Goal: Information Seeking & Learning: Learn about a topic

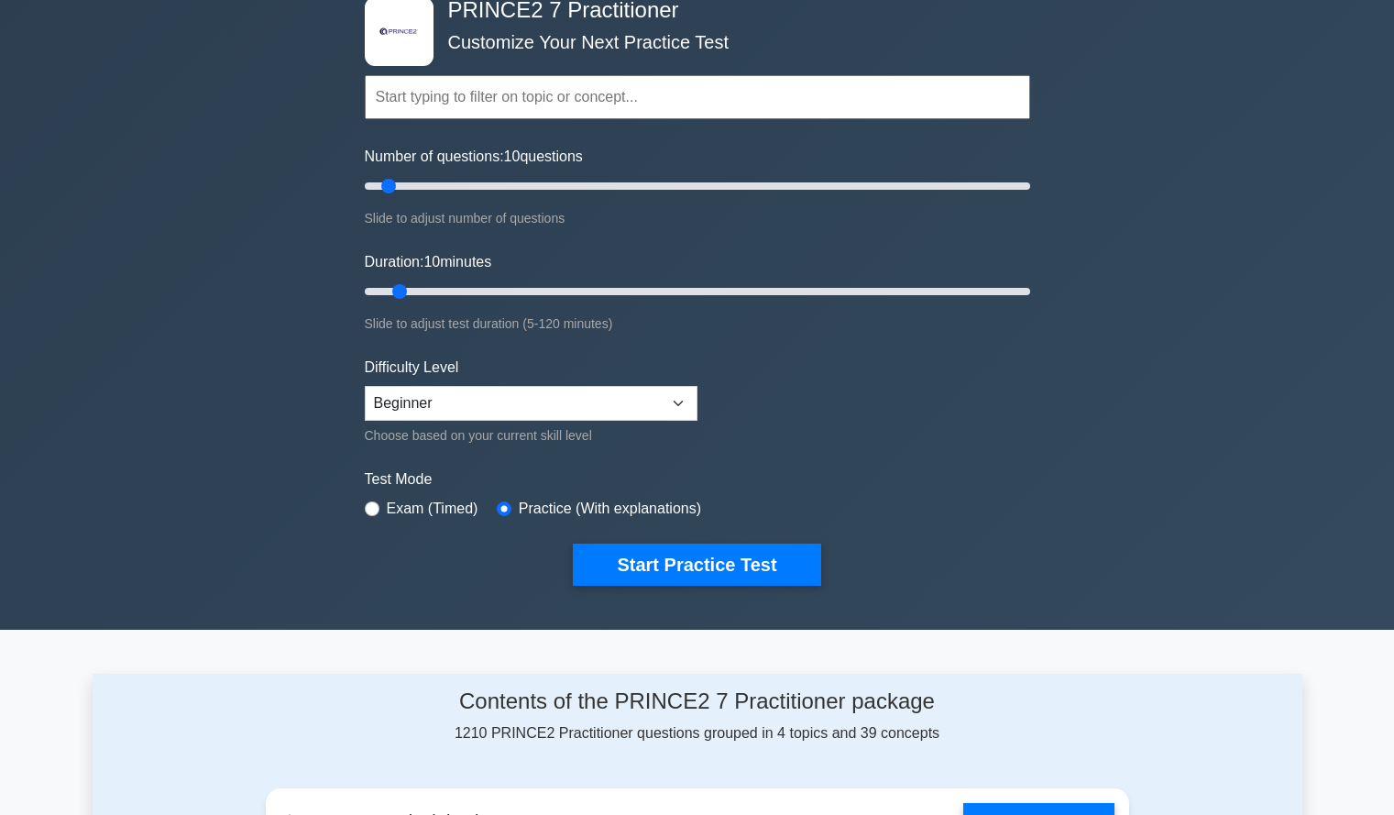
scroll to position [76, 0]
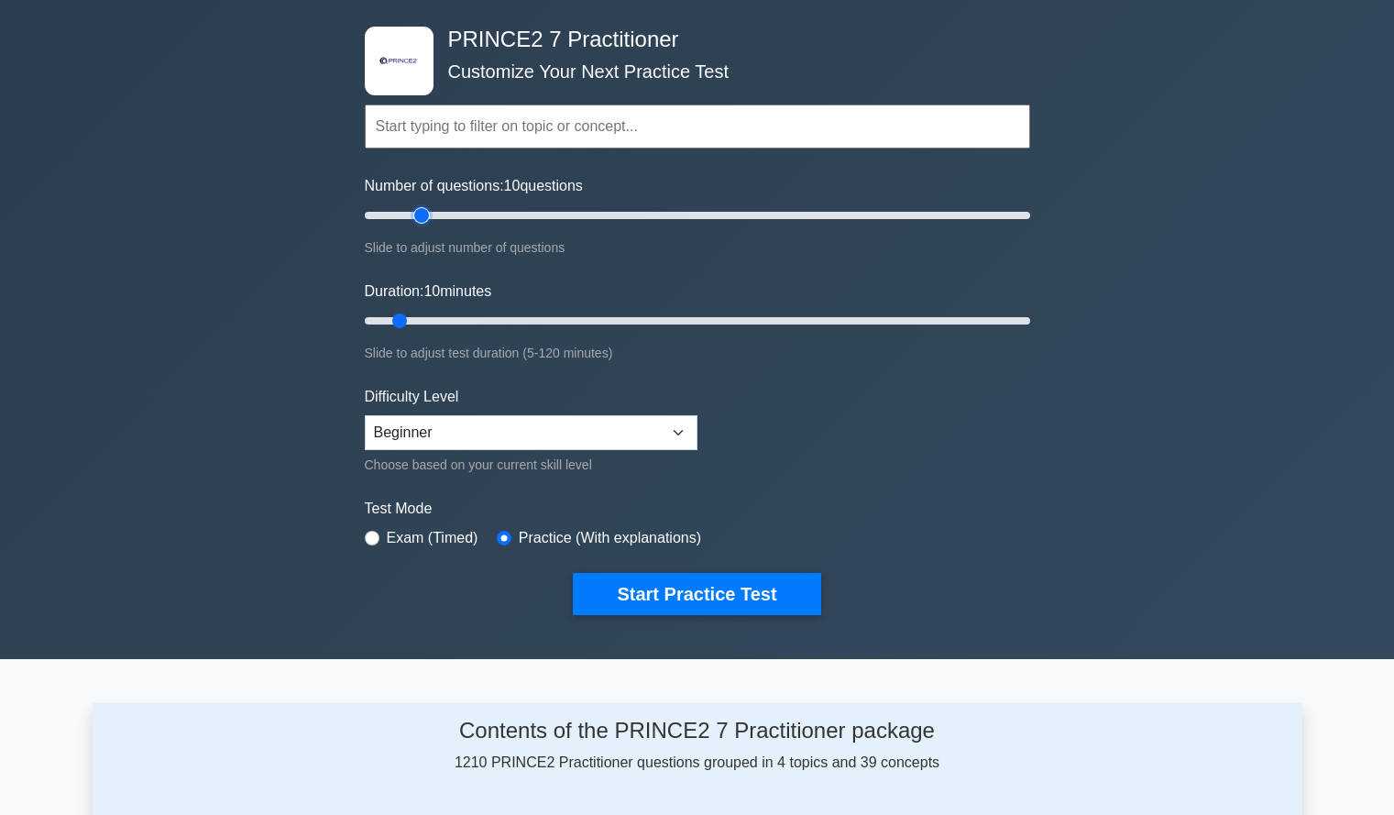
type input "20"
click at [430, 218] on input "Number of questions: 10 questions" at bounding box center [697, 215] width 665 height 22
type input "60"
click at [695, 317] on input "Duration: 60 minutes" at bounding box center [697, 321] width 665 height 22
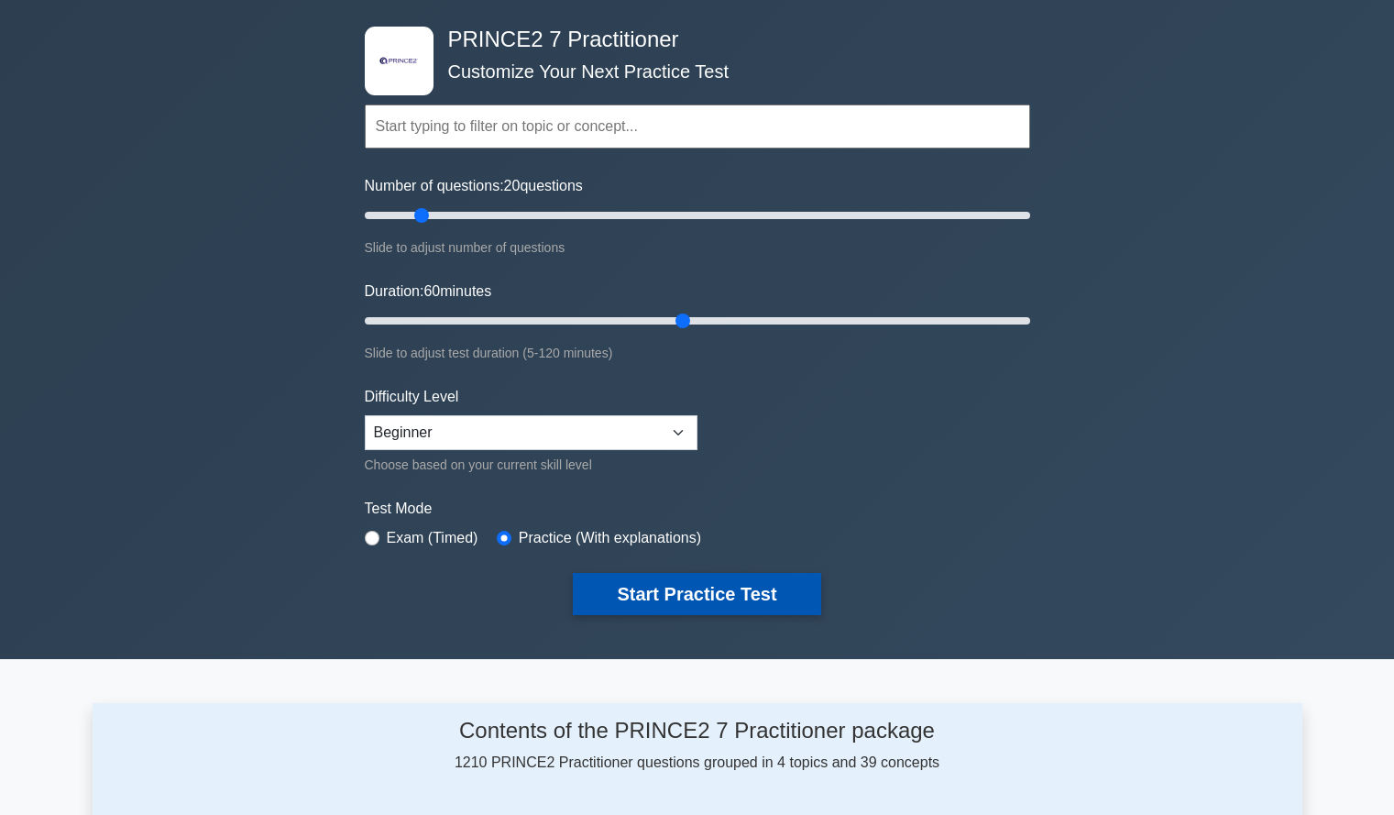
click at [663, 600] on button "Start Practice Test" at bounding box center [696, 594] width 247 height 42
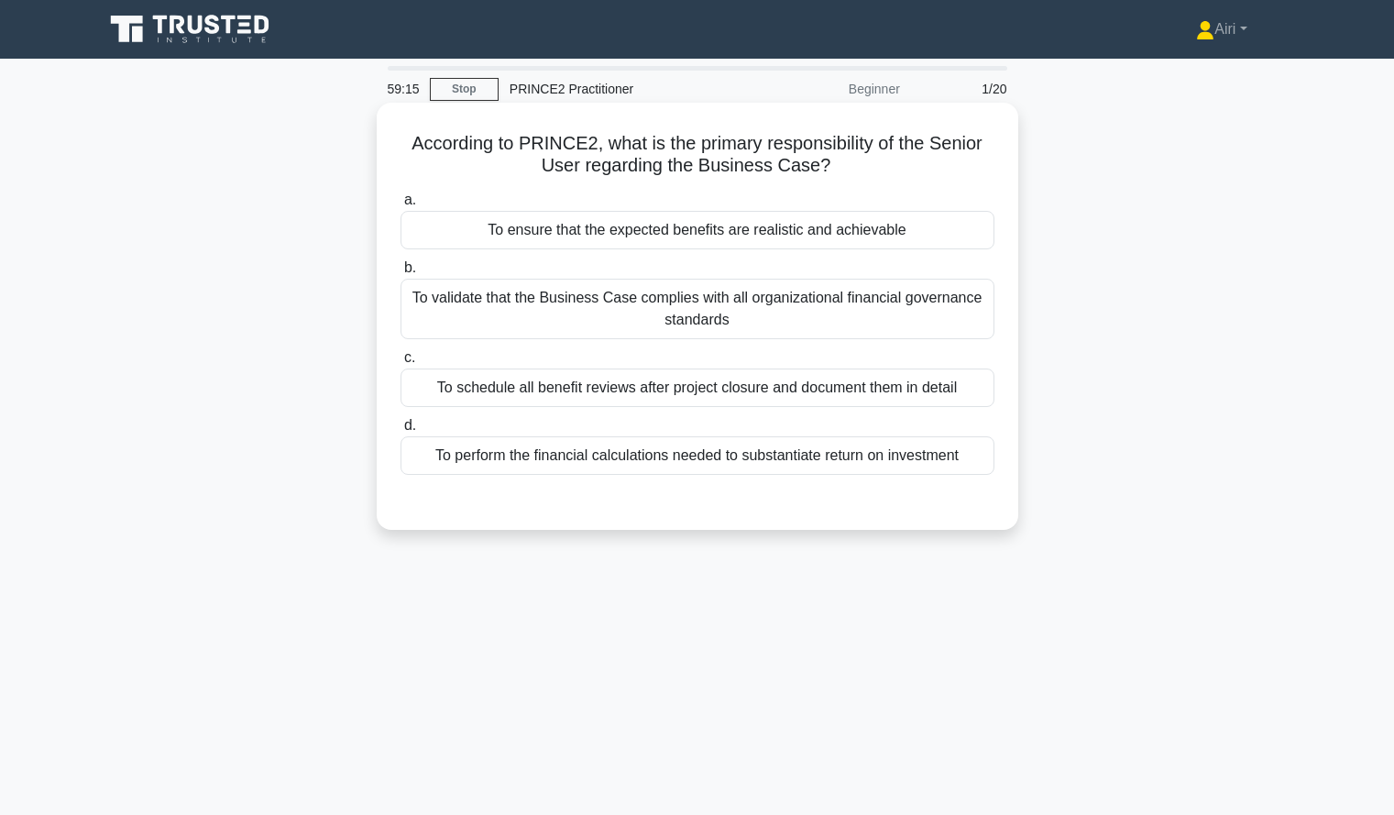
click at [807, 478] on div "a. To ensure that the expected benefits are realistic and achievable b. To vali…" at bounding box center [698, 331] width 616 height 293
click at [808, 456] on div "To perform the financial calculations needed to substantiate return on investme…" at bounding box center [698, 455] width 594 height 38
click at [401, 432] on input "d. To perform the financial calculations needed to substantiate return on inves…" at bounding box center [401, 426] width 0 height 12
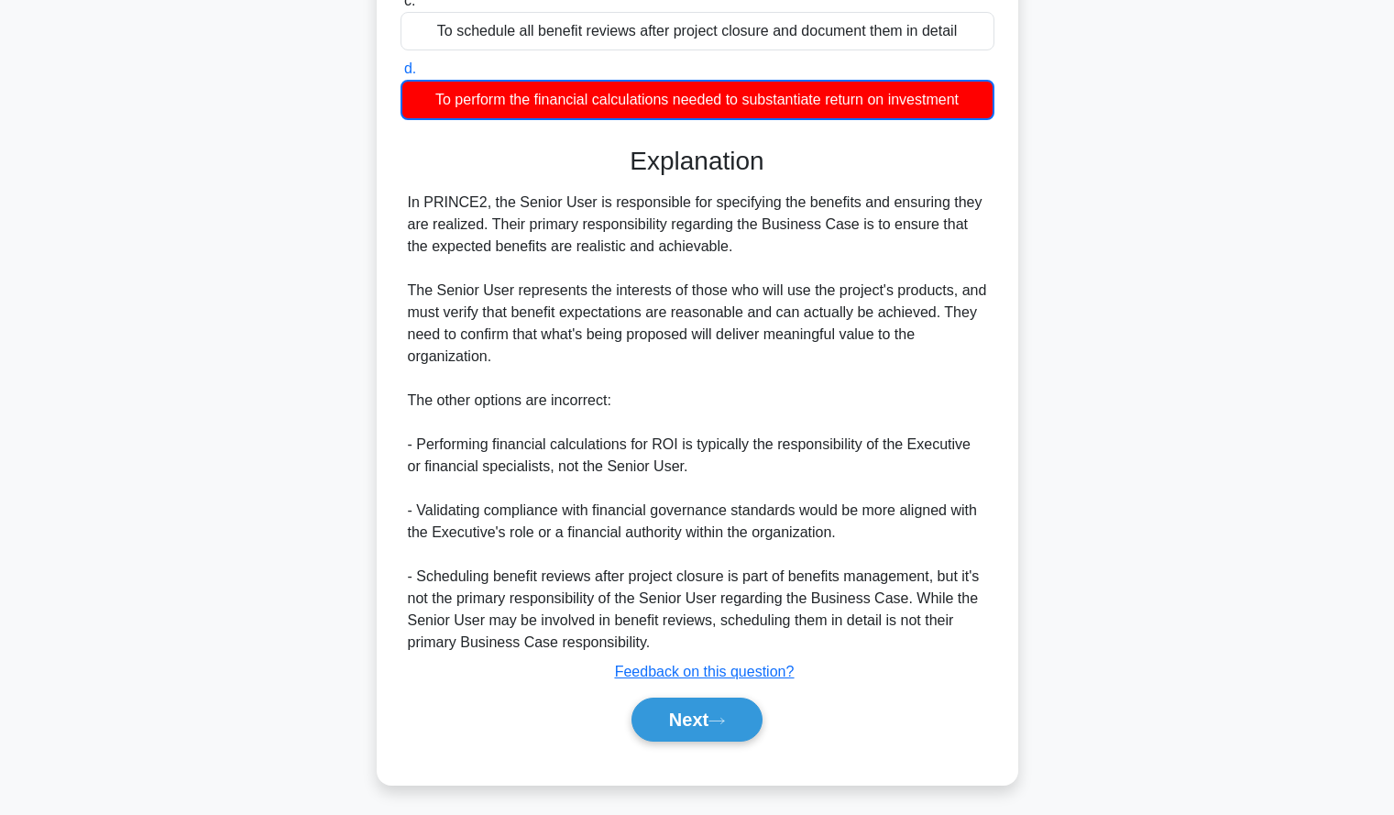
scroll to position [362, 0]
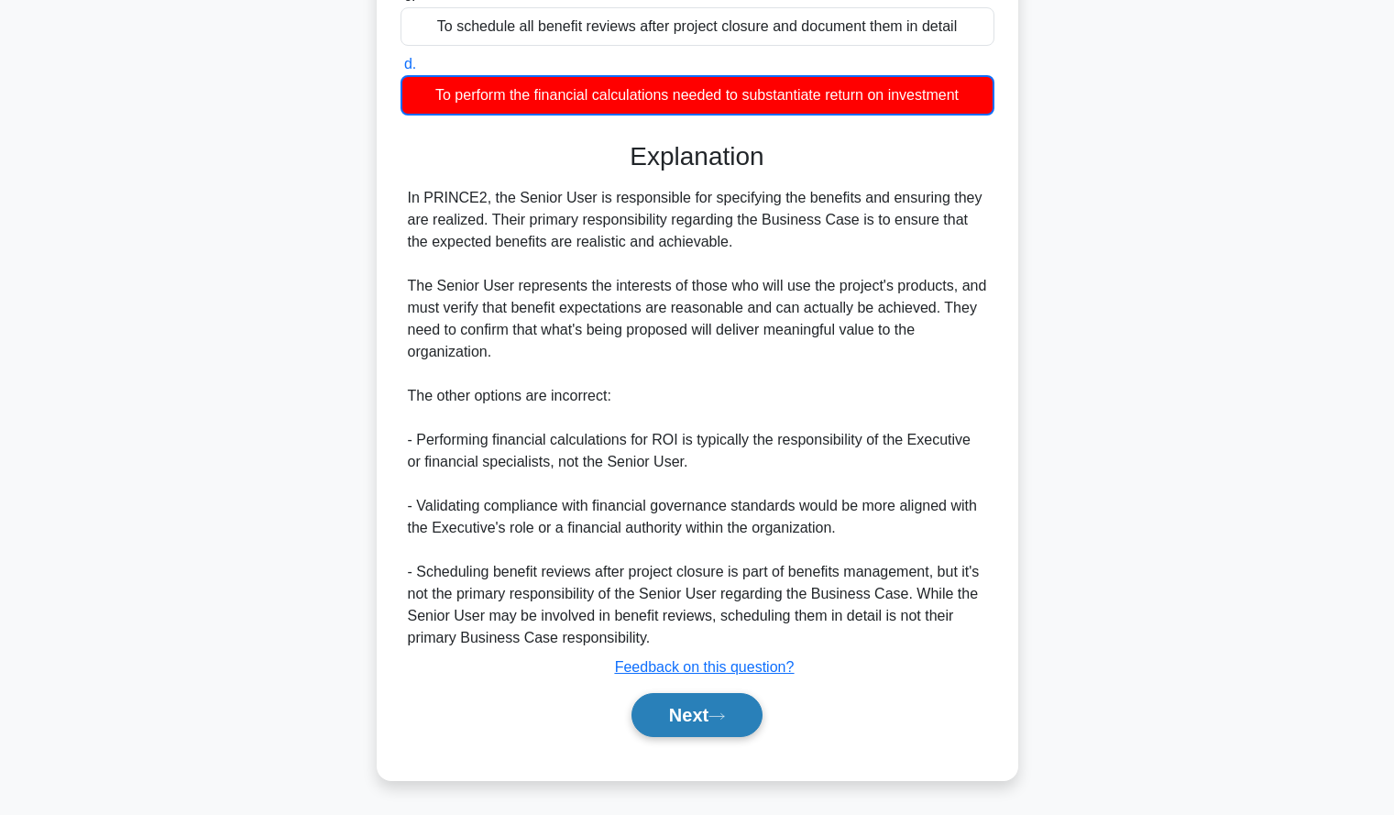
click at [655, 720] on button "Next" at bounding box center [697, 715] width 131 height 44
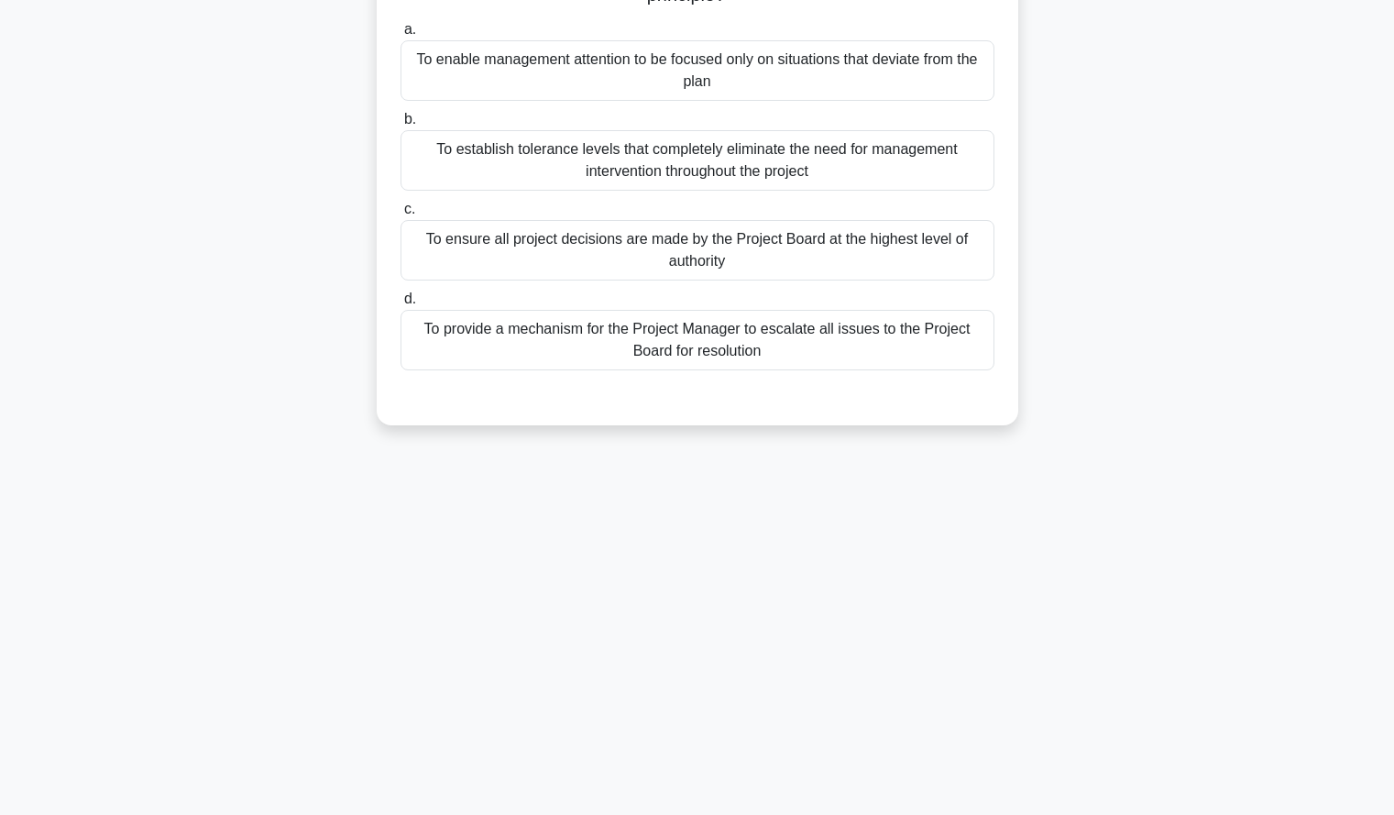
scroll to position [0, 0]
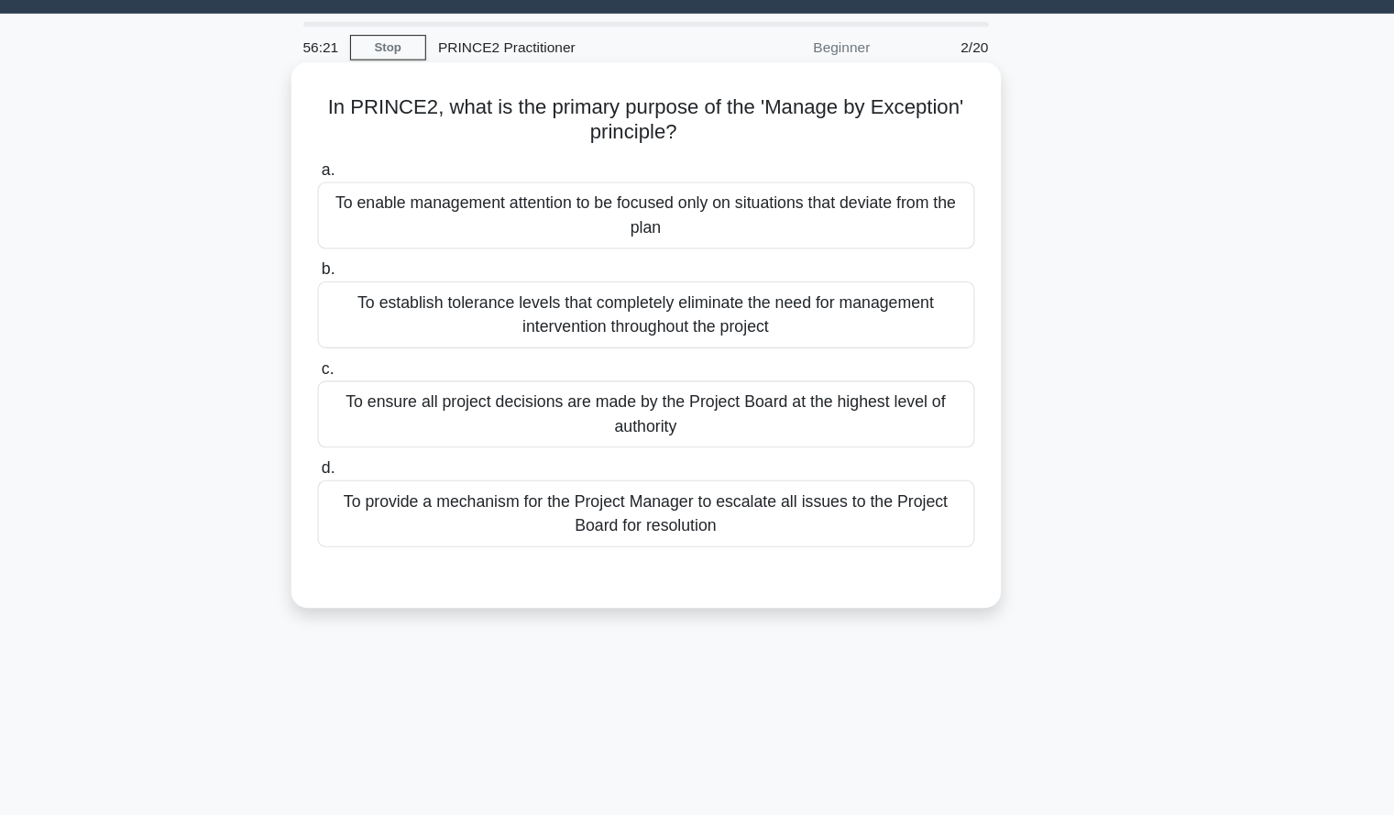
click at [940, 247] on div "To enable management attention to be focused only on situations that deviate fr…" at bounding box center [698, 241] width 594 height 60
click at [401, 206] on input "a. To enable management attention to be focused only on situations that deviate…" at bounding box center [401, 200] width 0 height 12
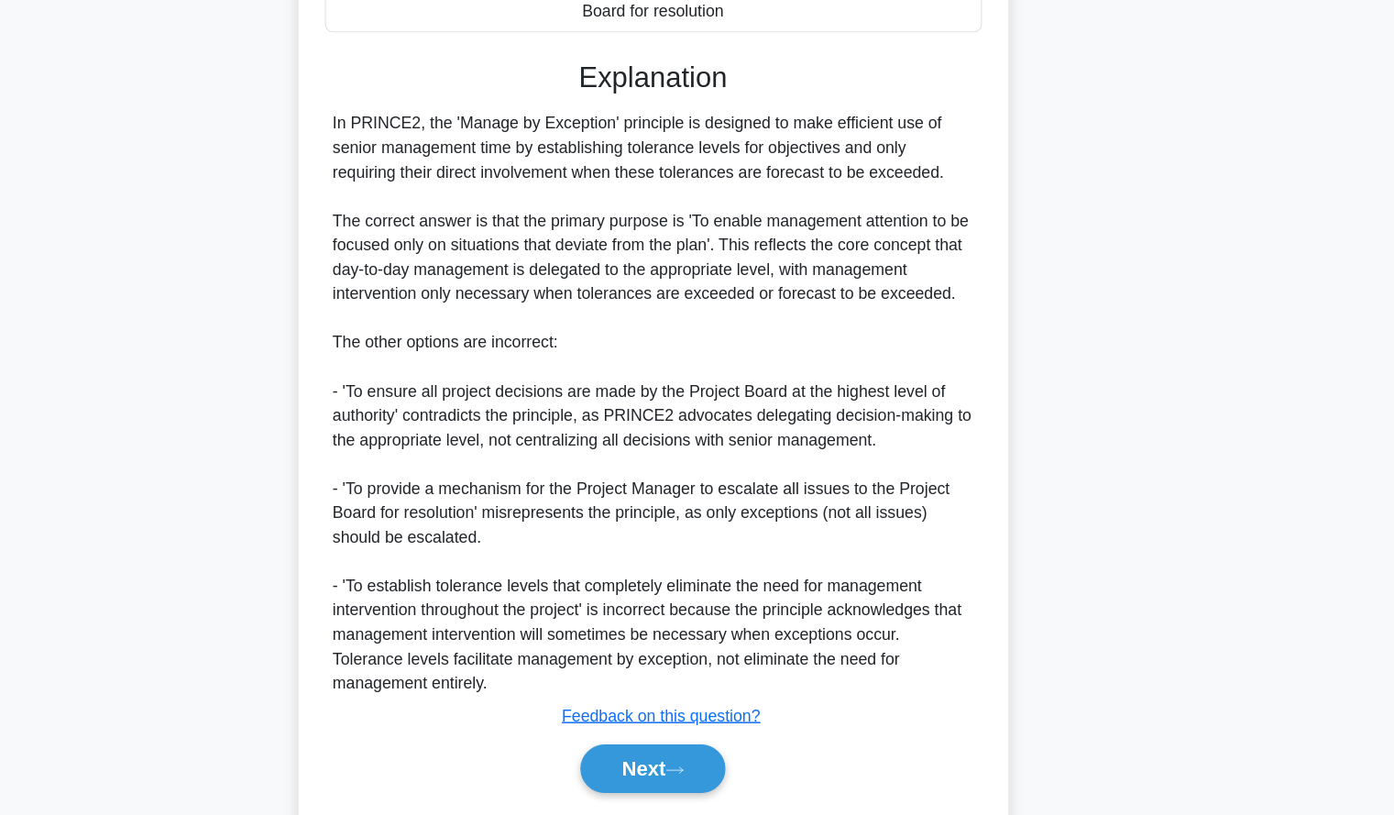
scroll to position [492, 0]
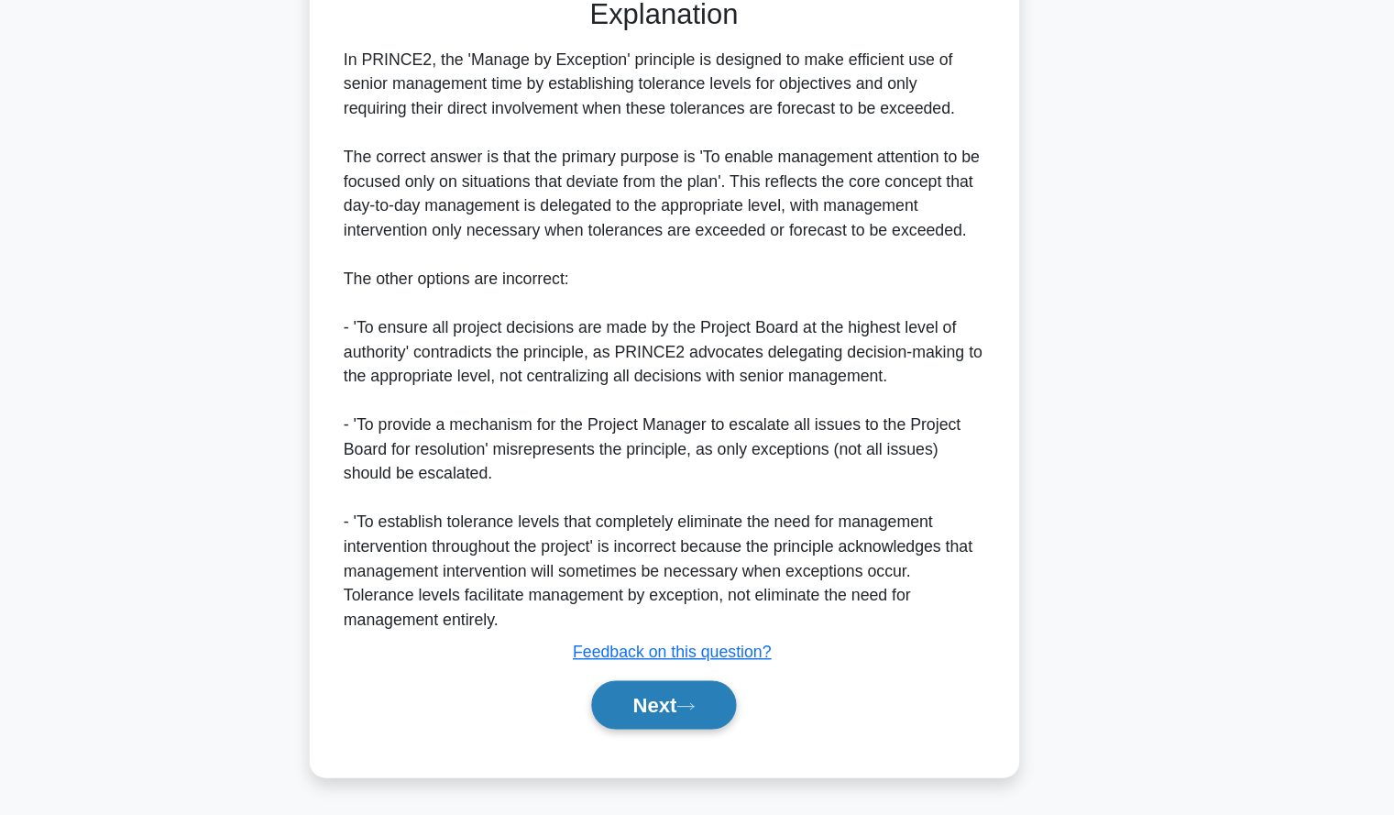
click at [693, 706] on button "Next" at bounding box center [697, 715] width 131 height 44
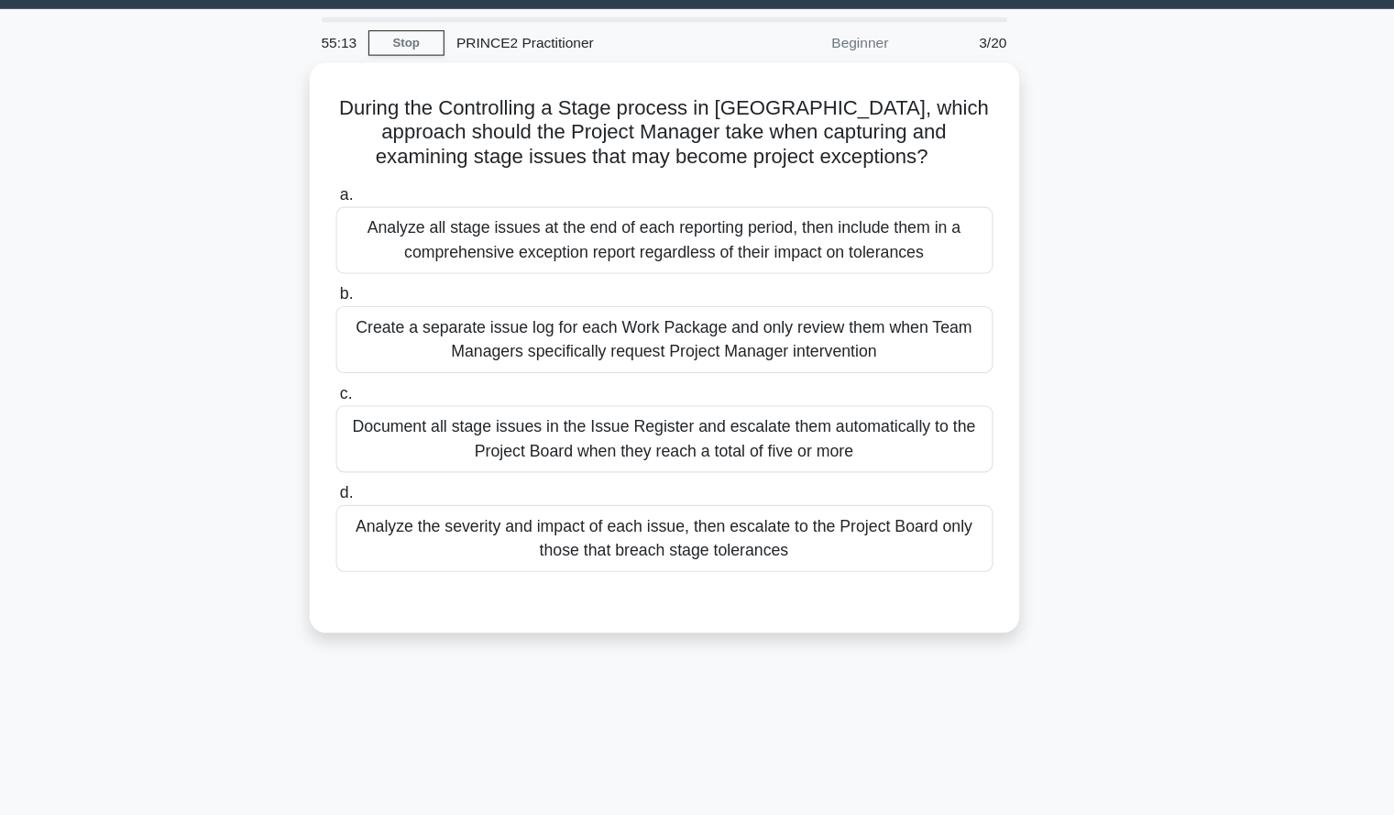
scroll to position [0, 0]
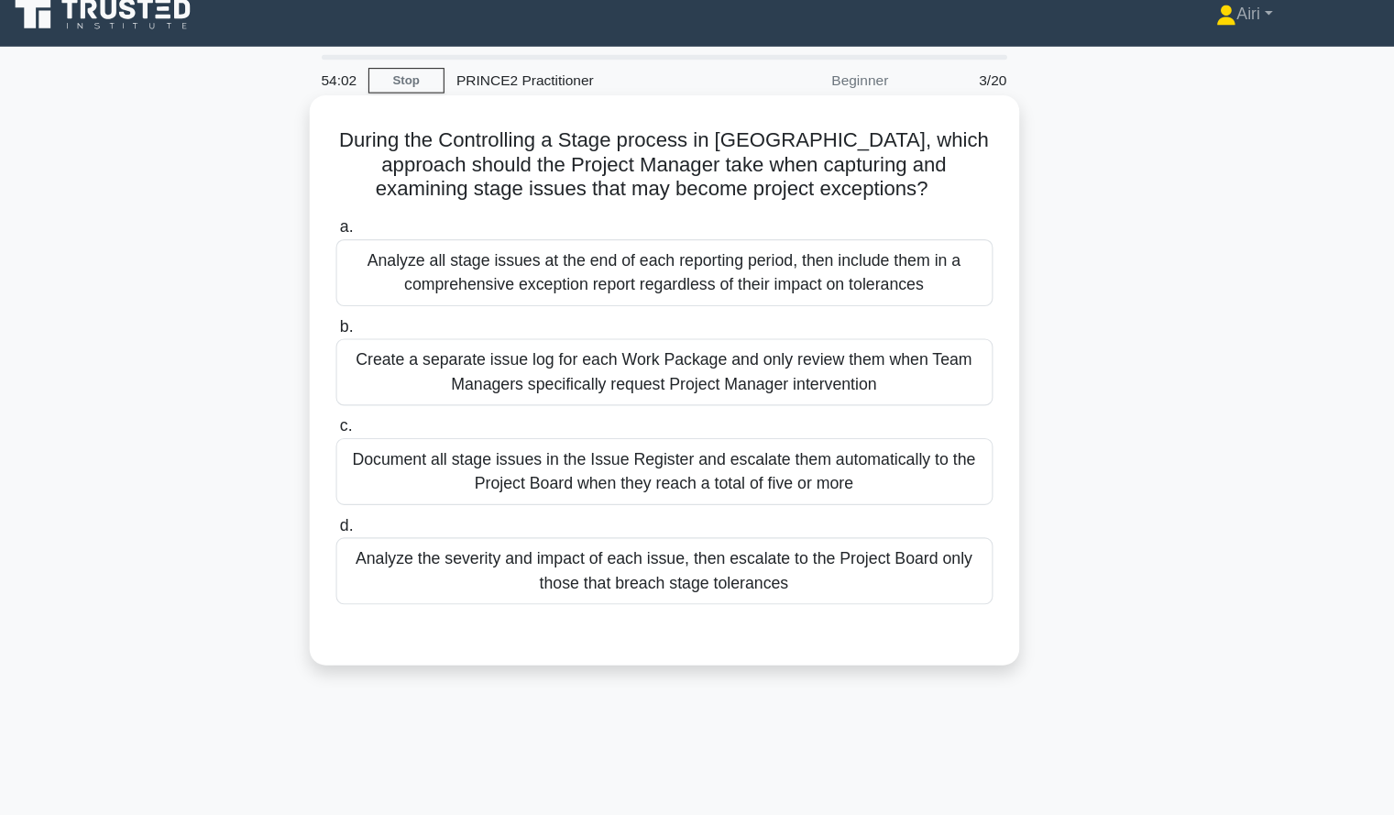
click at [959, 533] on div "Analyze the severity and impact of each issue, then escalate to the Project Boa…" at bounding box center [698, 532] width 594 height 60
click at [401, 498] on input "d. Analyze the severity and impact of each issue, then escalate to the Project …" at bounding box center [401, 492] width 0 height 12
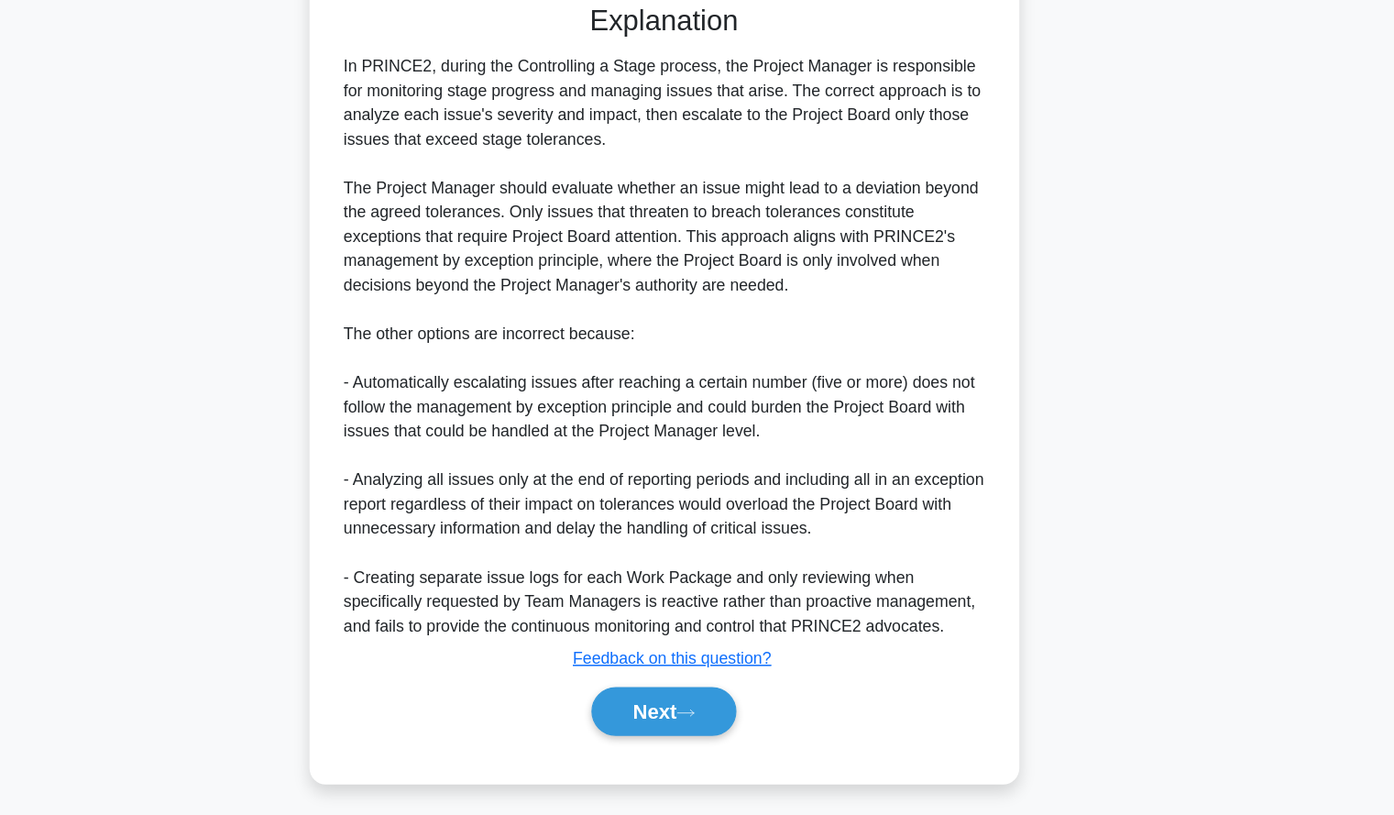
scroll to position [514, 0]
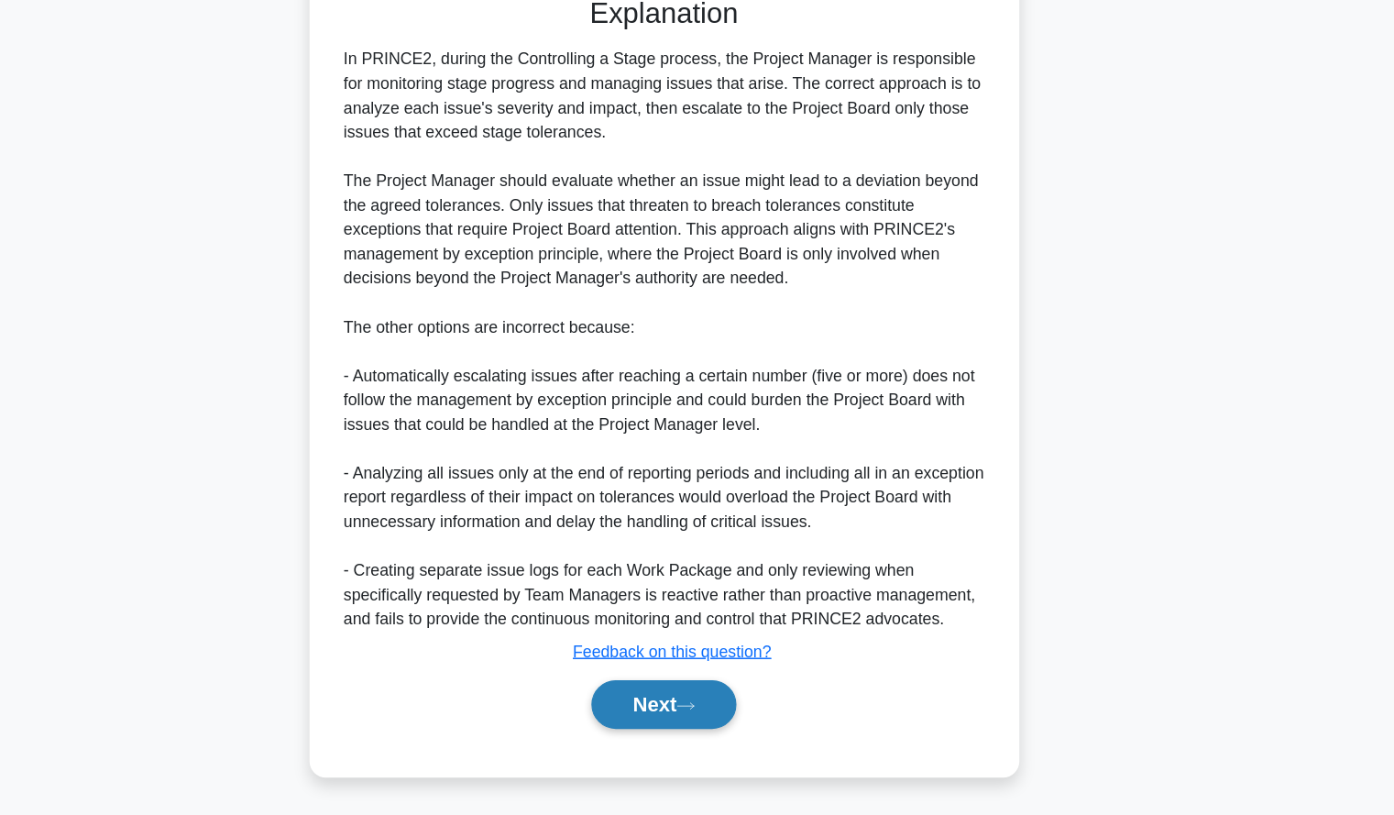
click at [687, 720] on button "Next" at bounding box center [697, 715] width 131 height 44
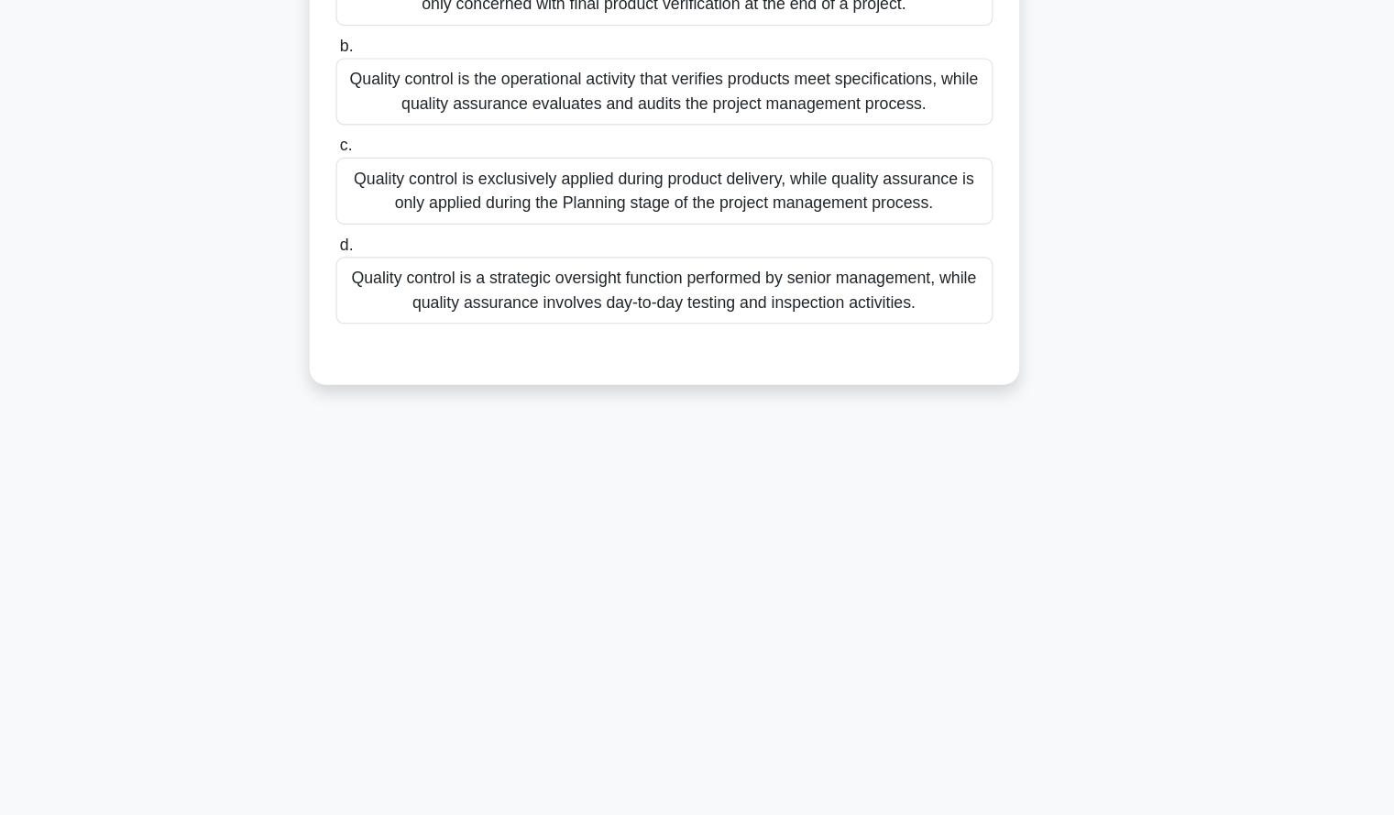
scroll to position [0, 0]
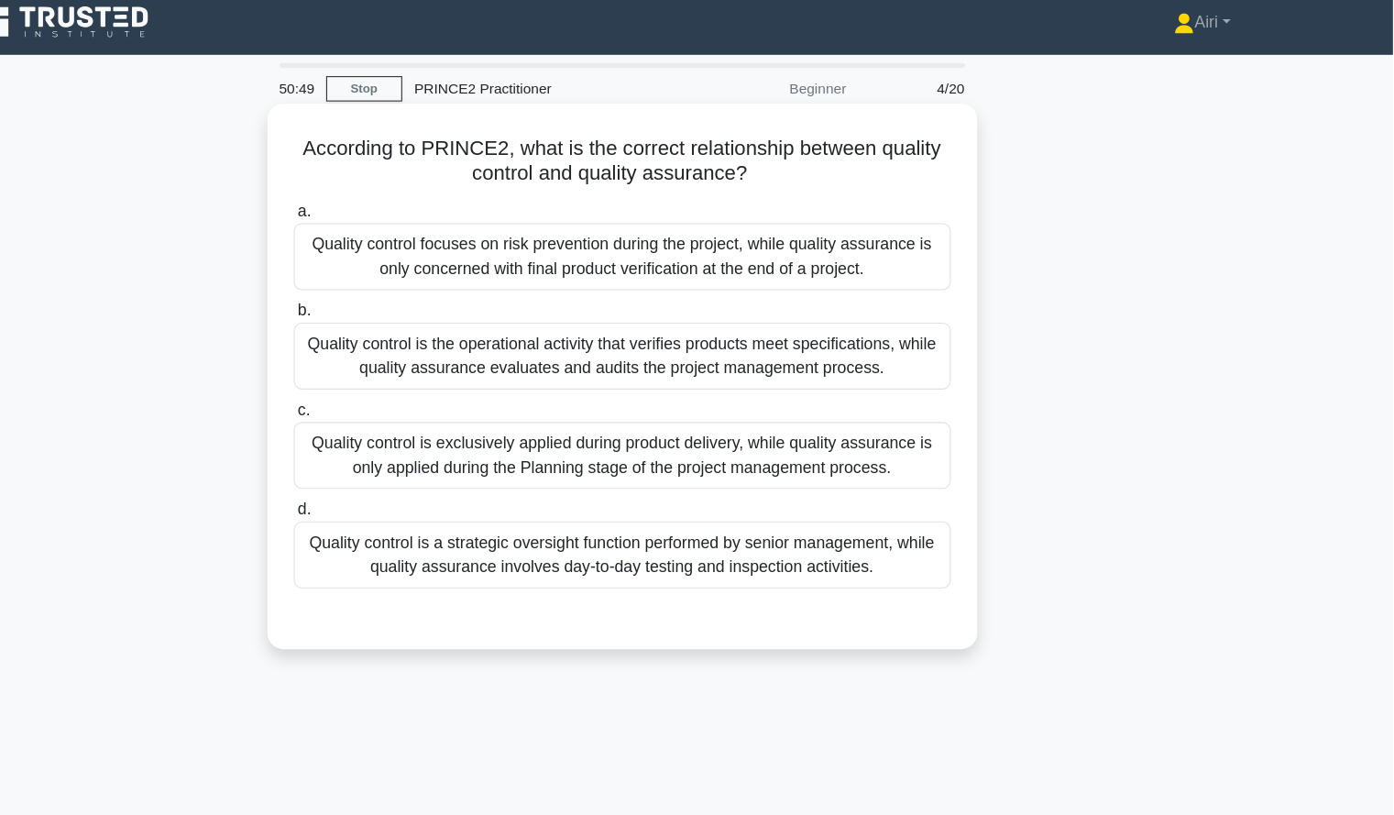
click at [931, 348] on div "Quality control is the operational activity that verifies products meet specifi…" at bounding box center [698, 331] width 594 height 60
click at [401, 296] on input "b. Quality control is the operational activity that verifies products meet spec…" at bounding box center [401, 290] width 0 height 12
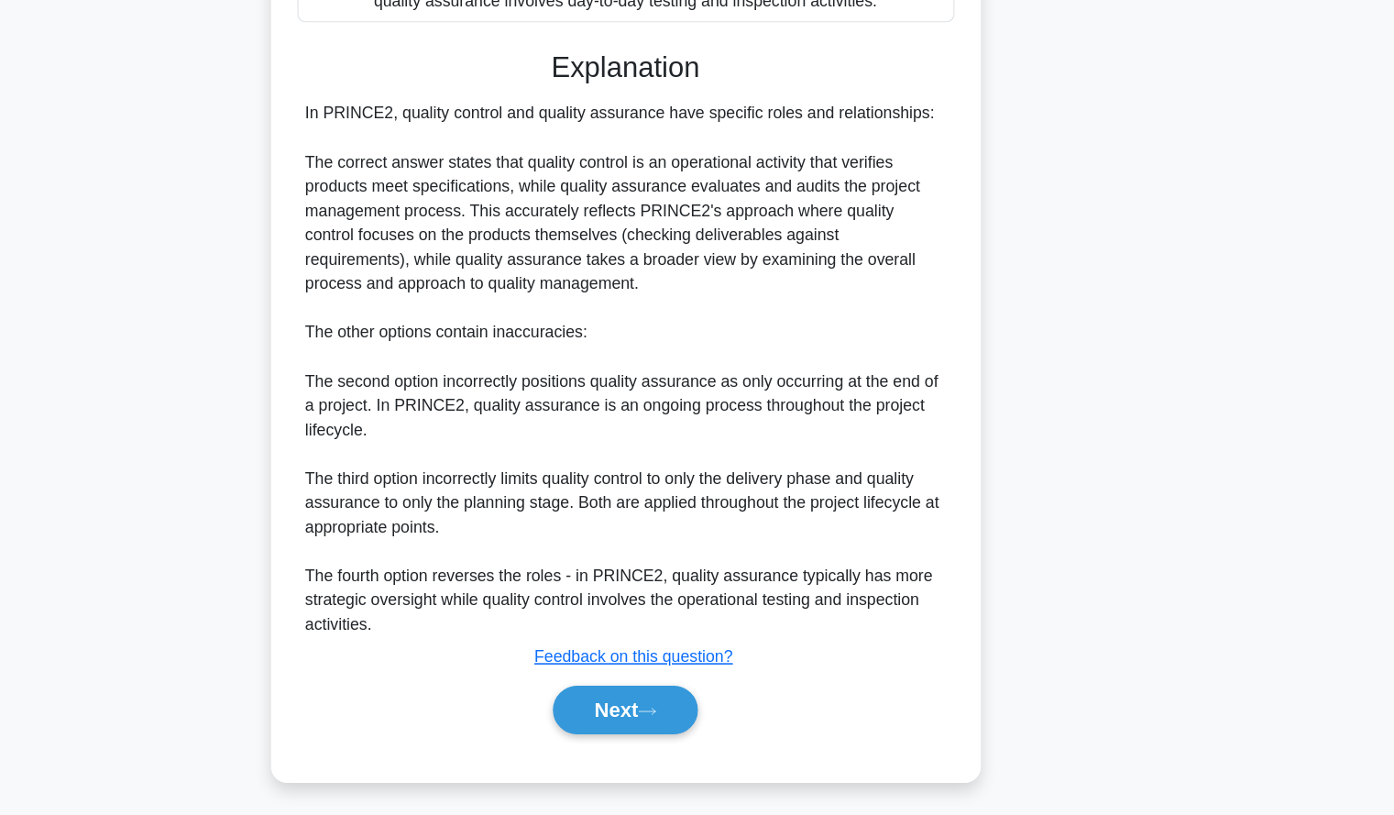
scroll to position [448, 0]
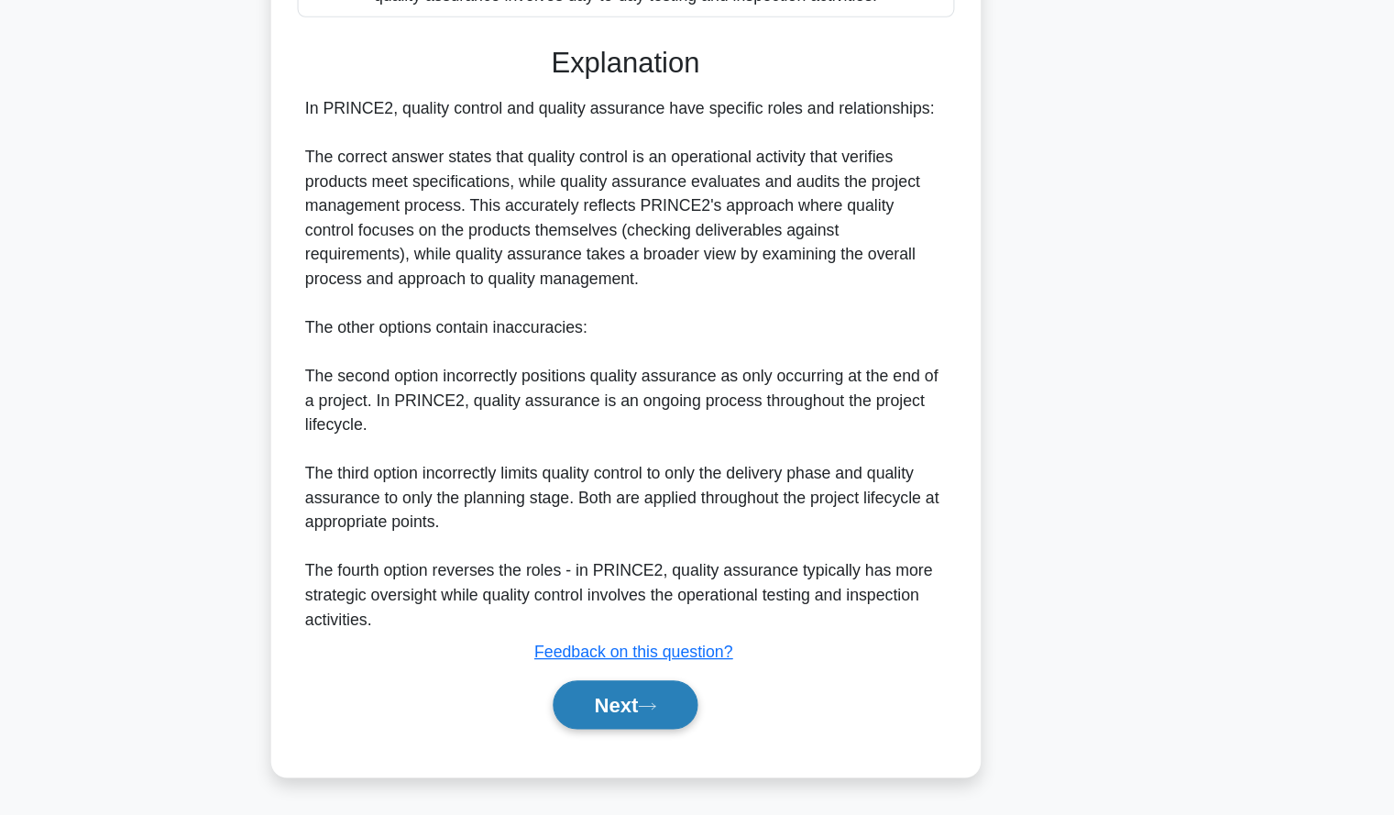
click at [740, 717] on button "Next" at bounding box center [697, 715] width 131 height 44
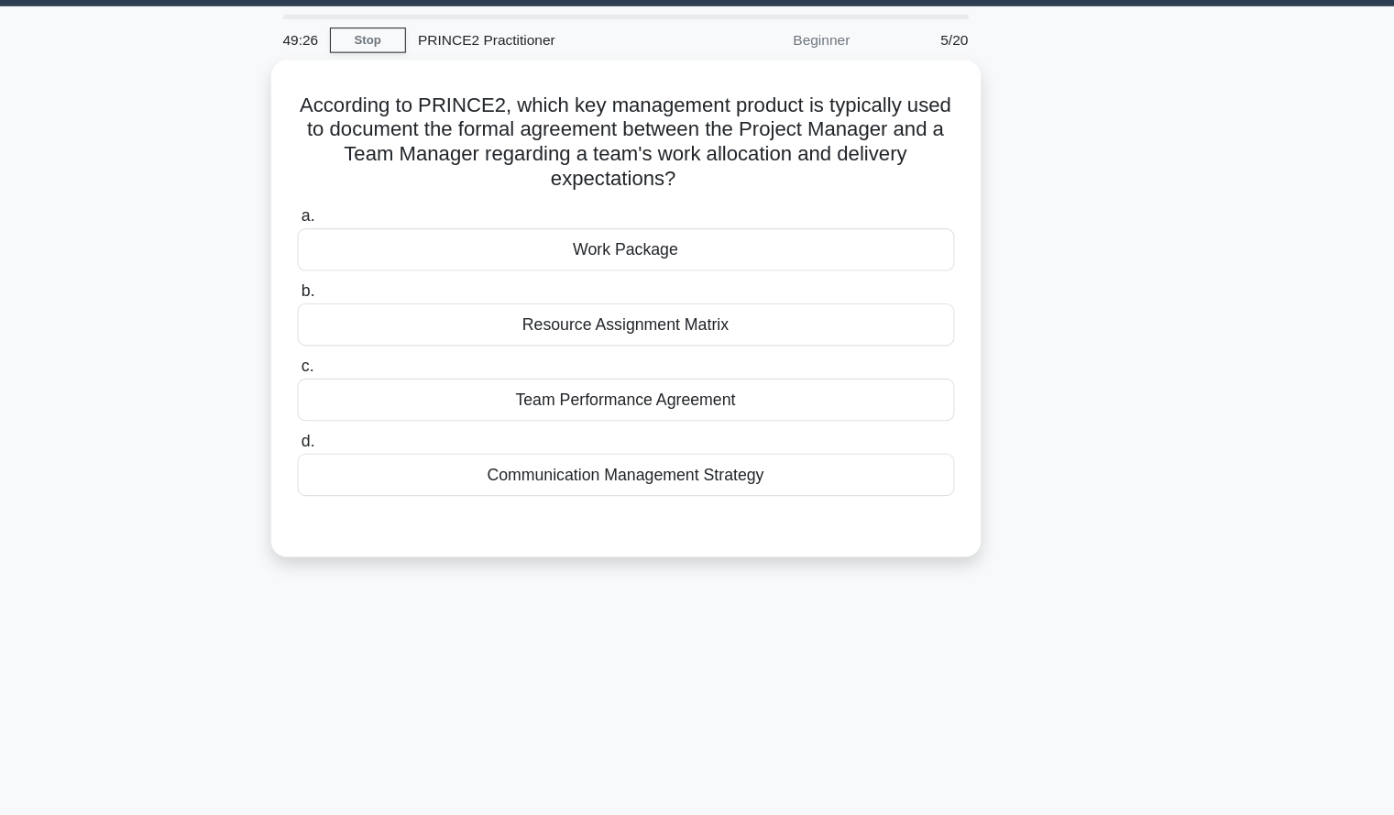
scroll to position [0, 0]
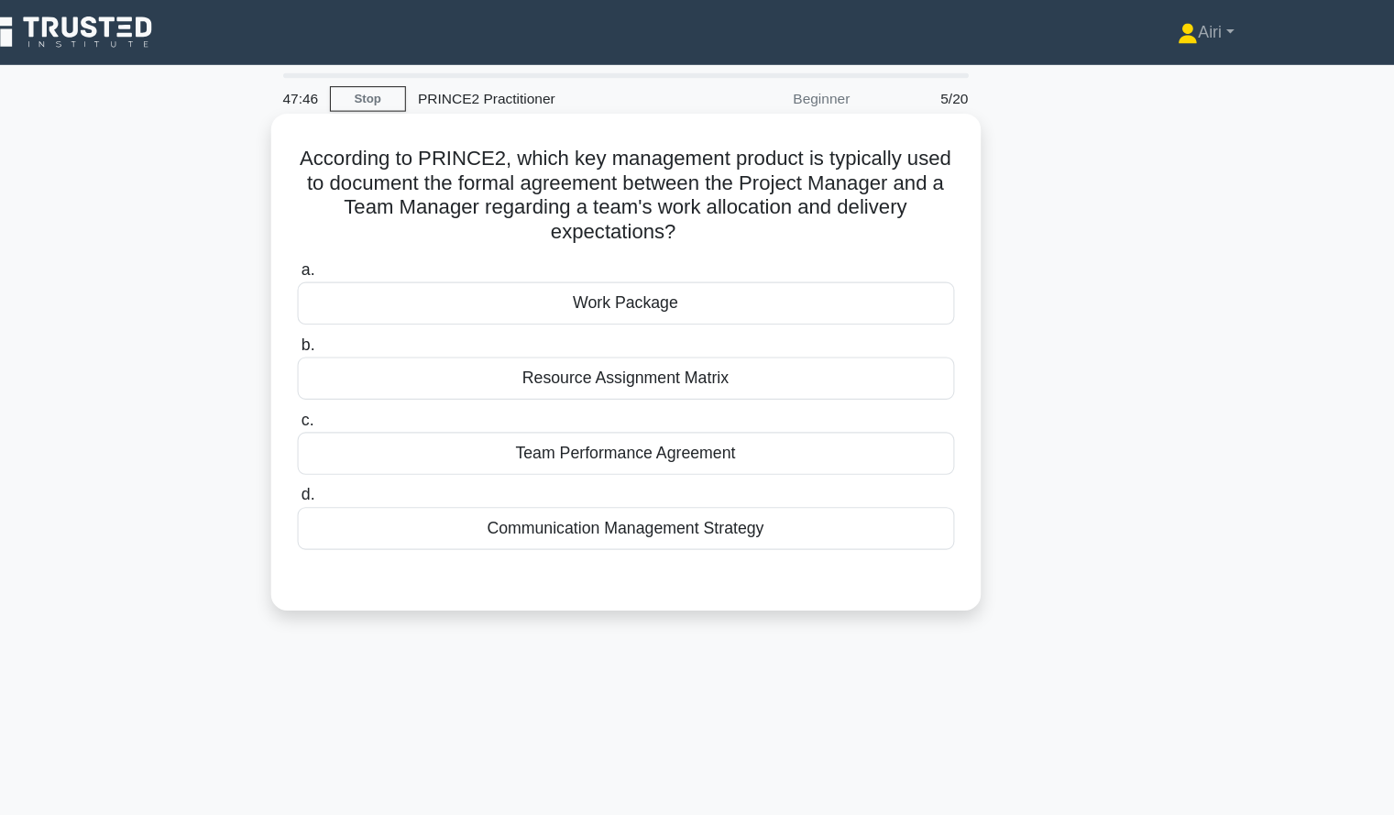
click at [884, 279] on div "Work Package" at bounding box center [698, 274] width 594 height 38
click at [401, 250] on input "a. Work Package" at bounding box center [401, 244] width 0 height 12
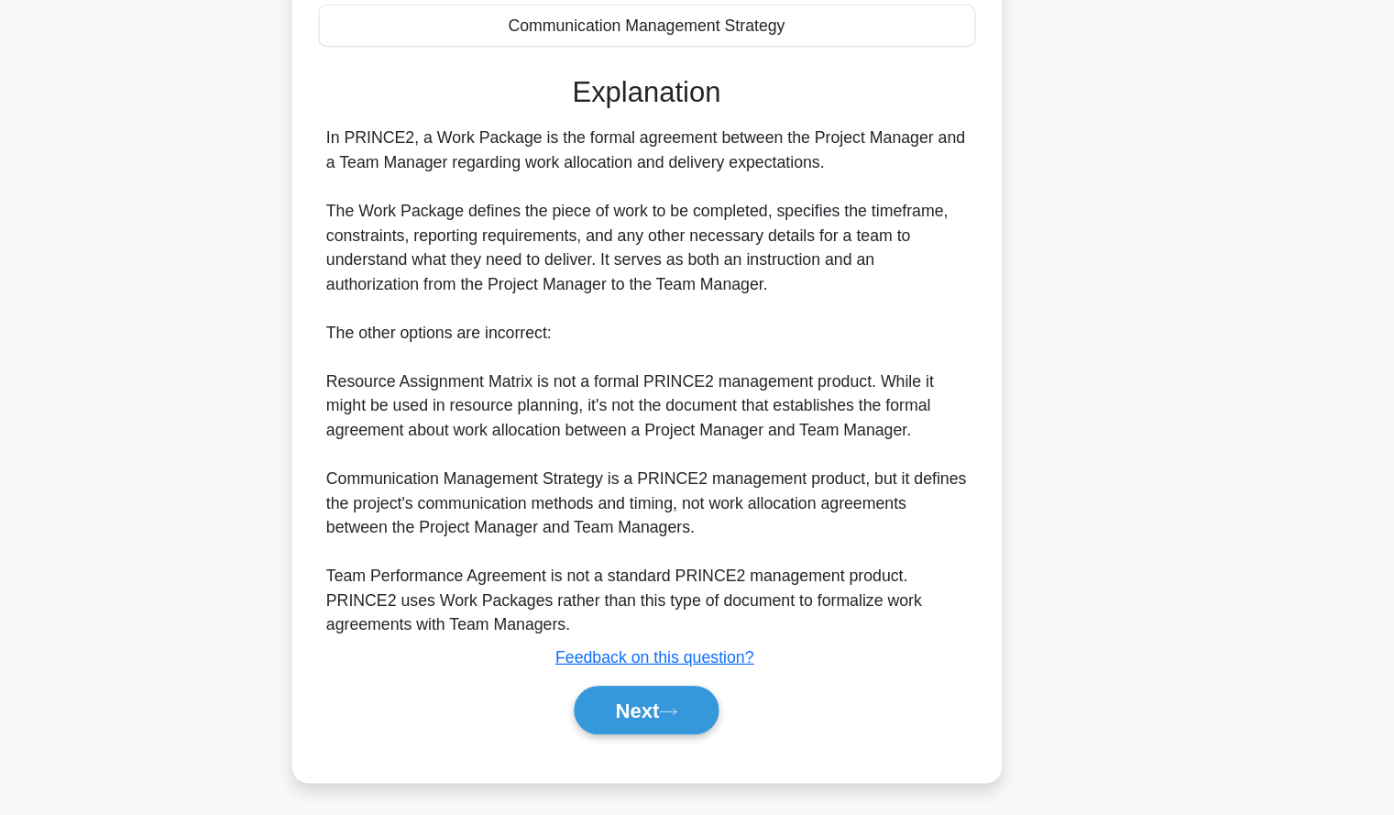
scroll to position [381, 0]
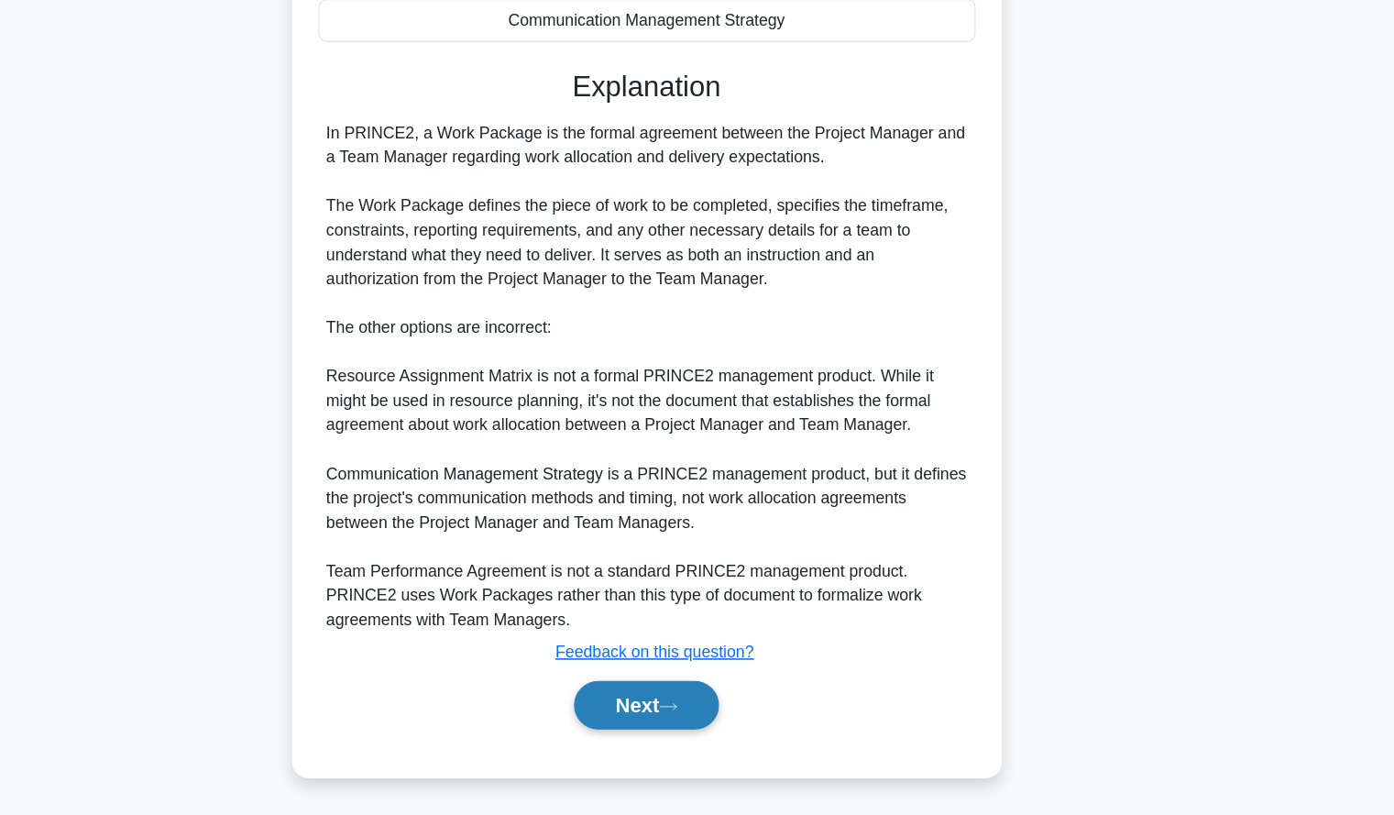
click at [651, 705] on button "Next" at bounding box center [697, 715] width 131 height 44
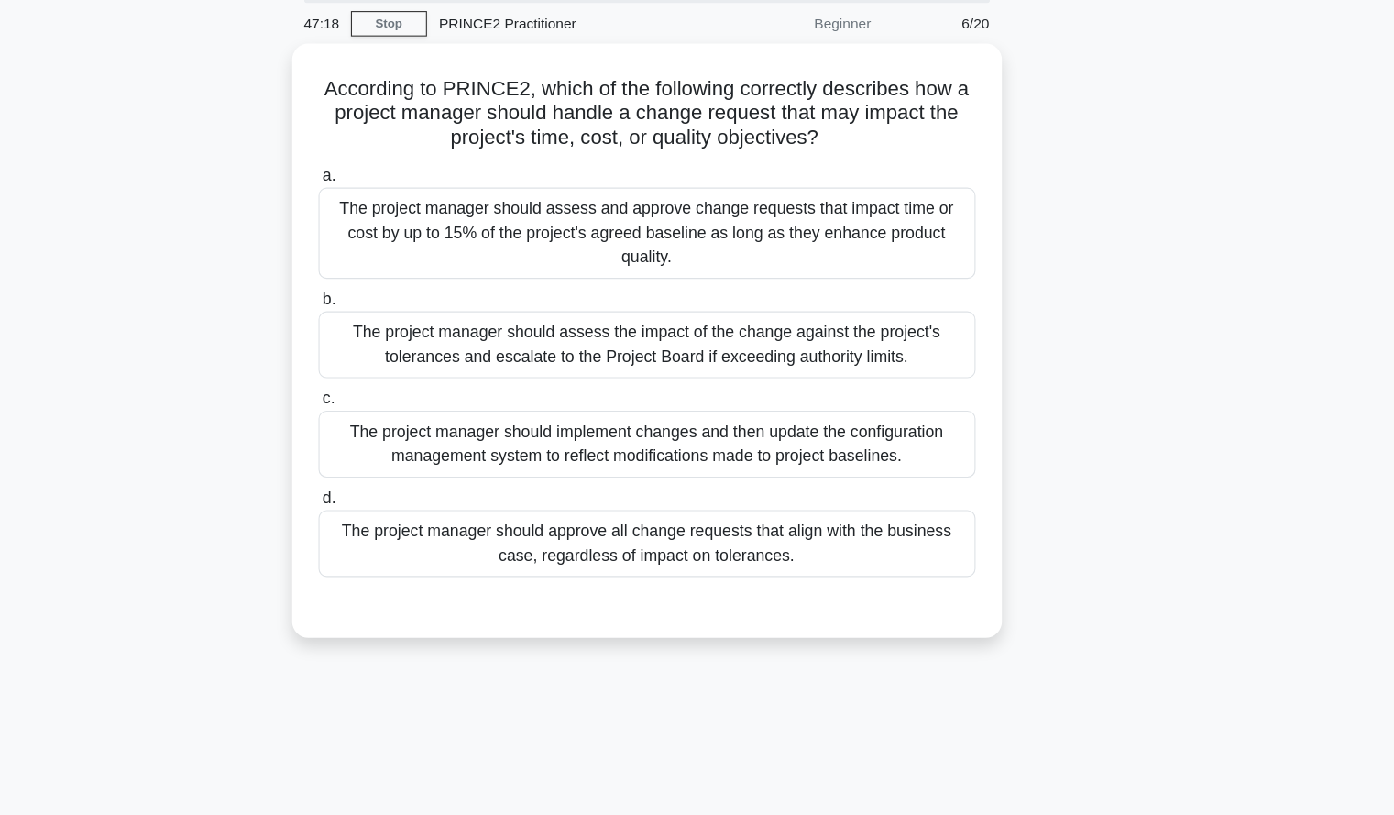
scroll to position [0, 0]
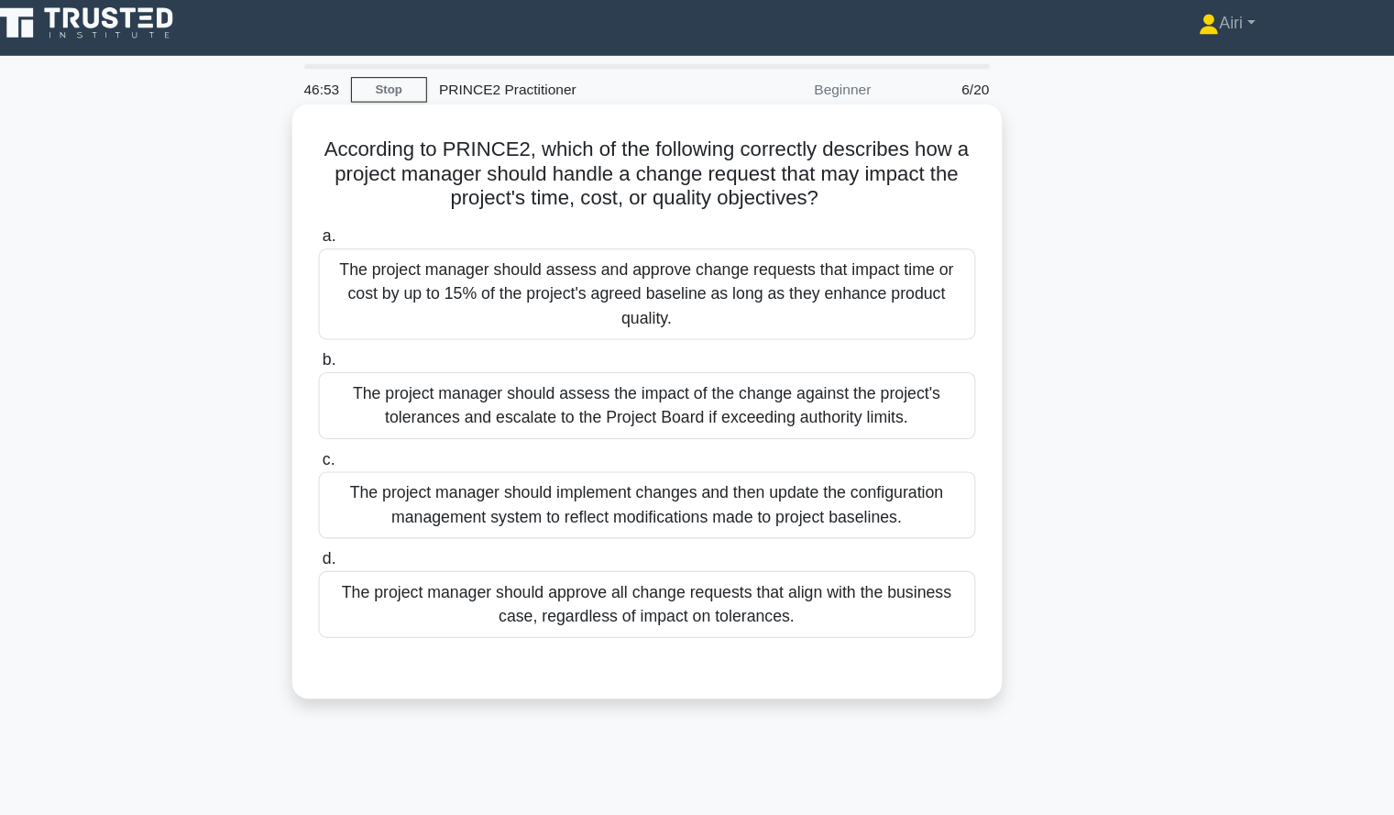
click at [914, 385] on div "The project manager should assess the impact of the change against the project'…" at bounding box center [698, 375] width 594 height 60
click at [401, 340] on input "b. The project manager should assess the impact of the change against the proje…" at bounding box center [401, 334] width 0 height 12
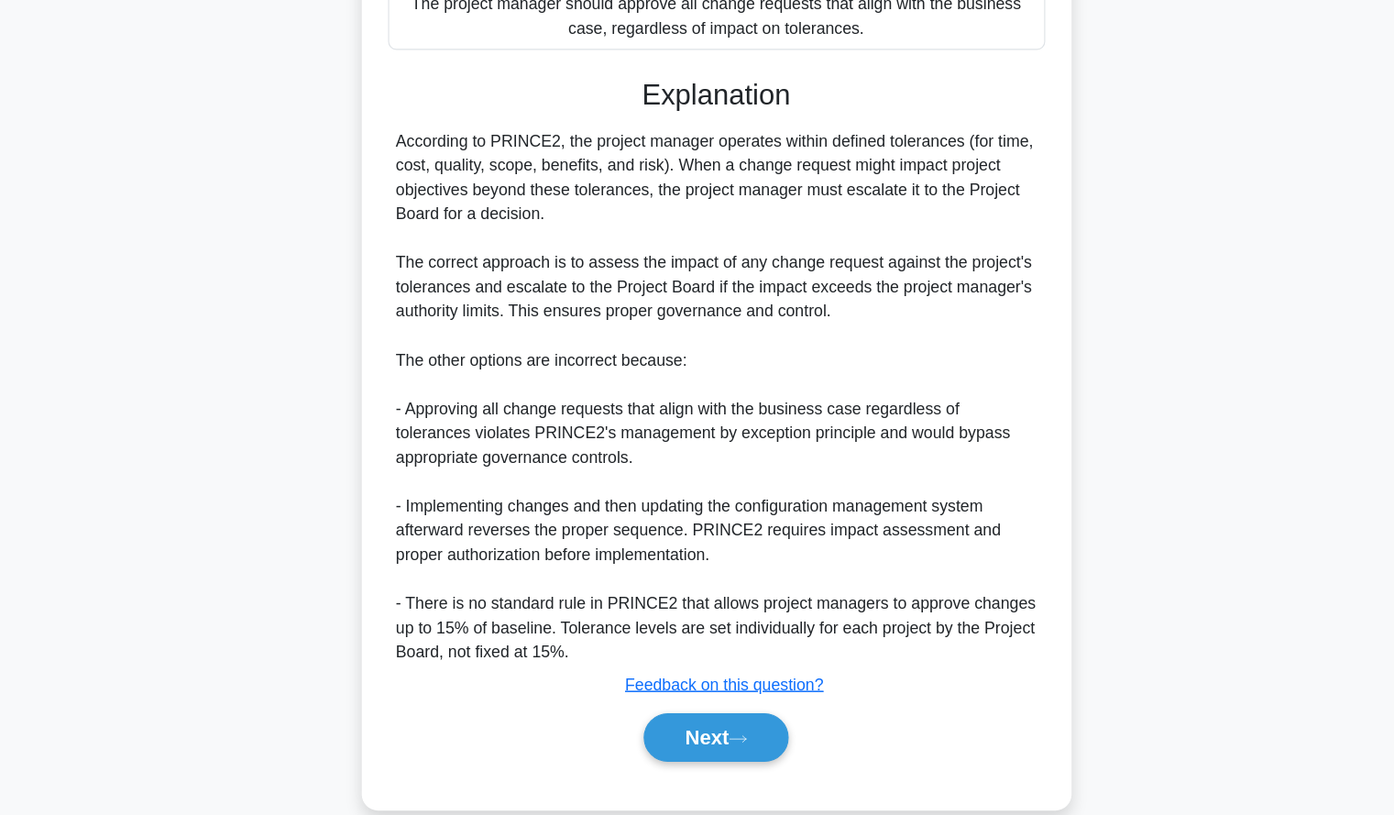
scroll to position [492, 0]
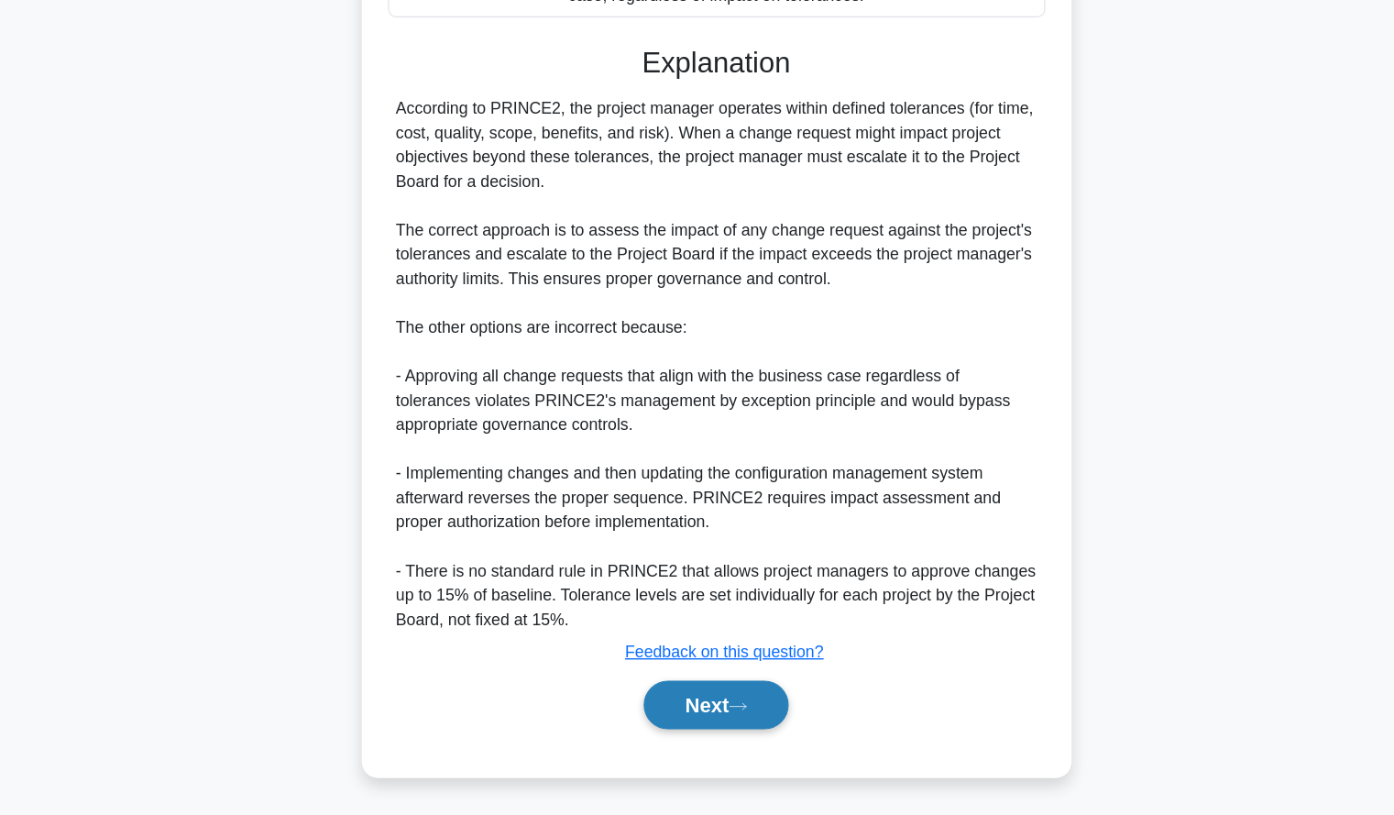
click at [709, 698] on button "Next" at bounding box center [697, 715] width 131 height 44
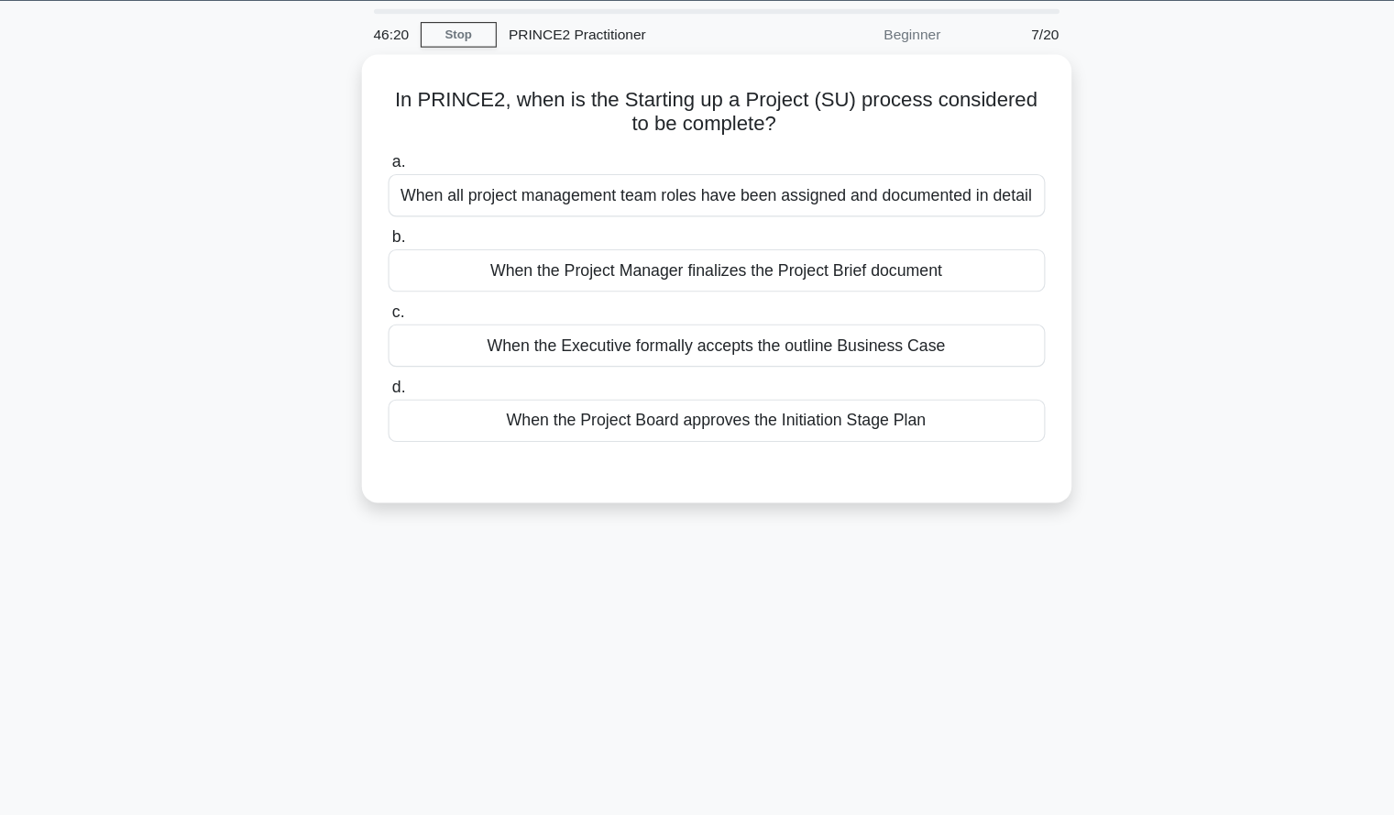
scroll to position [0, 0]
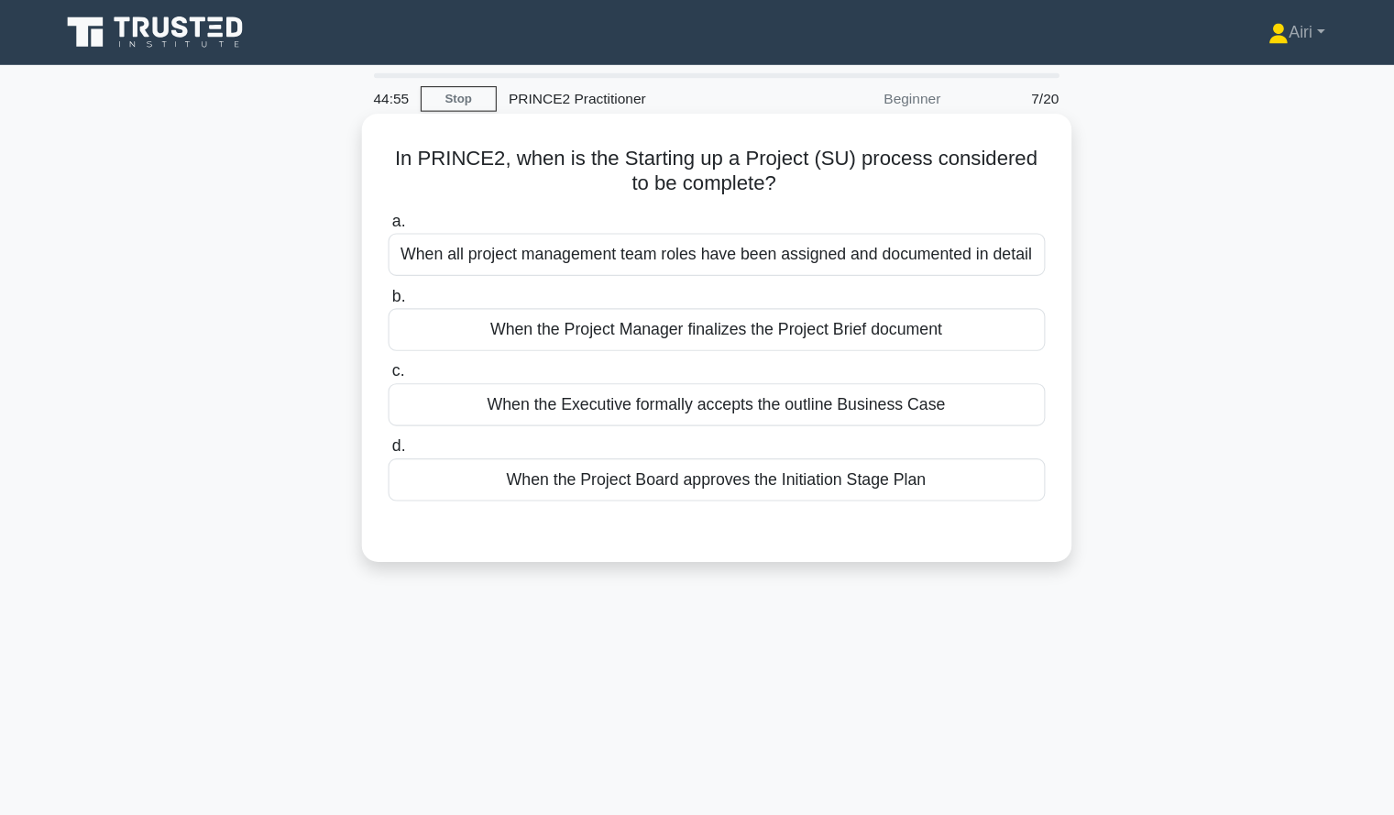
click at [731, 302] on div "When the Project Manager finalizes the Project Brief document" at bounding box center [698, 298] width 594 height 38
click at [401, 274] on input "b. When the Project Manager finalizes the Project Brief document" at bounding box center [401, 268] width 0 height 12
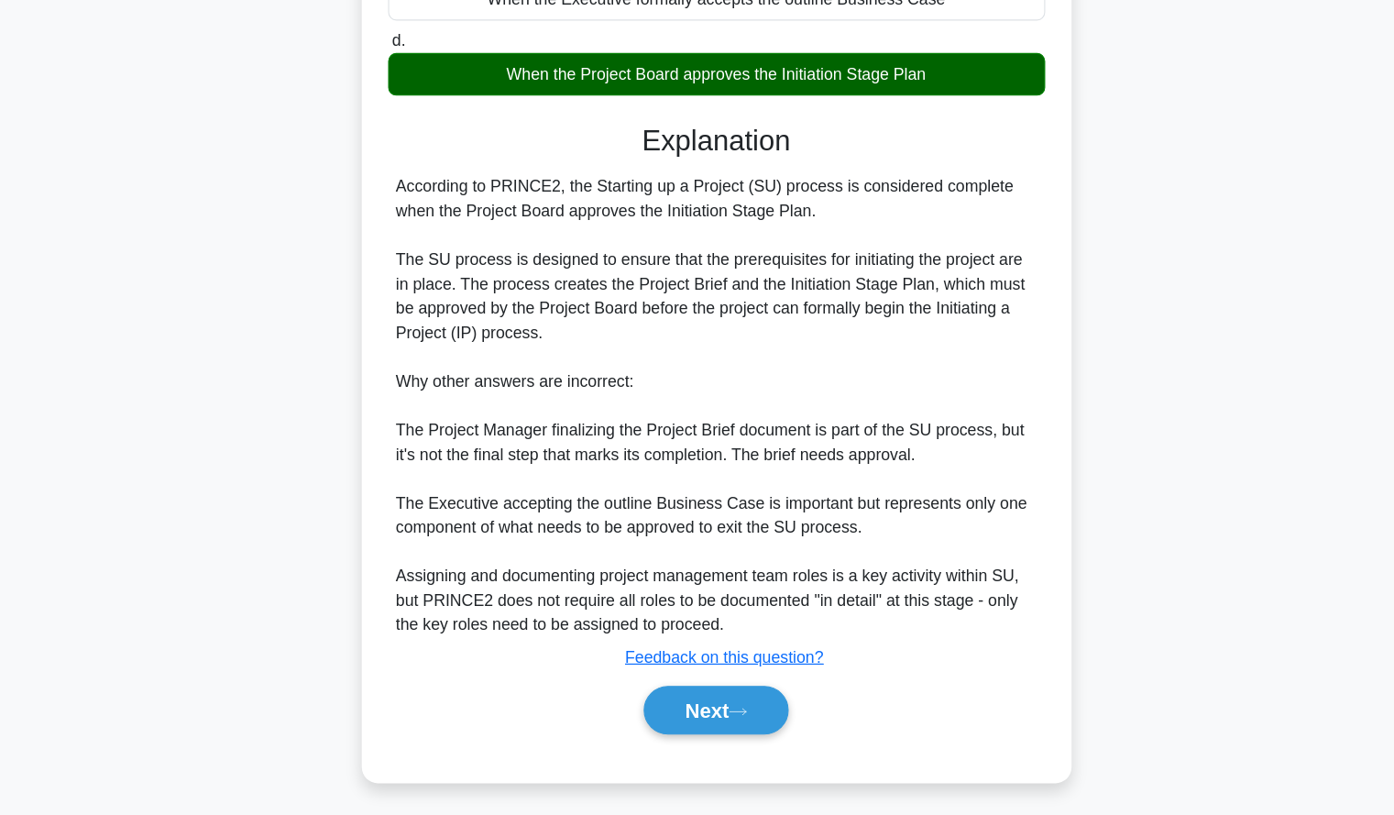
scroll to position [296, 0]
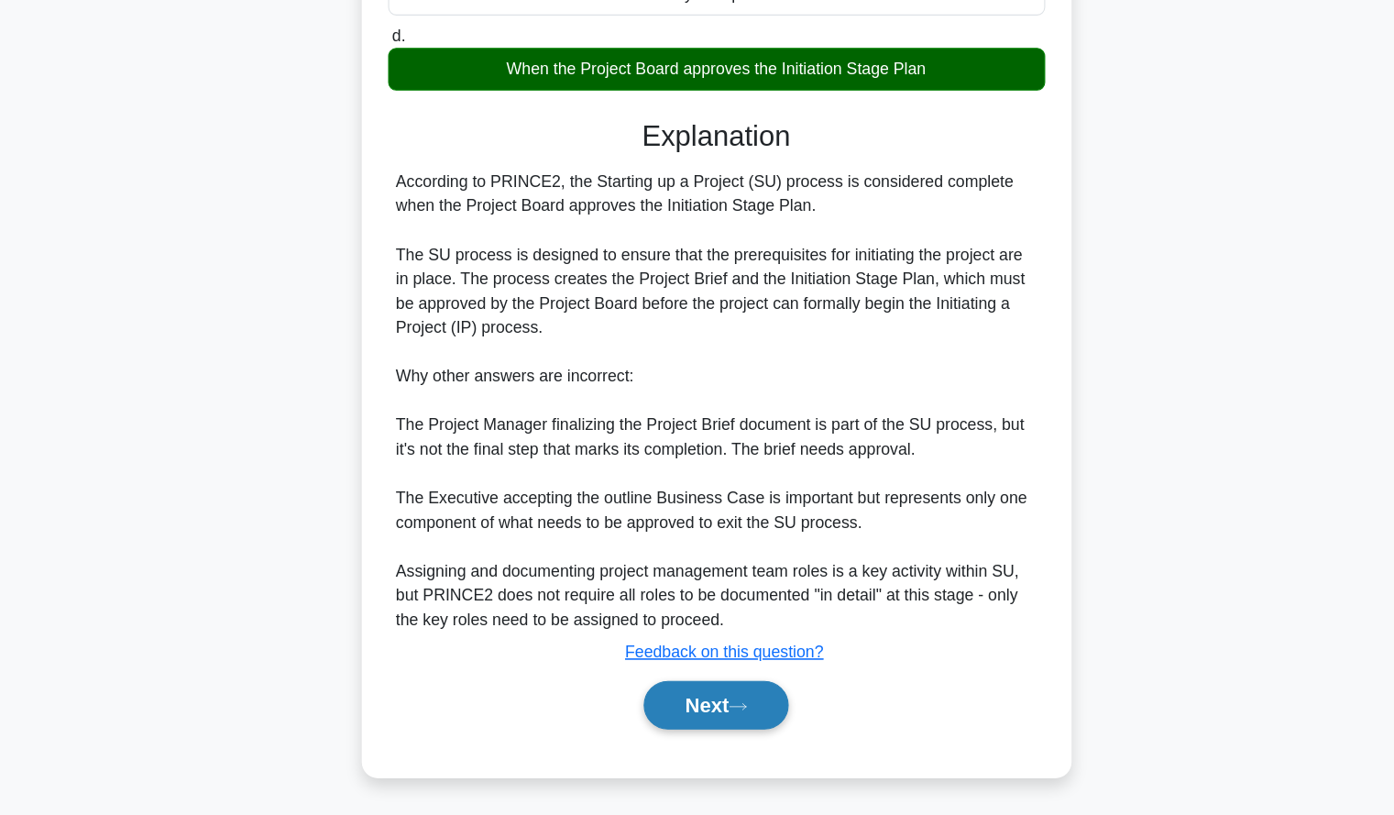
click at [647, 709] on button "Next" at bounding box center [697, 715] width 131 height 44
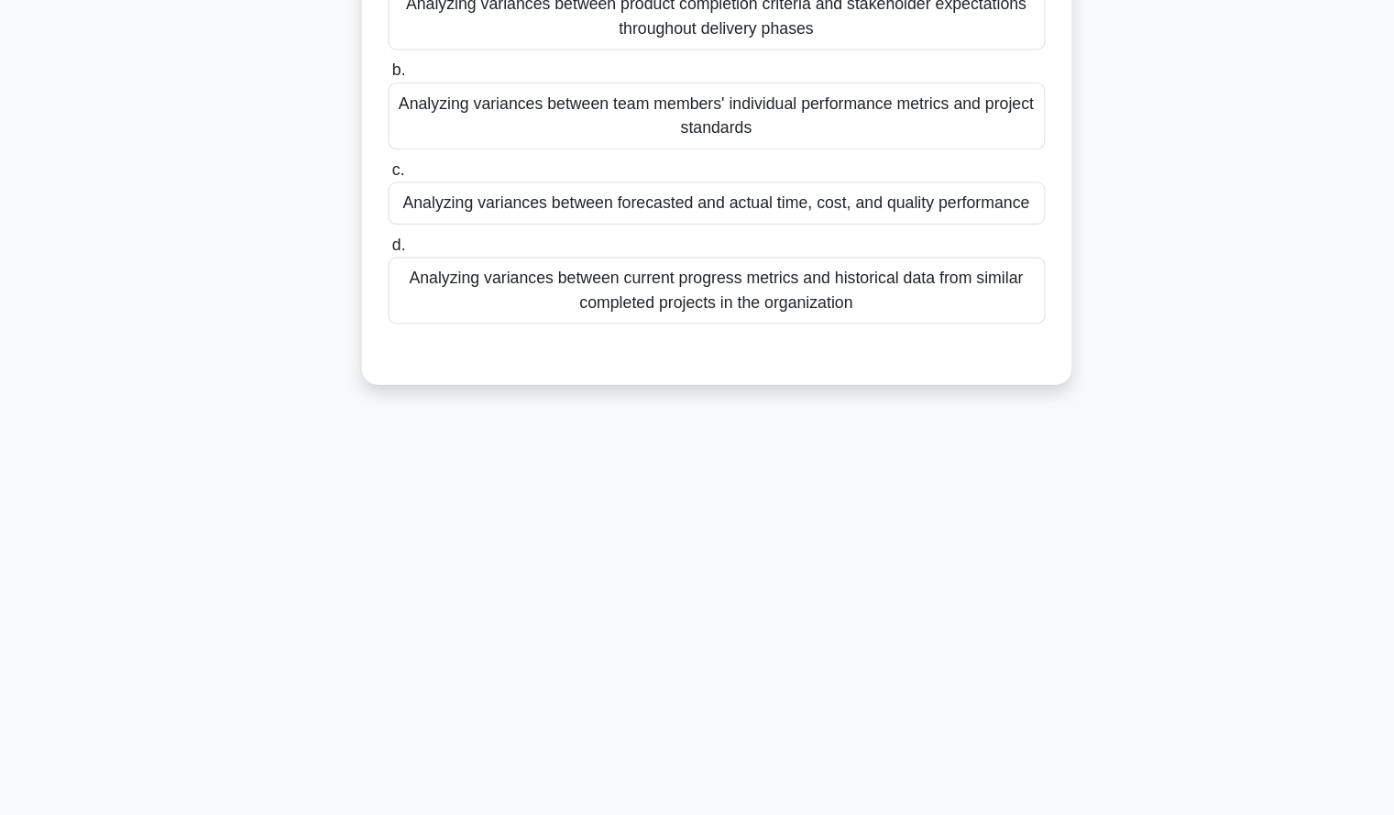
scroll to position [0, 0]
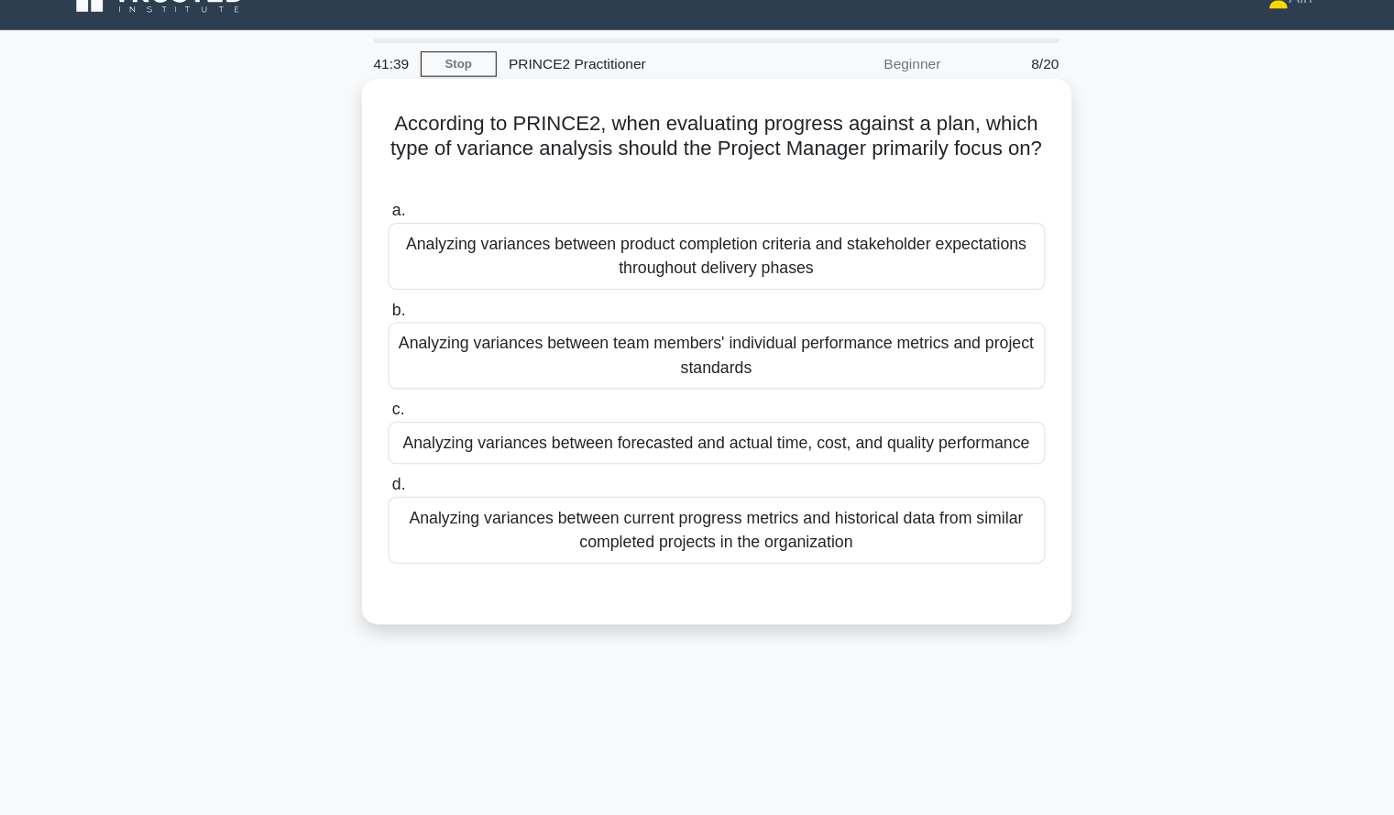
click at [898, 442] on div "Analyzing variances between forecasted and actual time, cost, and quality perfo…" at bounding box center [698, 431] width 594 height 38
click at [401, 408] on input "c. Analyzing variances between forecasted and actual time, cost, and quality pe…" at bounding box center [401, 402] width 0 height 12
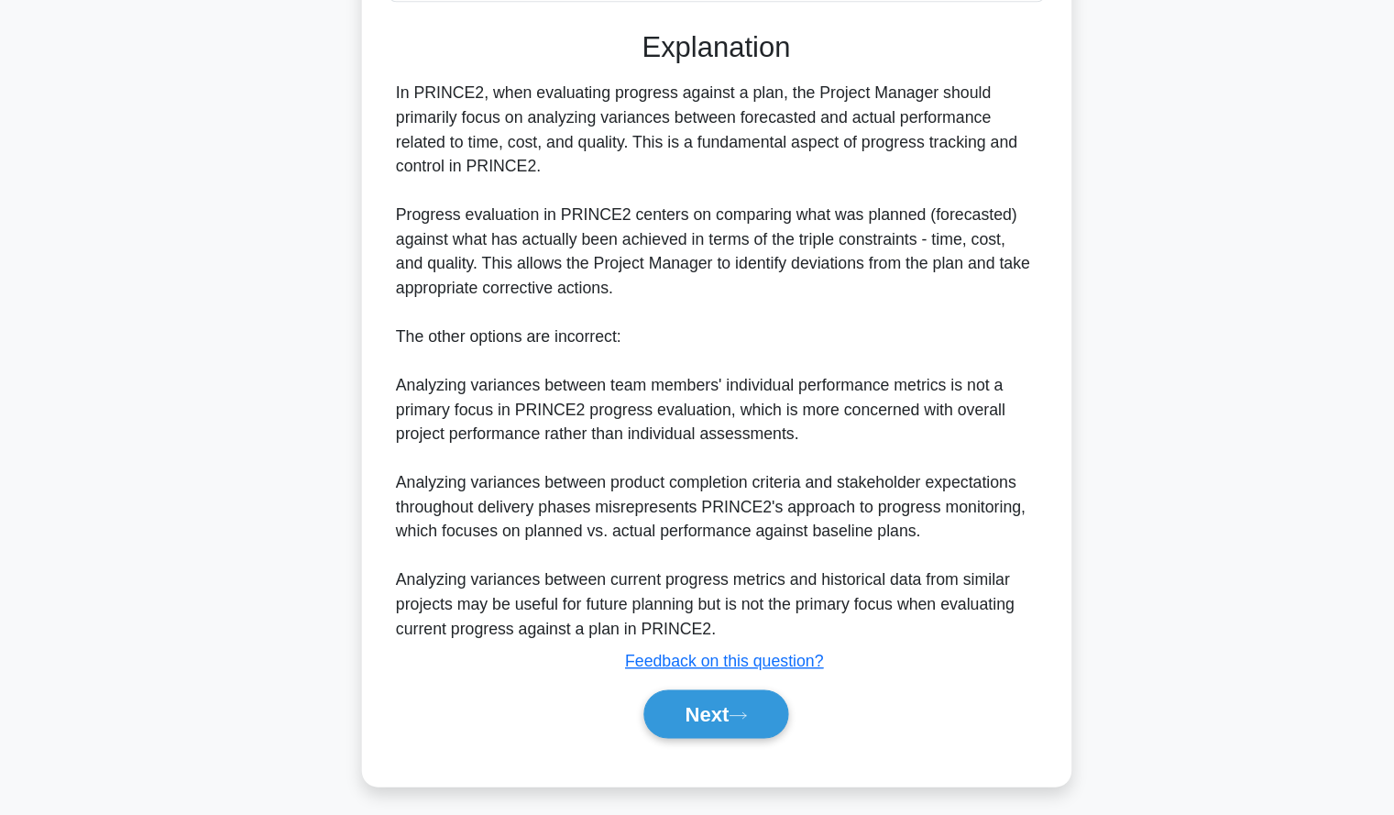
scroll to position [492, 0]
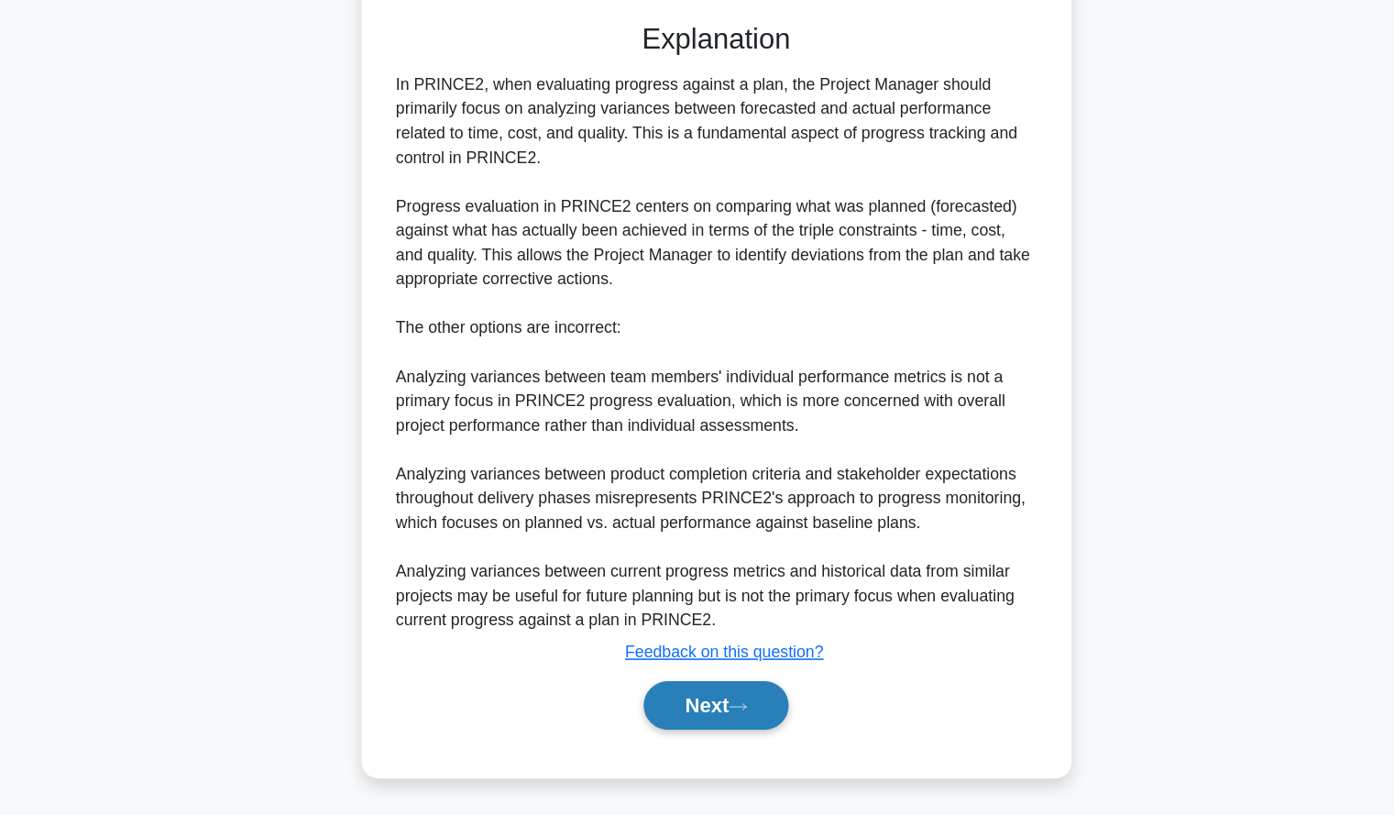
click at [702, 726] on button "Next" at bounding box center [697, 715] width 131 height 44
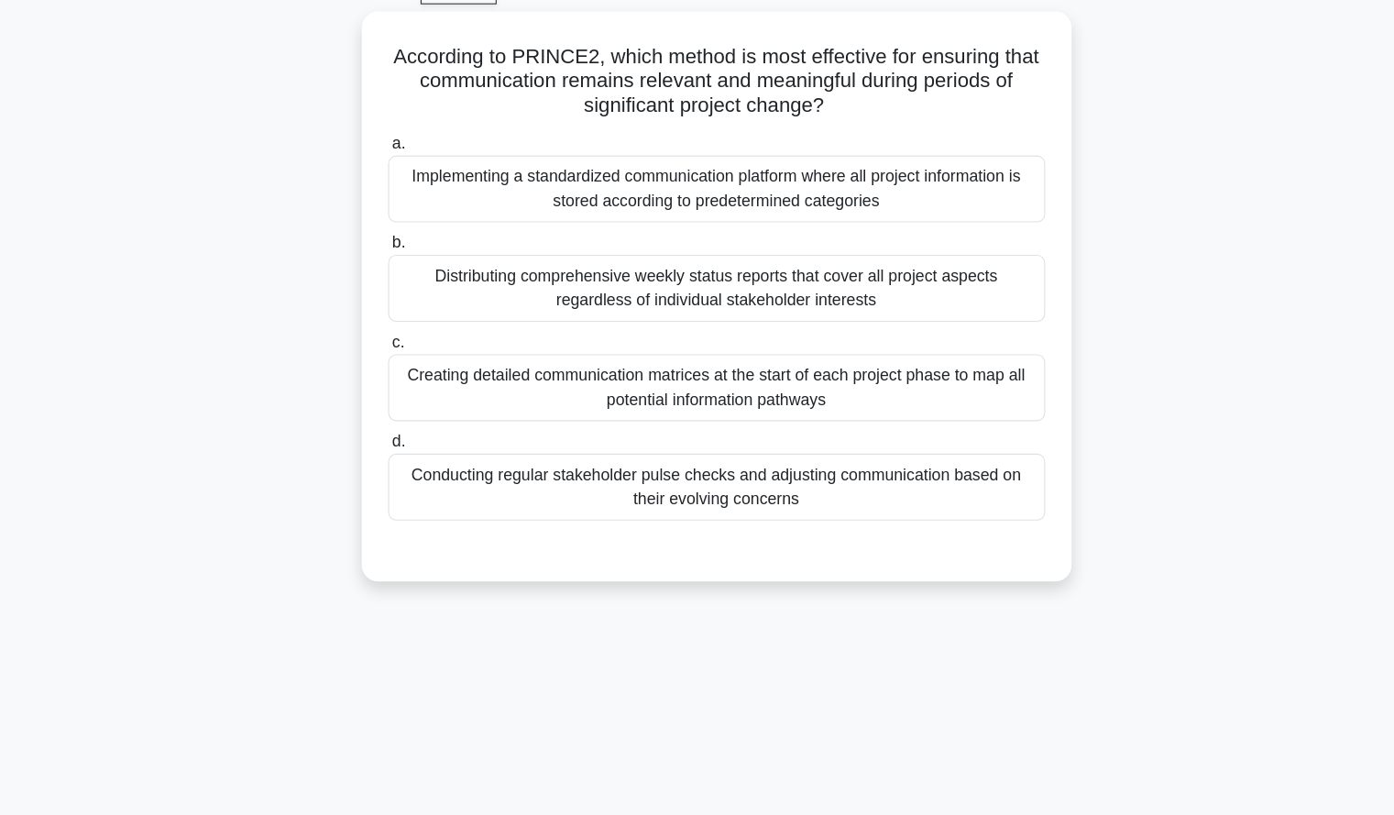
scroll to position [21, 0]
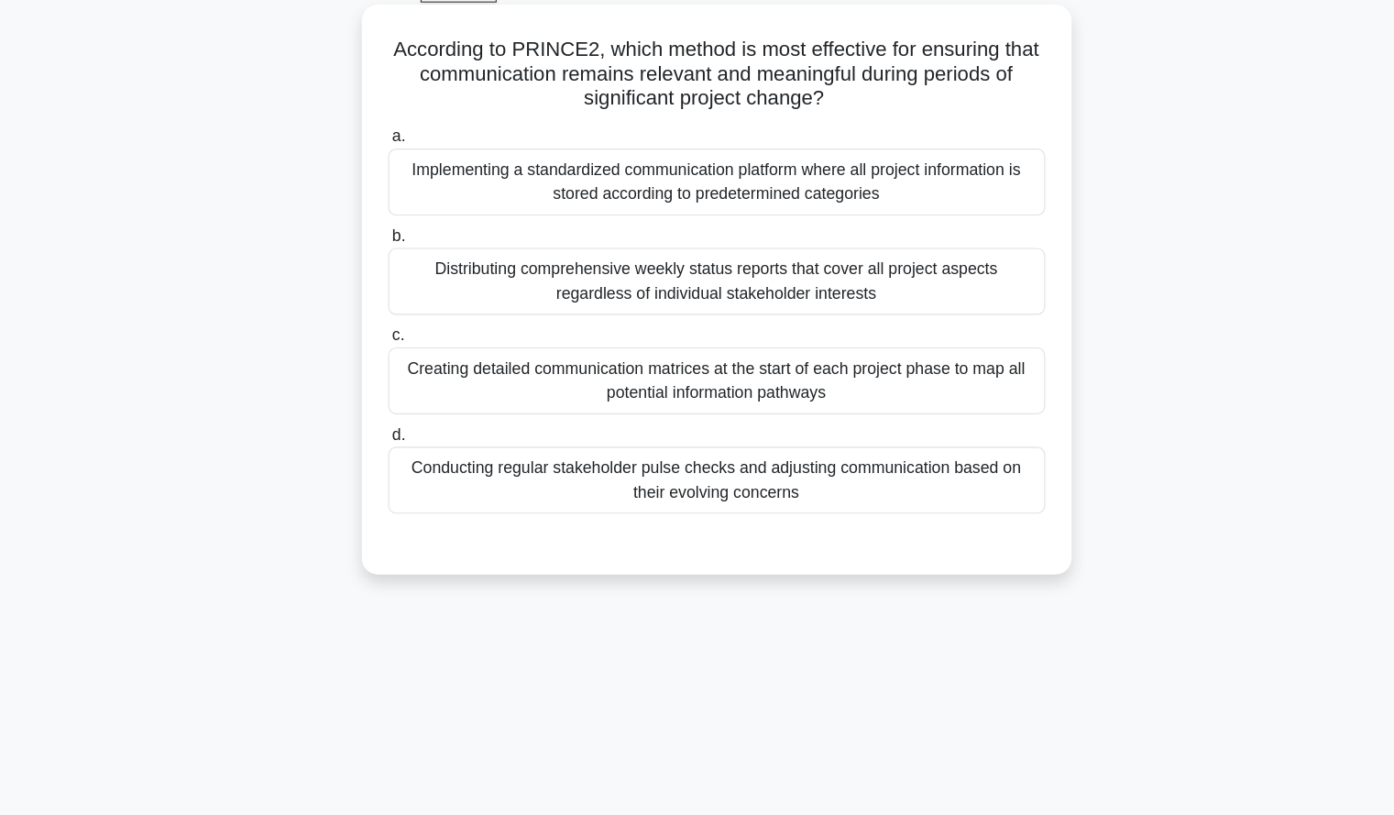
click at [925, 515] on div "Conducting regular stakeholder pulse checks and adjusting communication based o…" at bounding box center [698, 511] width 594 height 60
click at [401, 477] on input "d. Conducting regular stakeholder pulse checks and adjusting communication base…" at bounding box center [401, 471] width 0 height 12
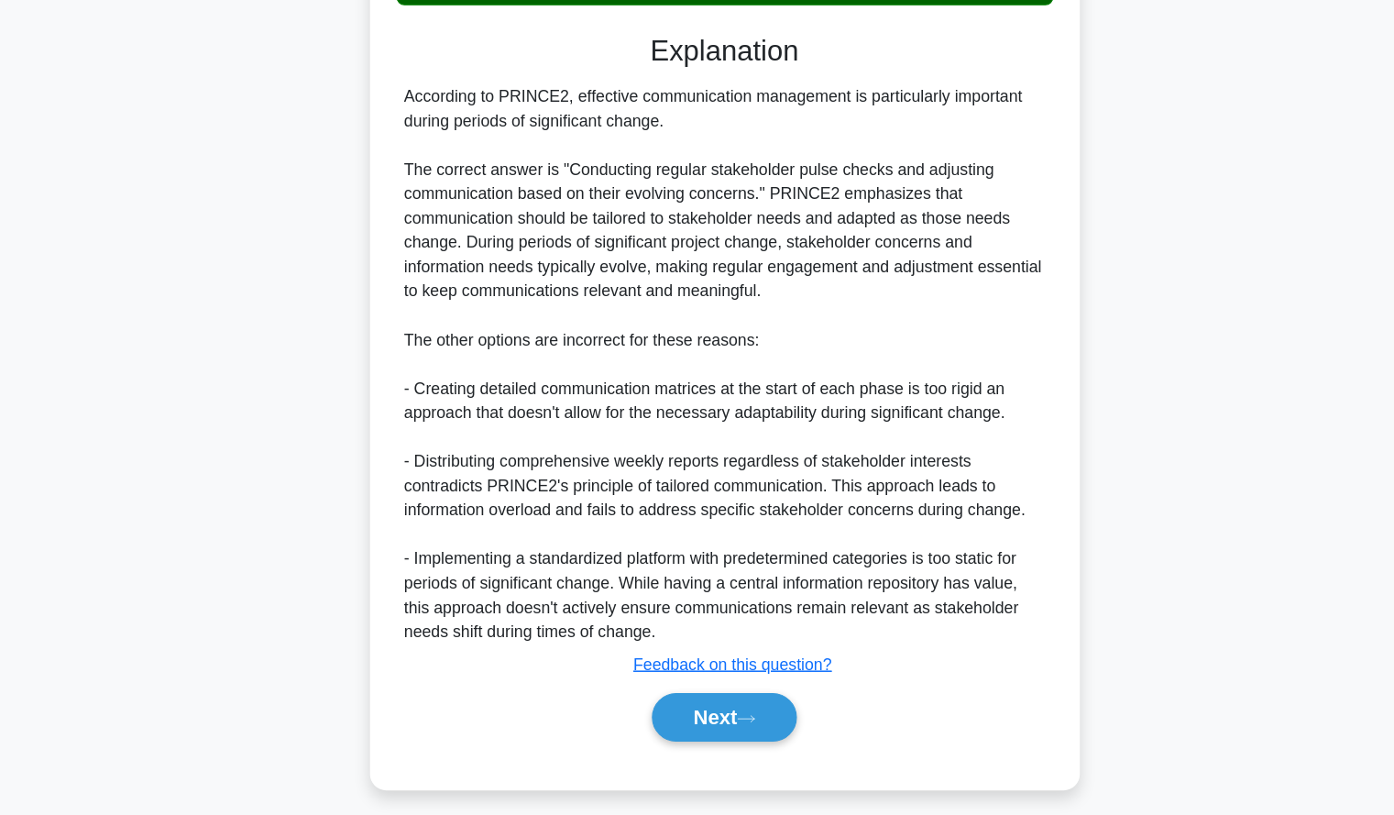
scroll to position [492, 0]
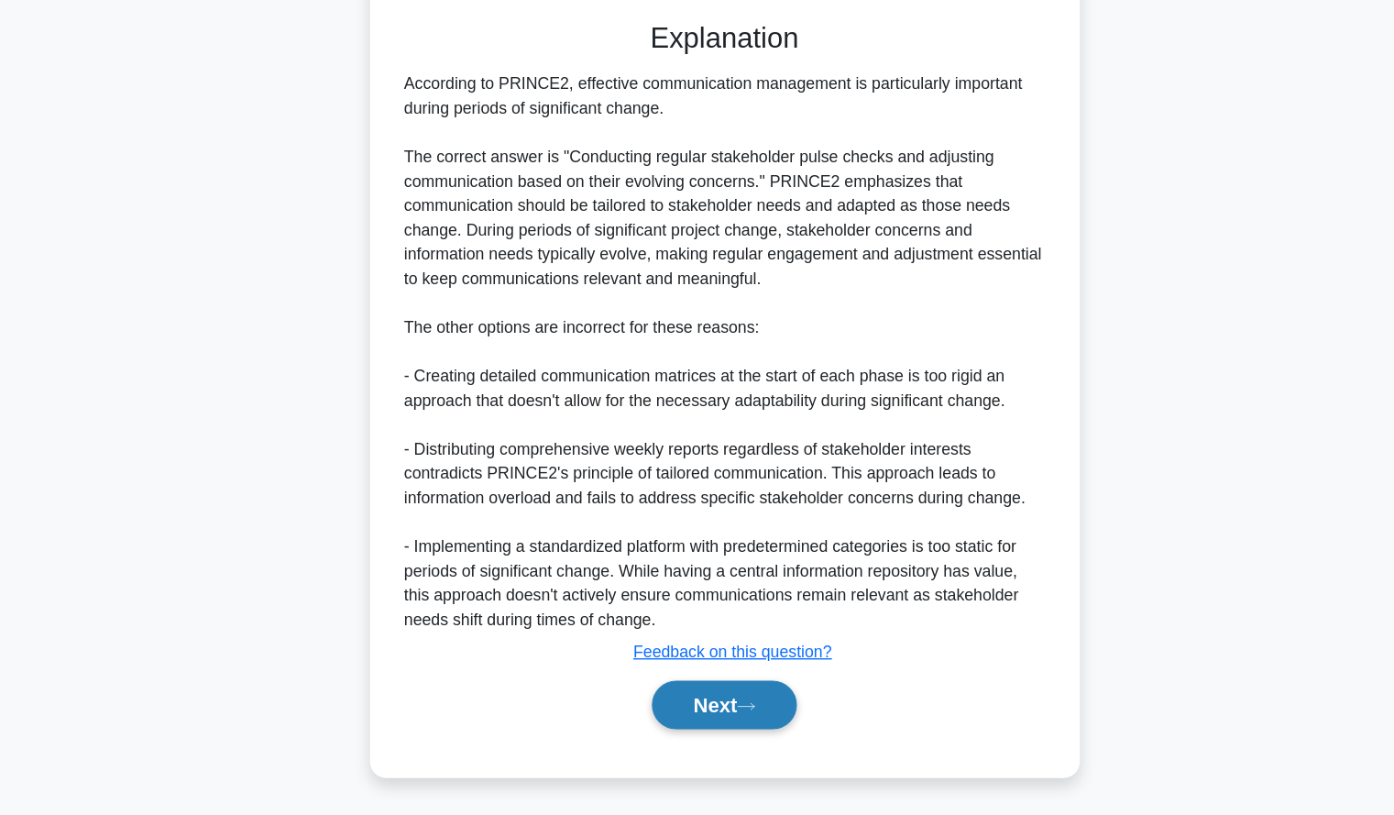
click at [663, 710] on button "Next" at bounding box center [697, 715] width 131 height 44
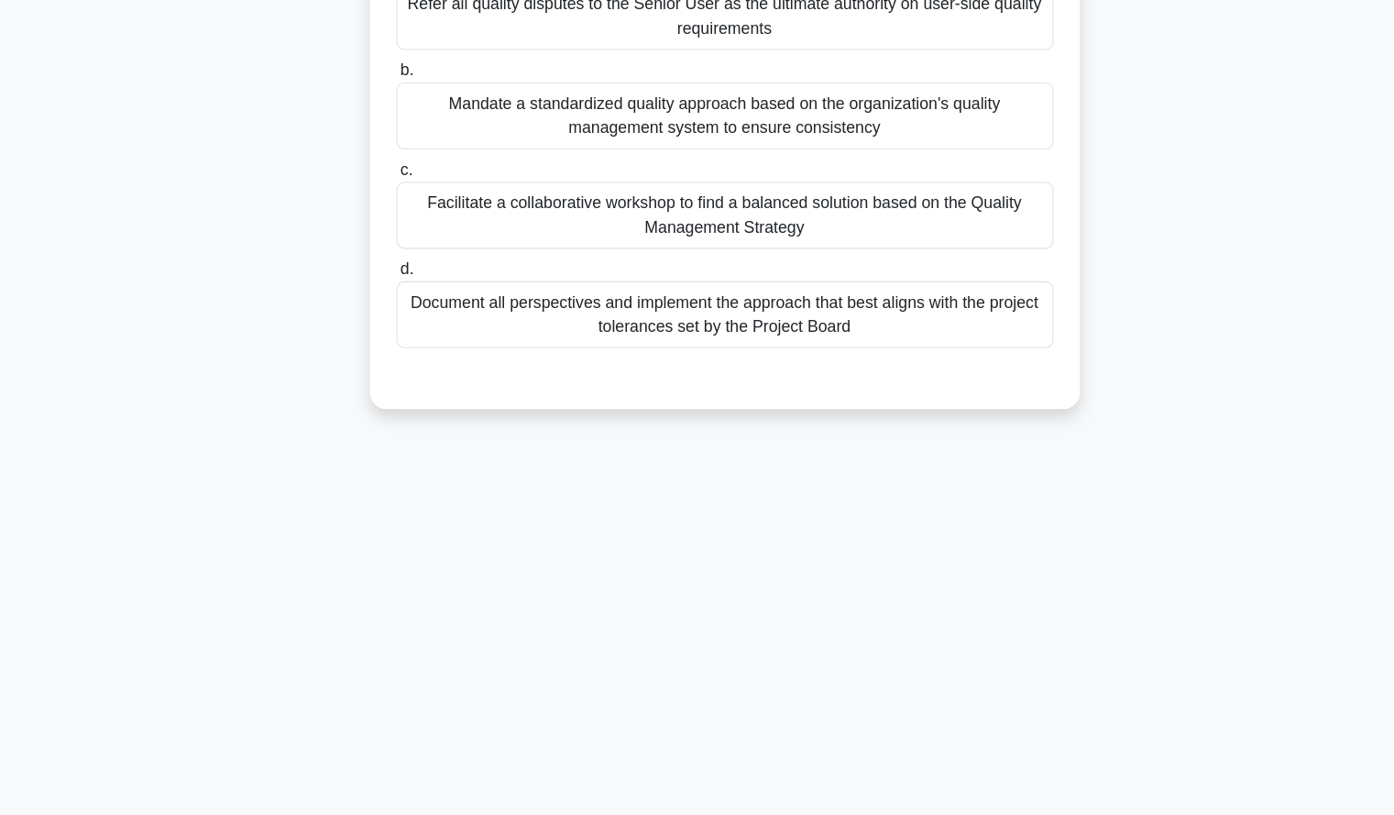
scroll to position [0, 0]
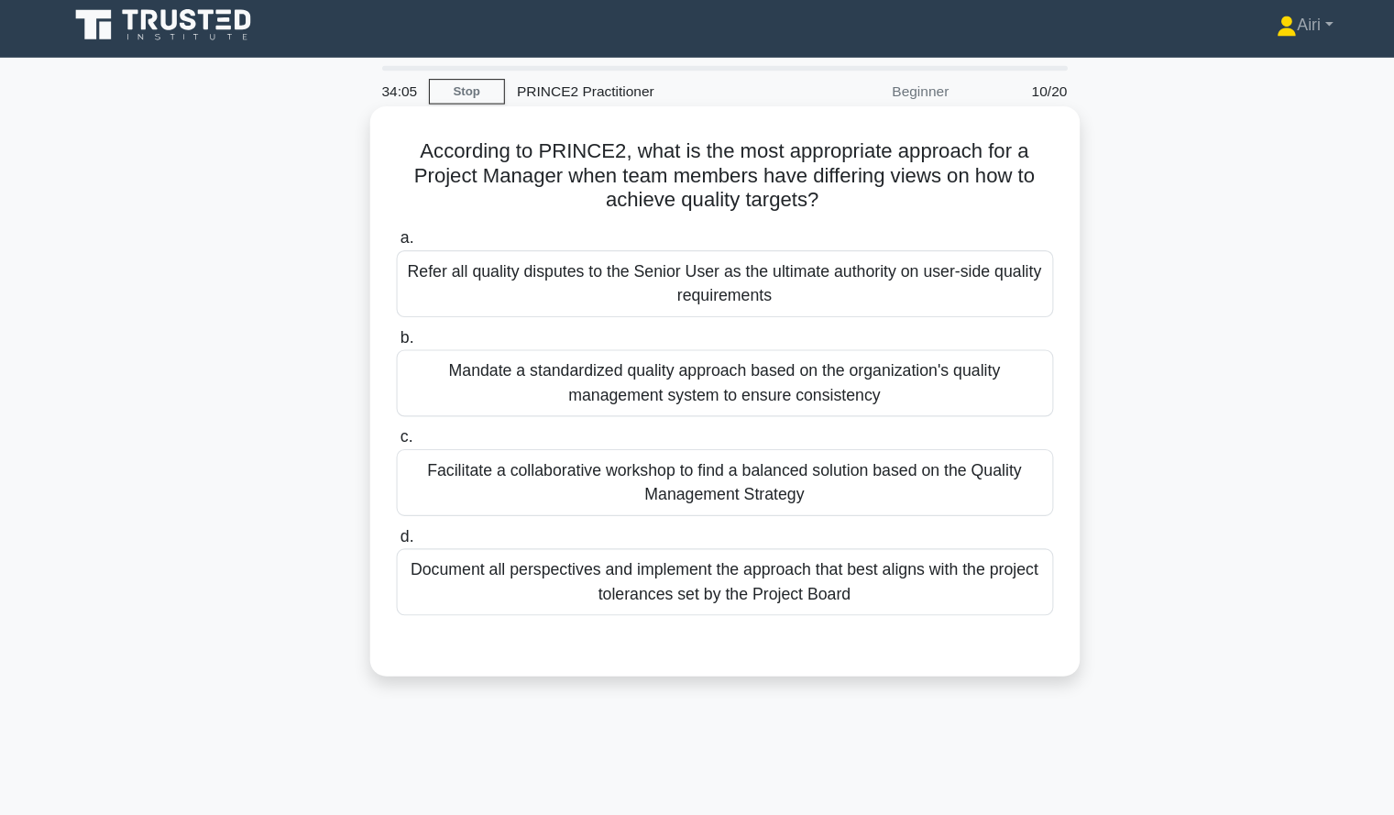
click at [923, 426] on div "Facilitate a collaborative workshop to find a balanced solution based on the Qu…" at bounding box center [698, 442] width 594 height 60
click at [401, 408] on input "c. Facilitate a collaborative workshop to find a balanced solution based on the…" at bounding box center [401, 402] width 0 height 12
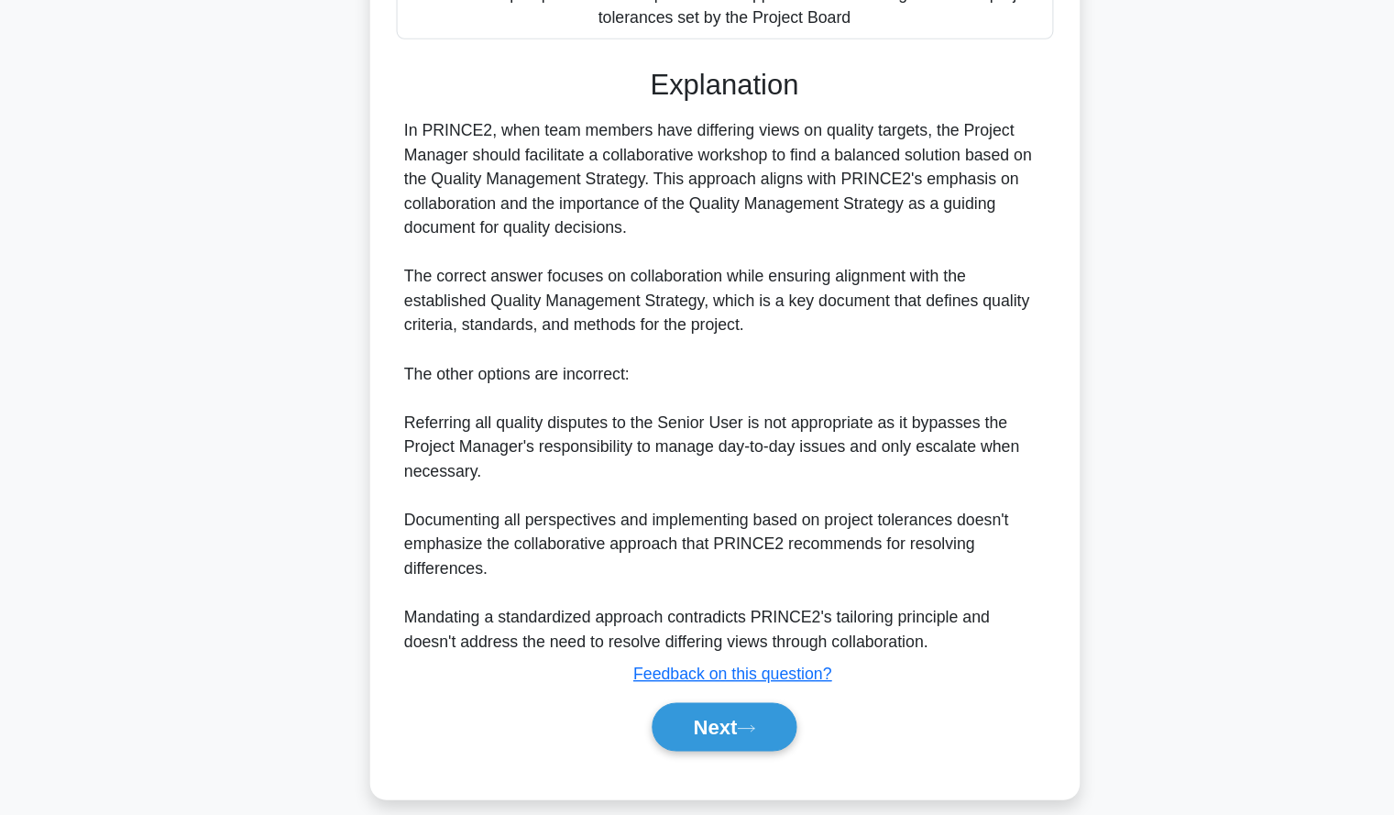
scroll to position [470, 0]
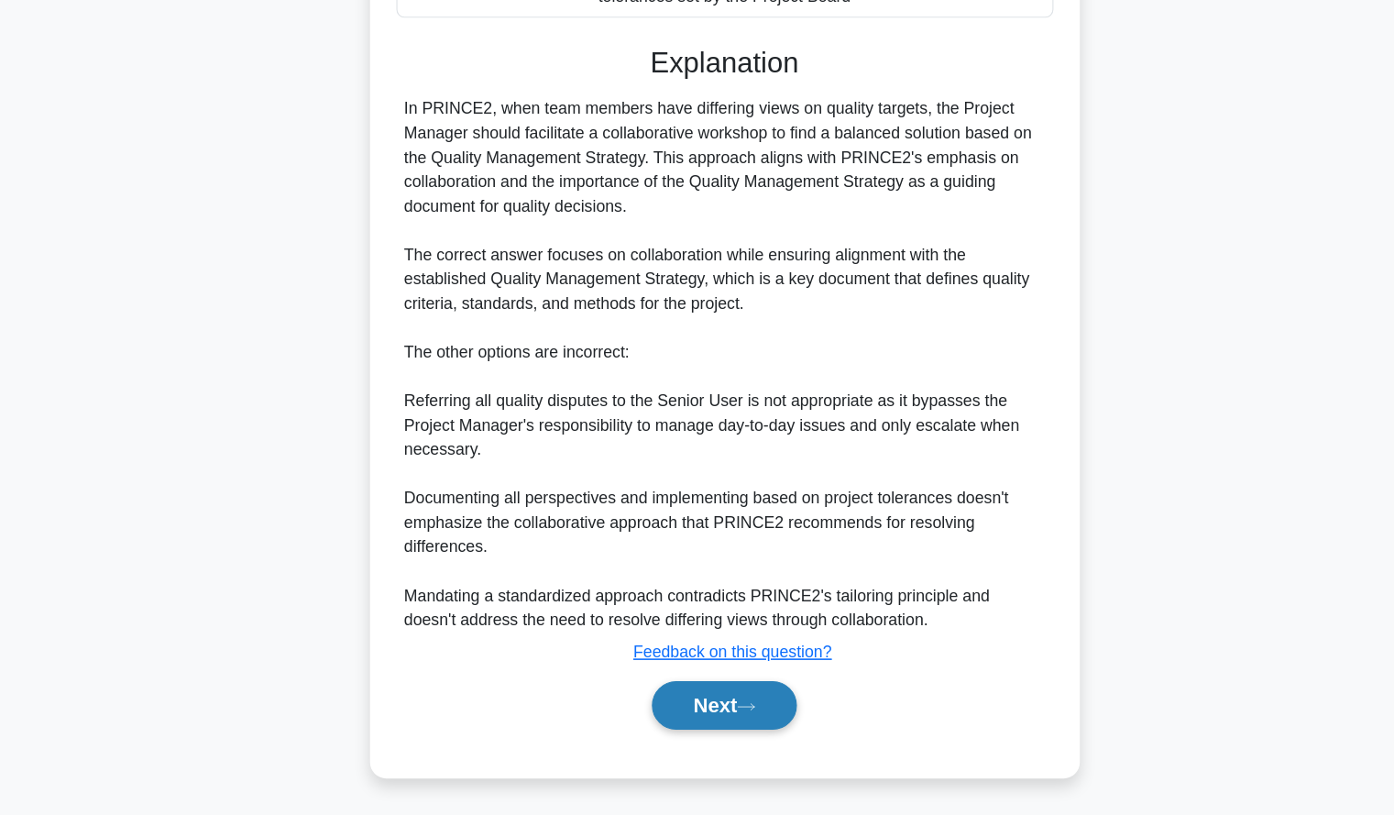
click at [679, 713] on button "Next" at bounding box center [697, 715] width 131 height 44
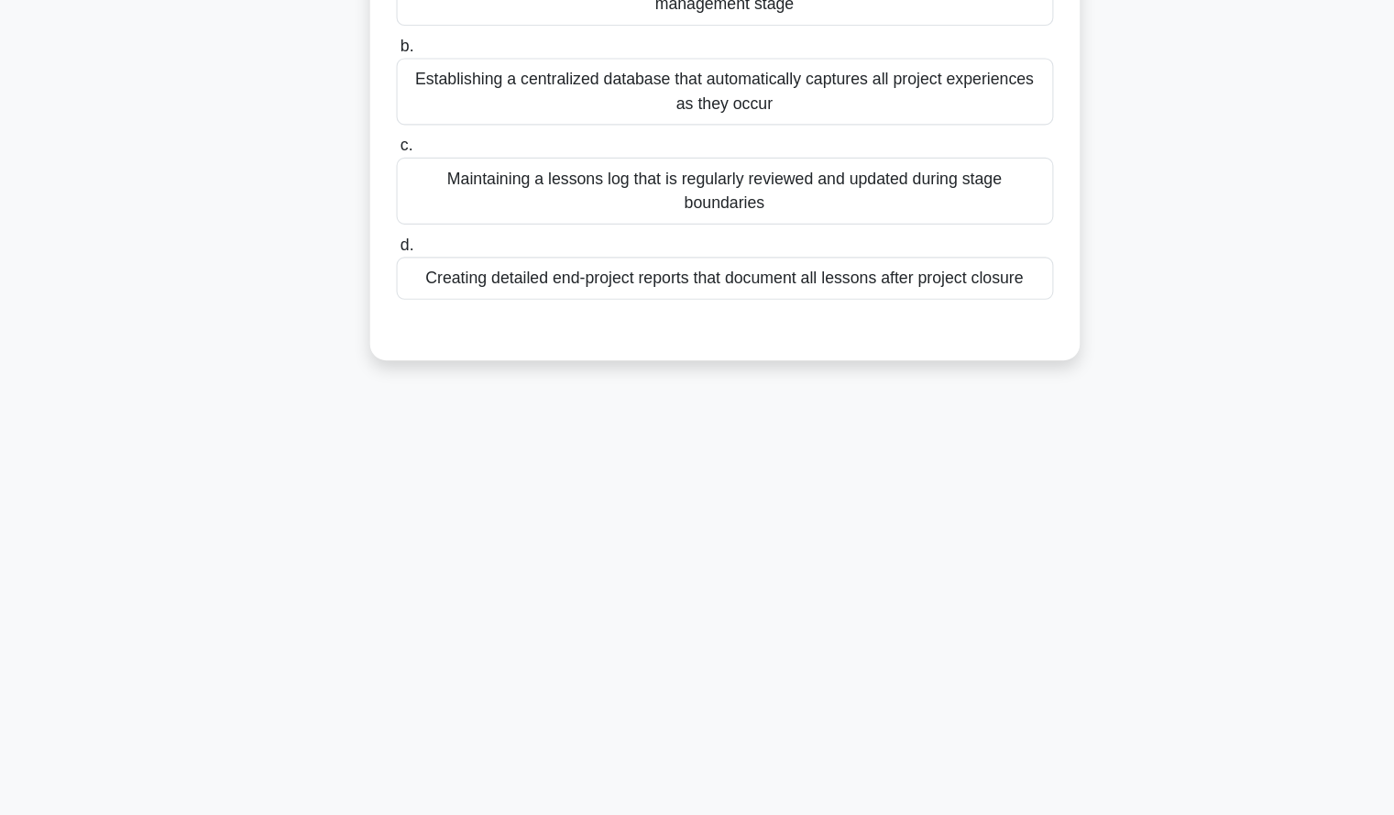
scroll to position [0, 0]
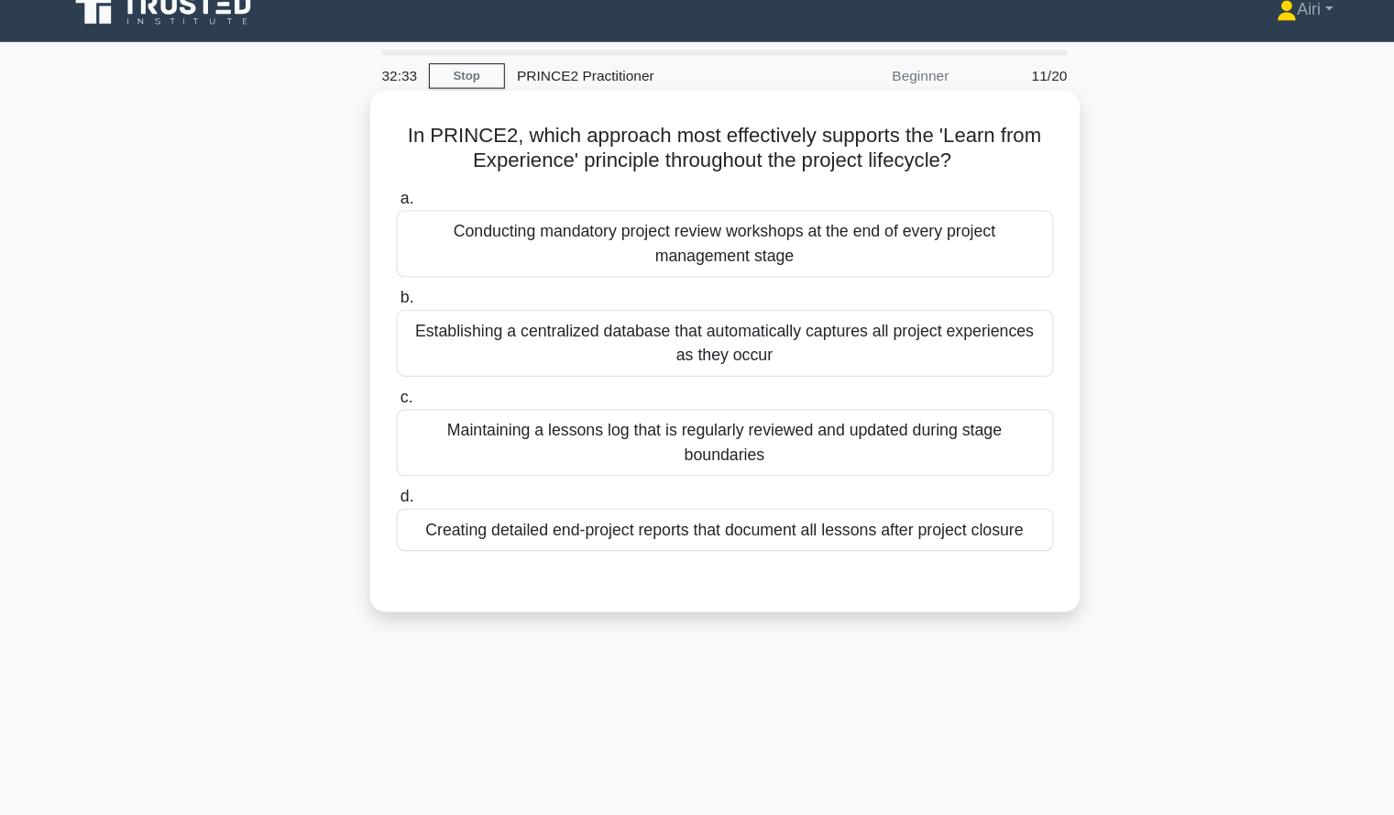
click at [878, 348] on div "Establishing a centralized database that automatically captures all project exp…" at bounding box center [698, 331] width 594 height 60
click at [401, 296] on input "b. Establishing a centralized database that automatically captures all project …" at bounding box center [401, 290] width 0 height 12
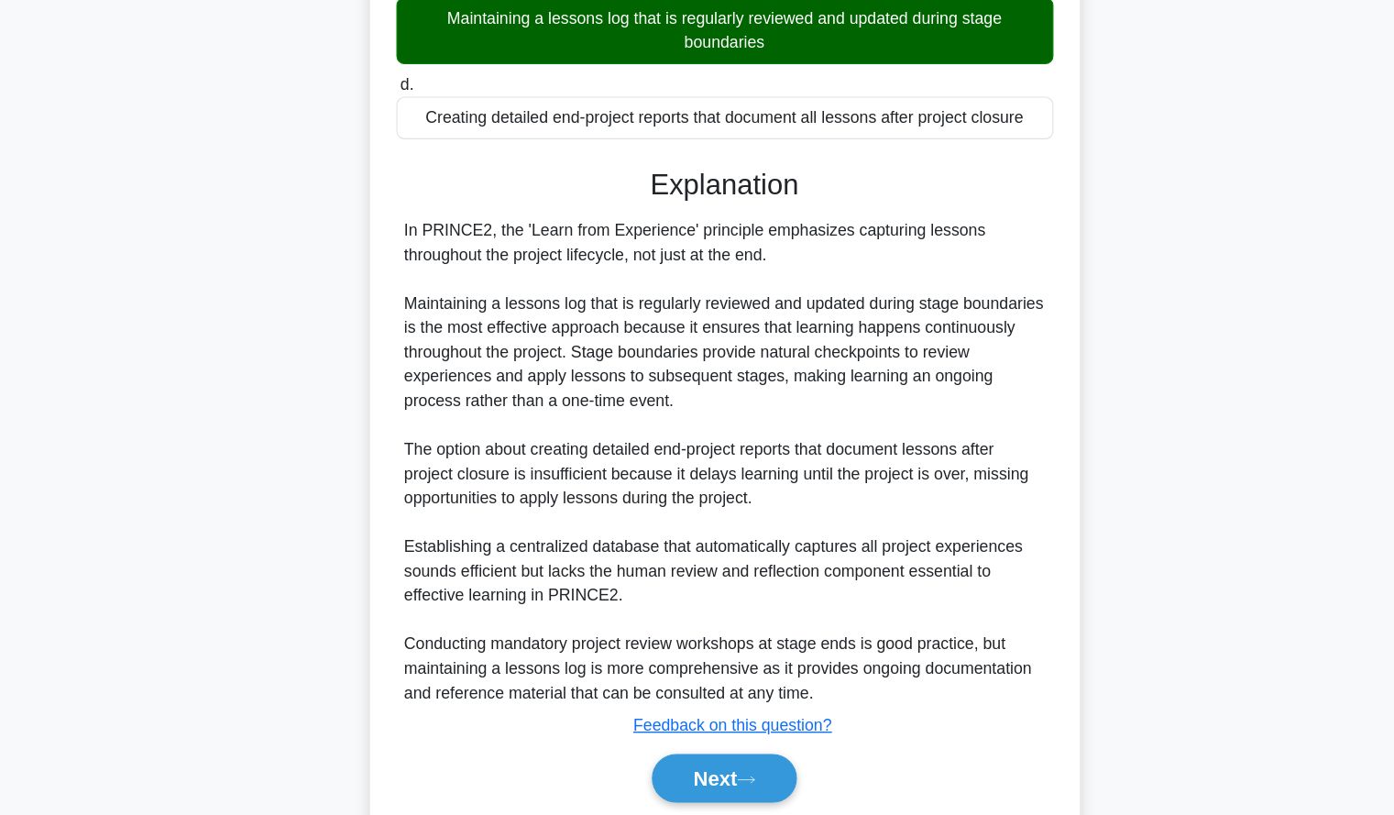
scroll to position [384, 0]
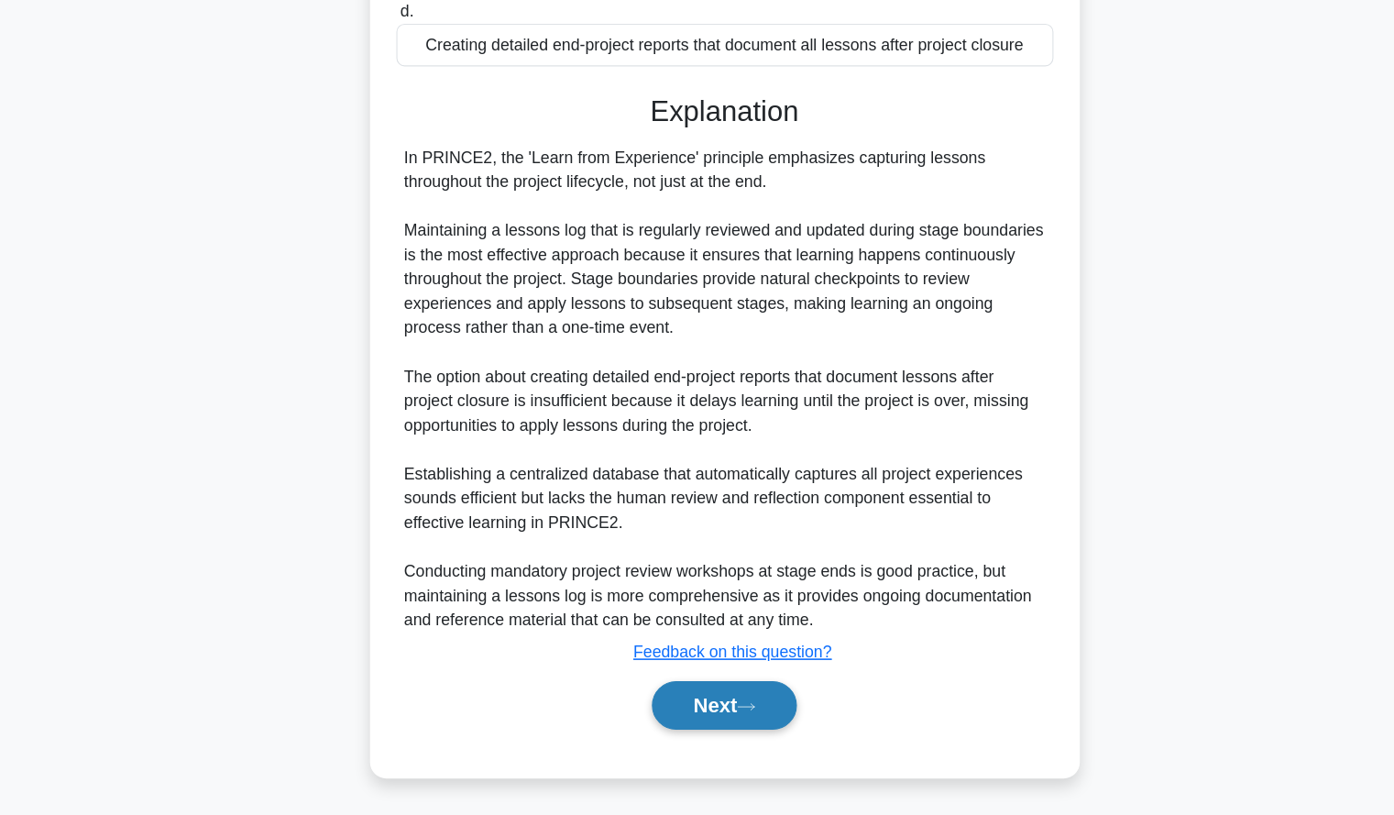
click at [718, 722] on button "Next" at bounding box center [697, 715] width 131 height 44
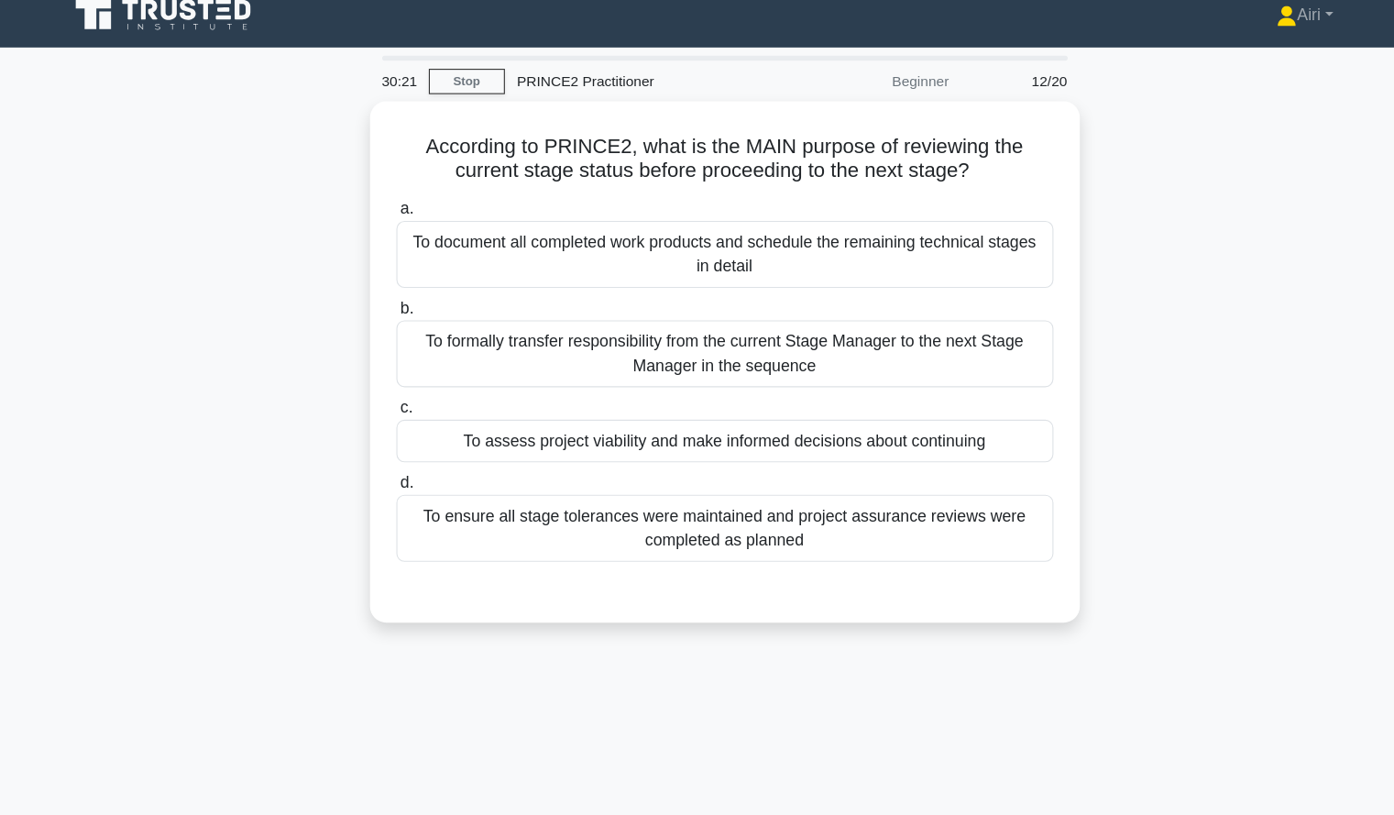
scroll to position [0, 0]
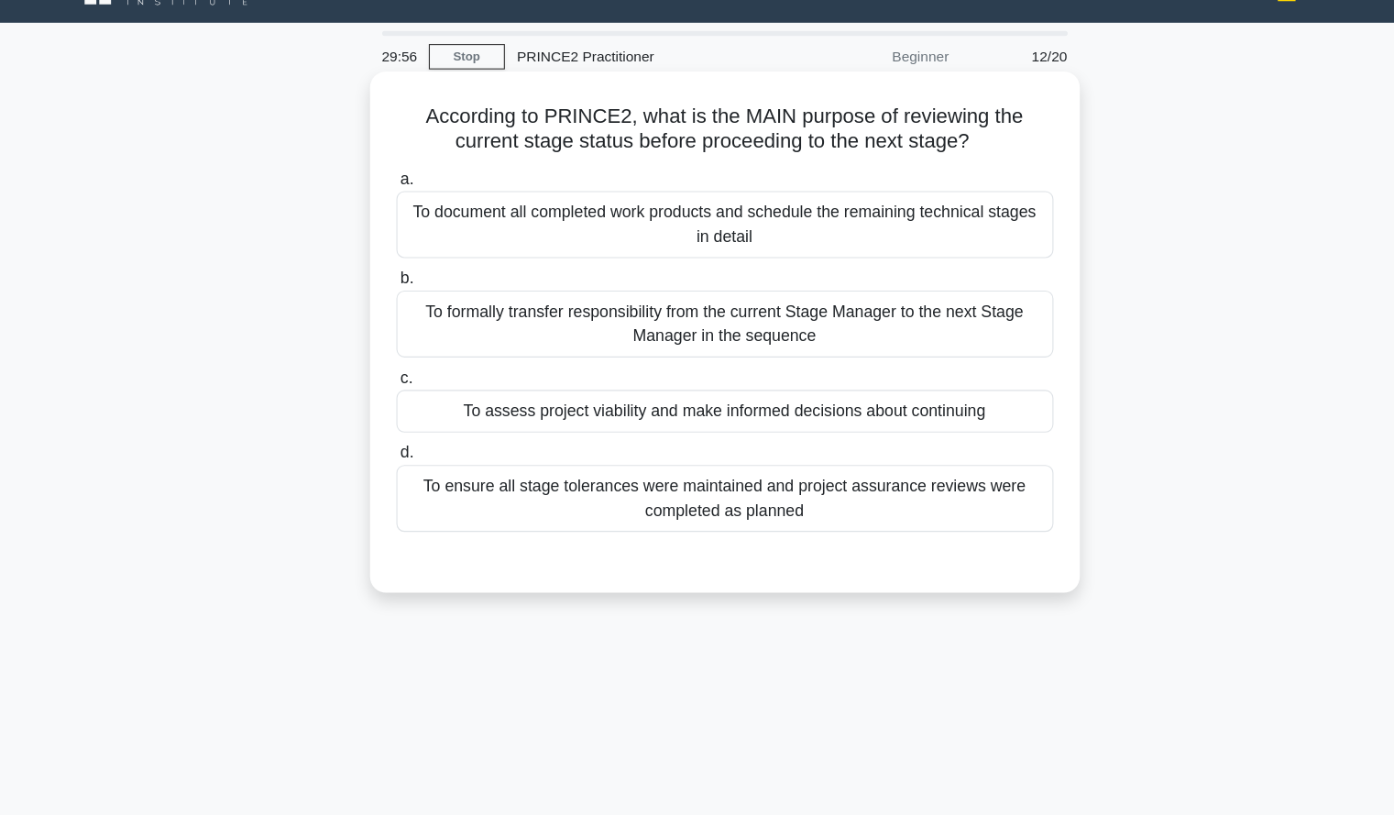
click at [921, 403] on div "To assess project viability and make informed decisions about continuing" at bounding box center [698, 409] width 594 height 38
click at [401, 386] on input "c. To assess project viability and make informed decisions about continuing" at bounding box center [401, 380] width 0 height 12
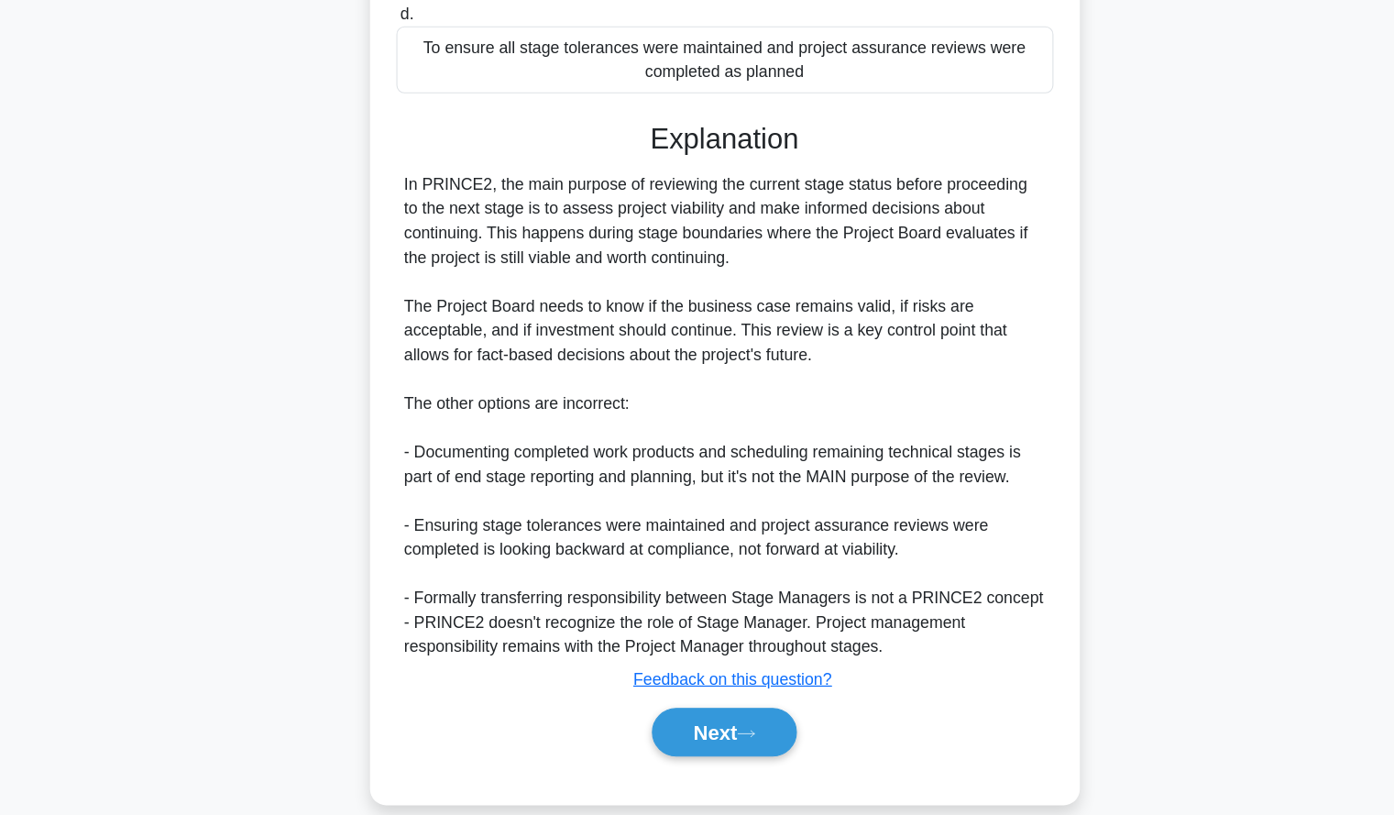
scroll to position [382, 0]
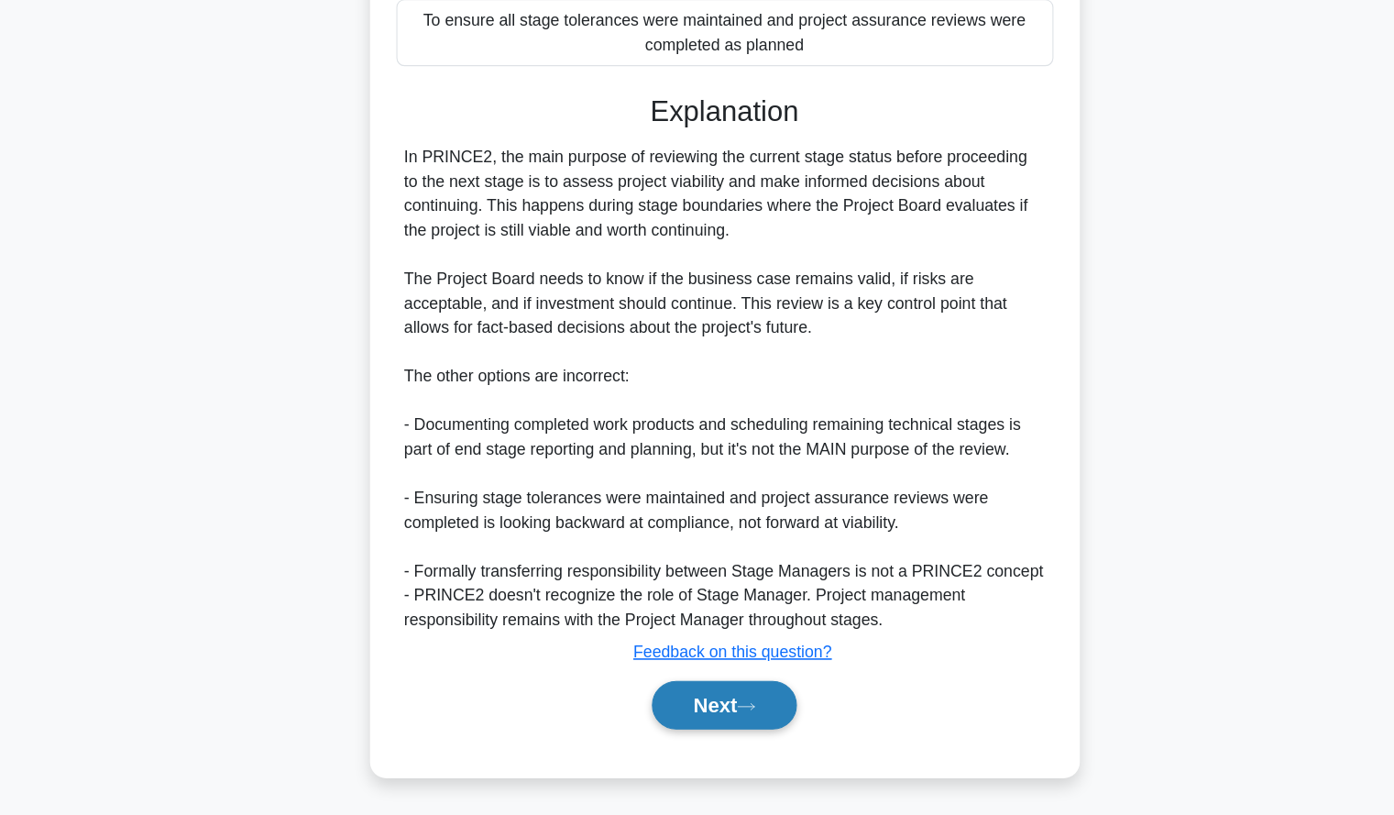
click at [713, 705] on button "Next" at bounding box center [697, 715] width 131 height 44
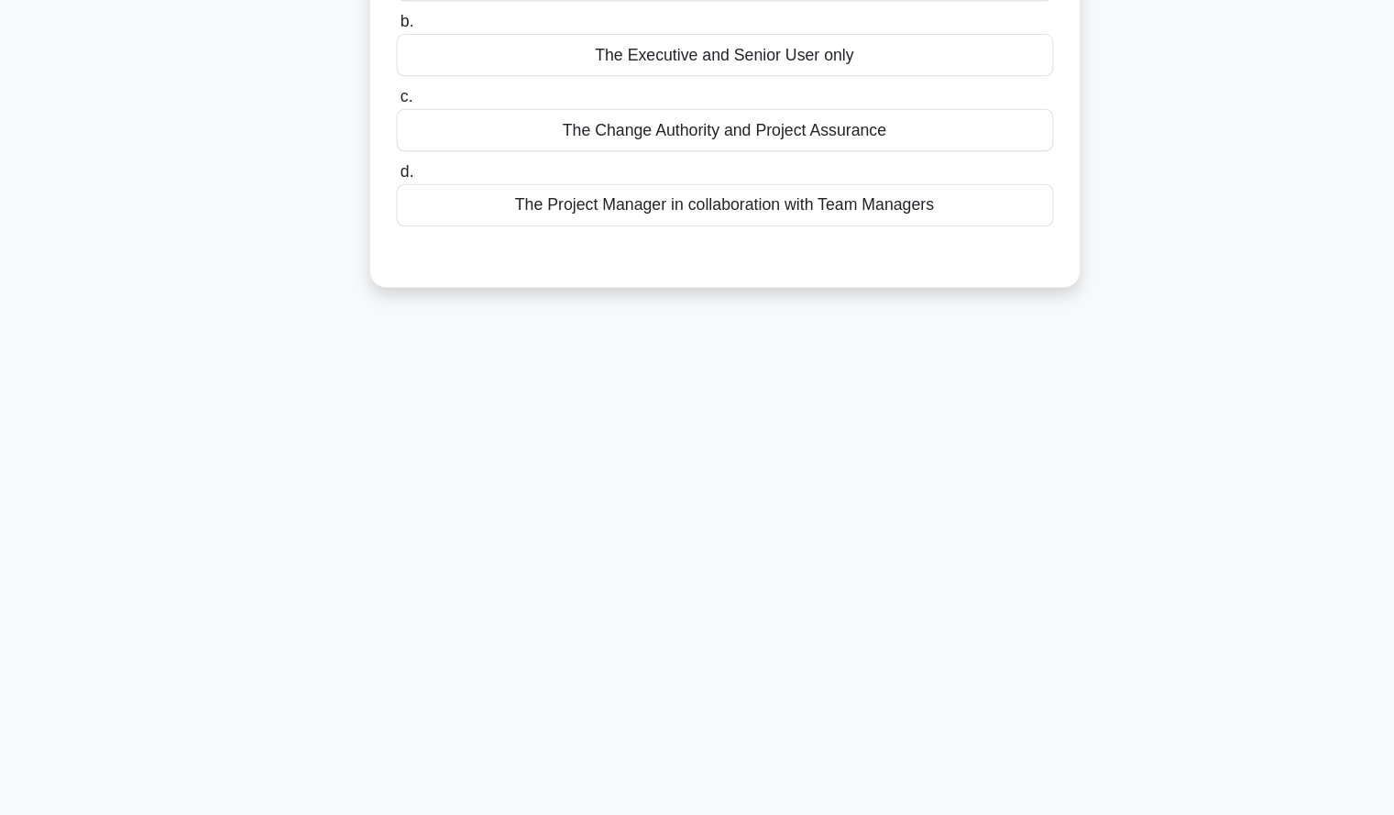
scroll to position [0, 0]
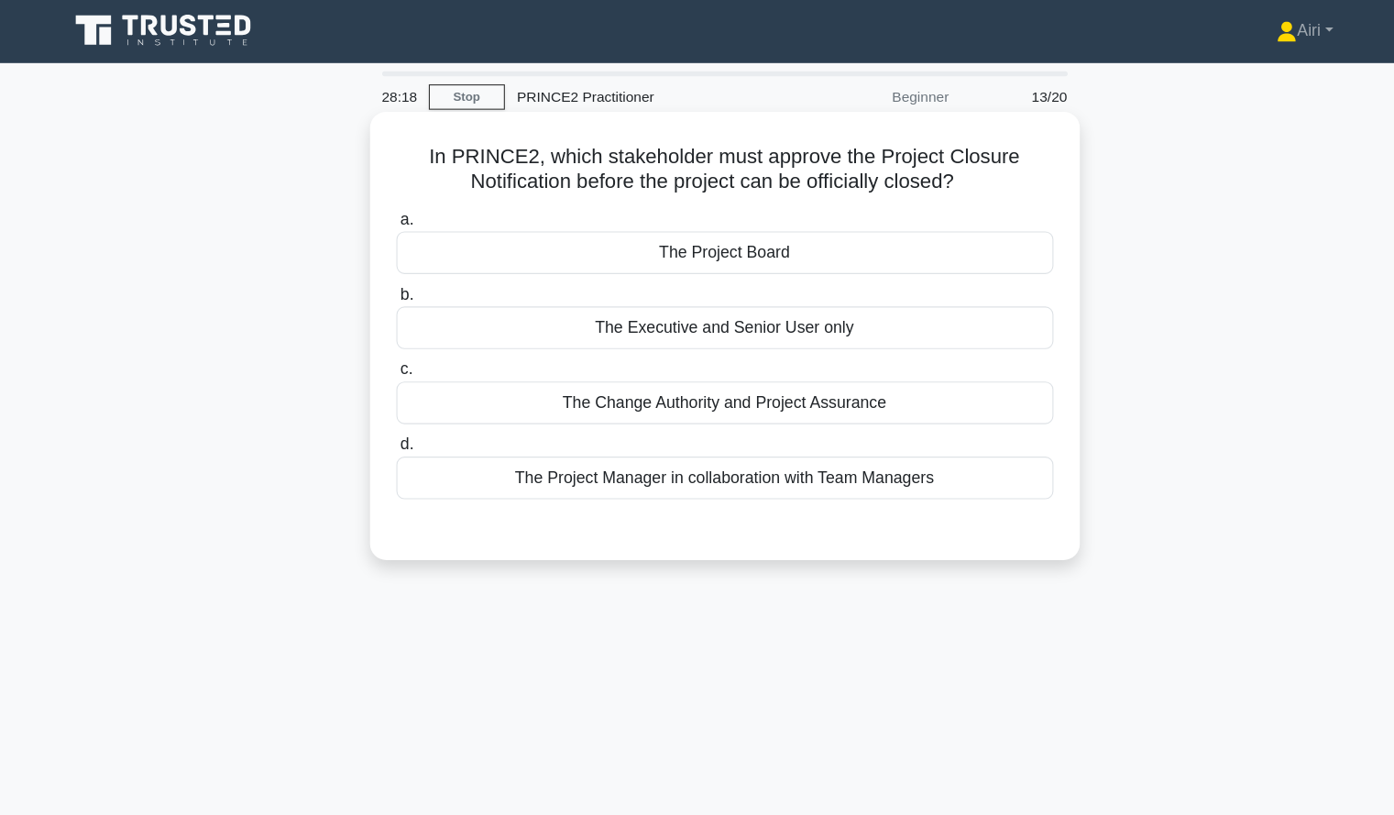
click at [895, 230] on div "The Project Board" at bounding box center [698, 230] width 594 height 38
click at [401, 206] on input "a. The Project Board" at bounding box center [401, 200] width 0 height 12
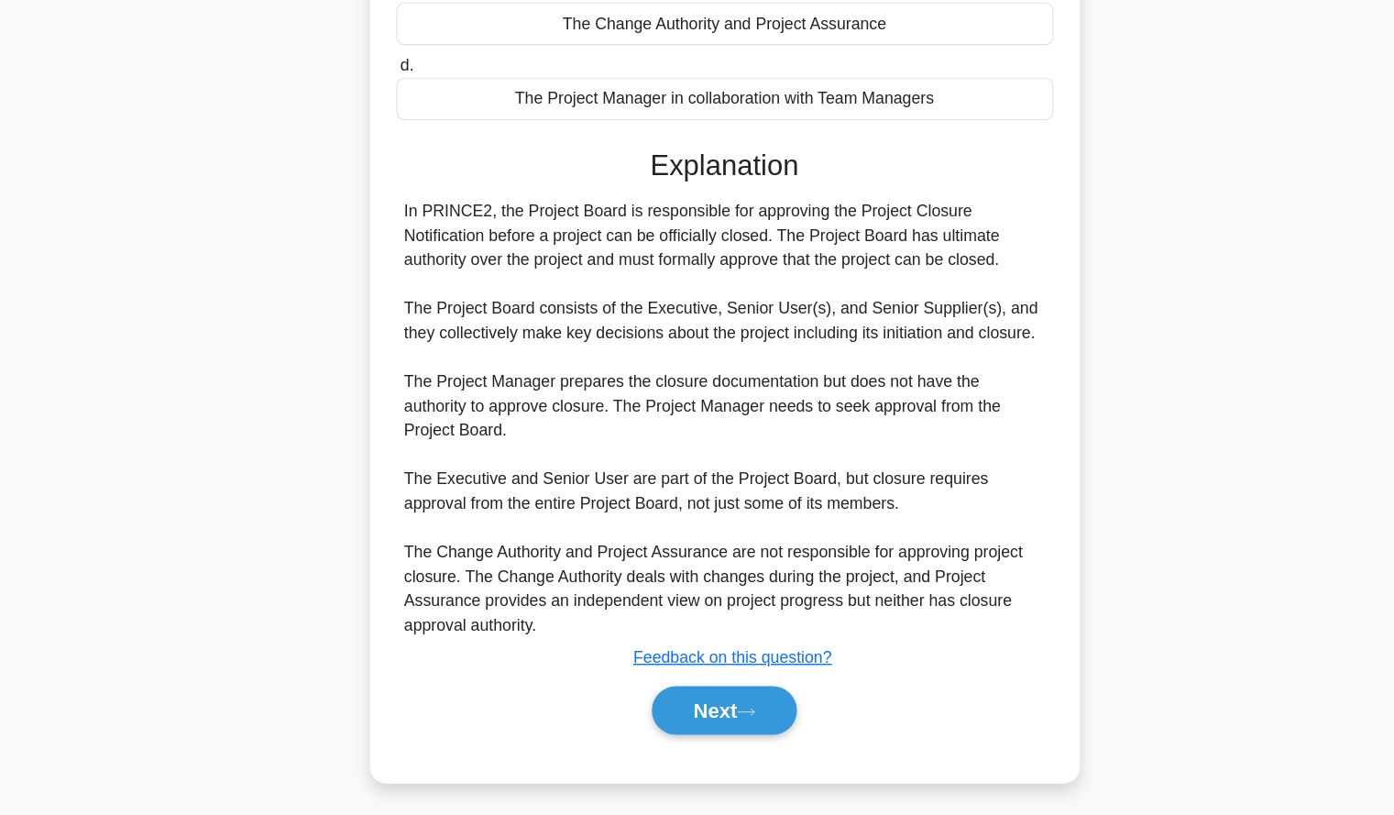
scroll to position [271, 0]
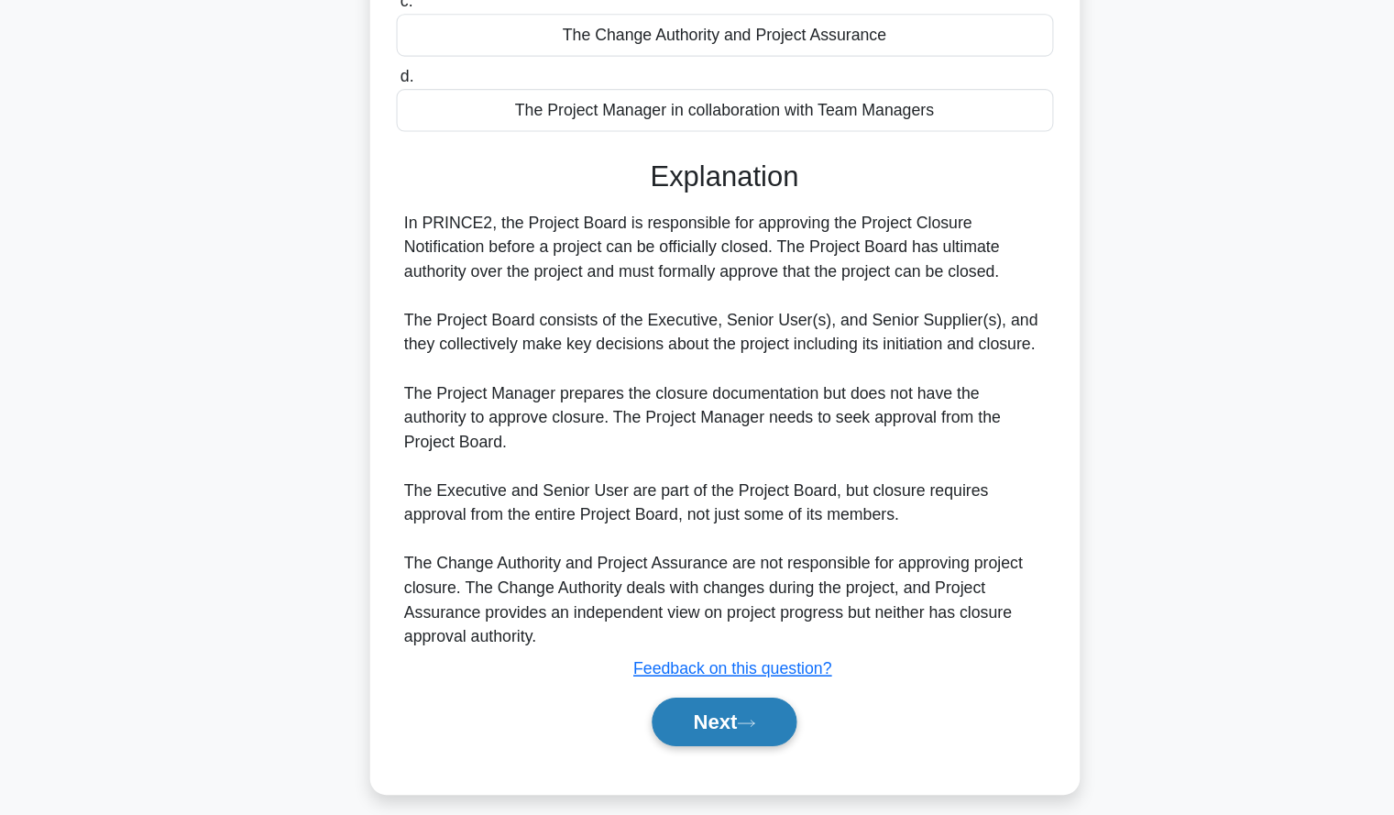
click at [749, 725] on button "Next" at bounding box center [697, 715] width 131 height 44
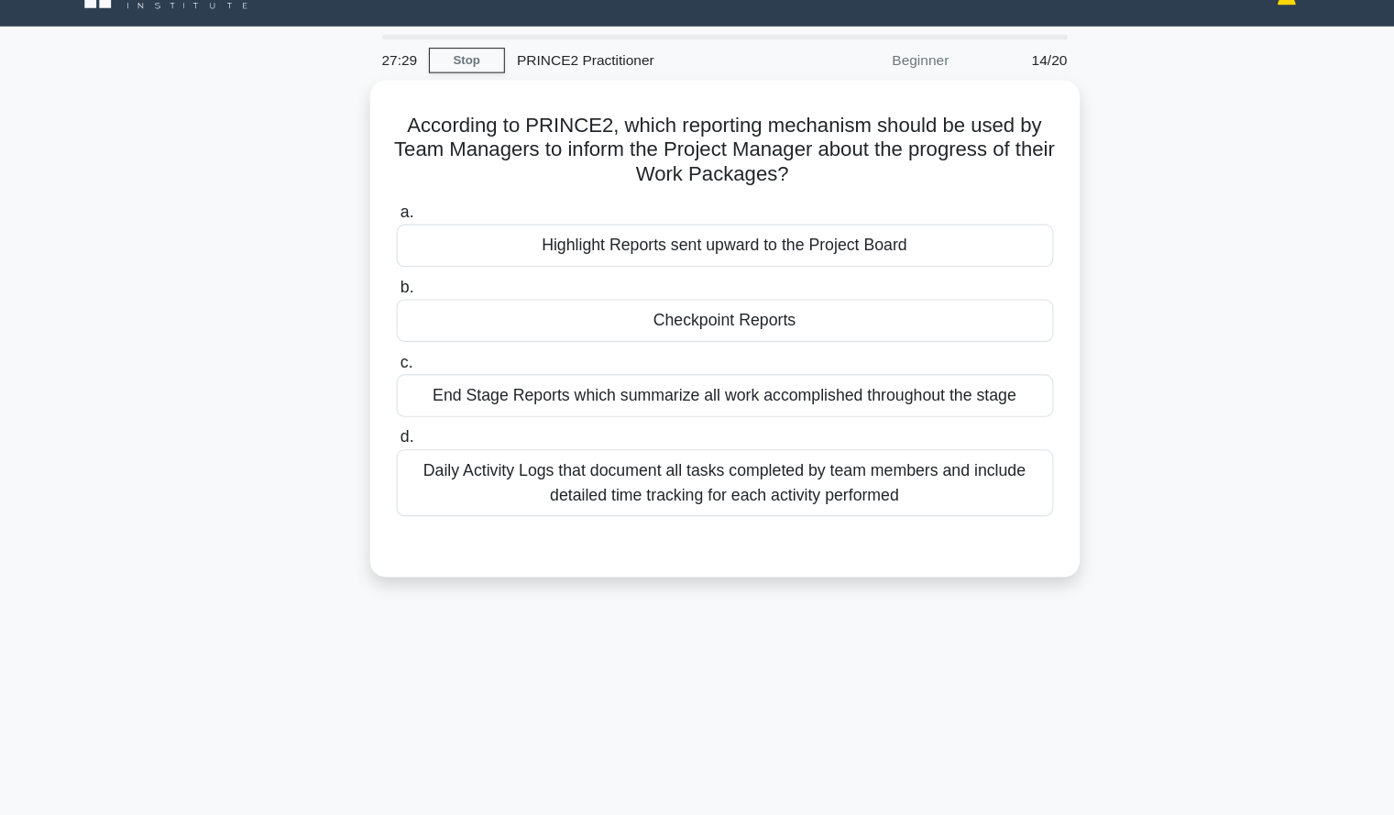
scroll to position [0, 0]
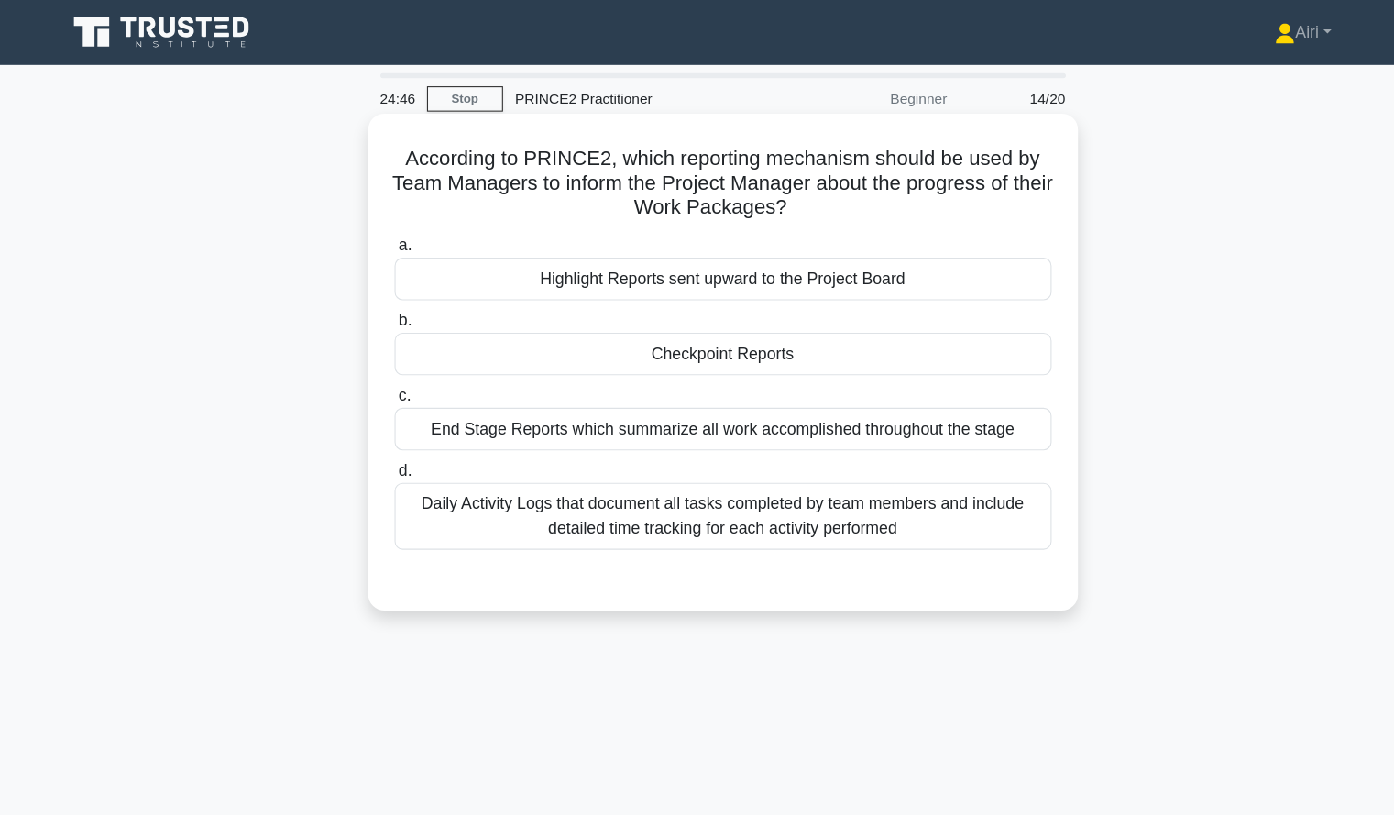
click at [783, 328] on div "Checkpoint Reports" at bounding box center [698, 320] width 594 height 38
click at [401, 296] on input "b. Checkpoint Reports" at bounding box center [401, 290] width 0 height 12
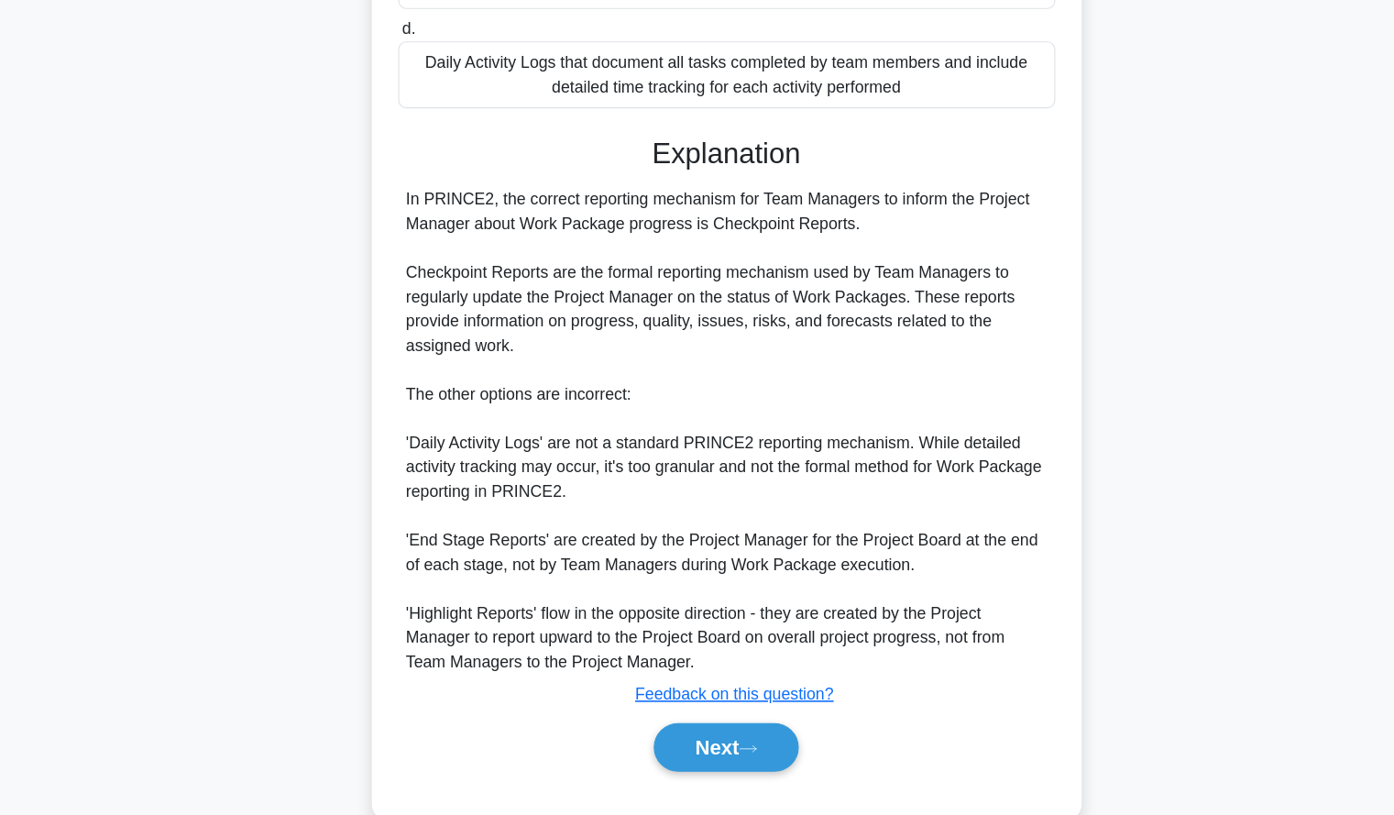
scroll to position [360, 0]
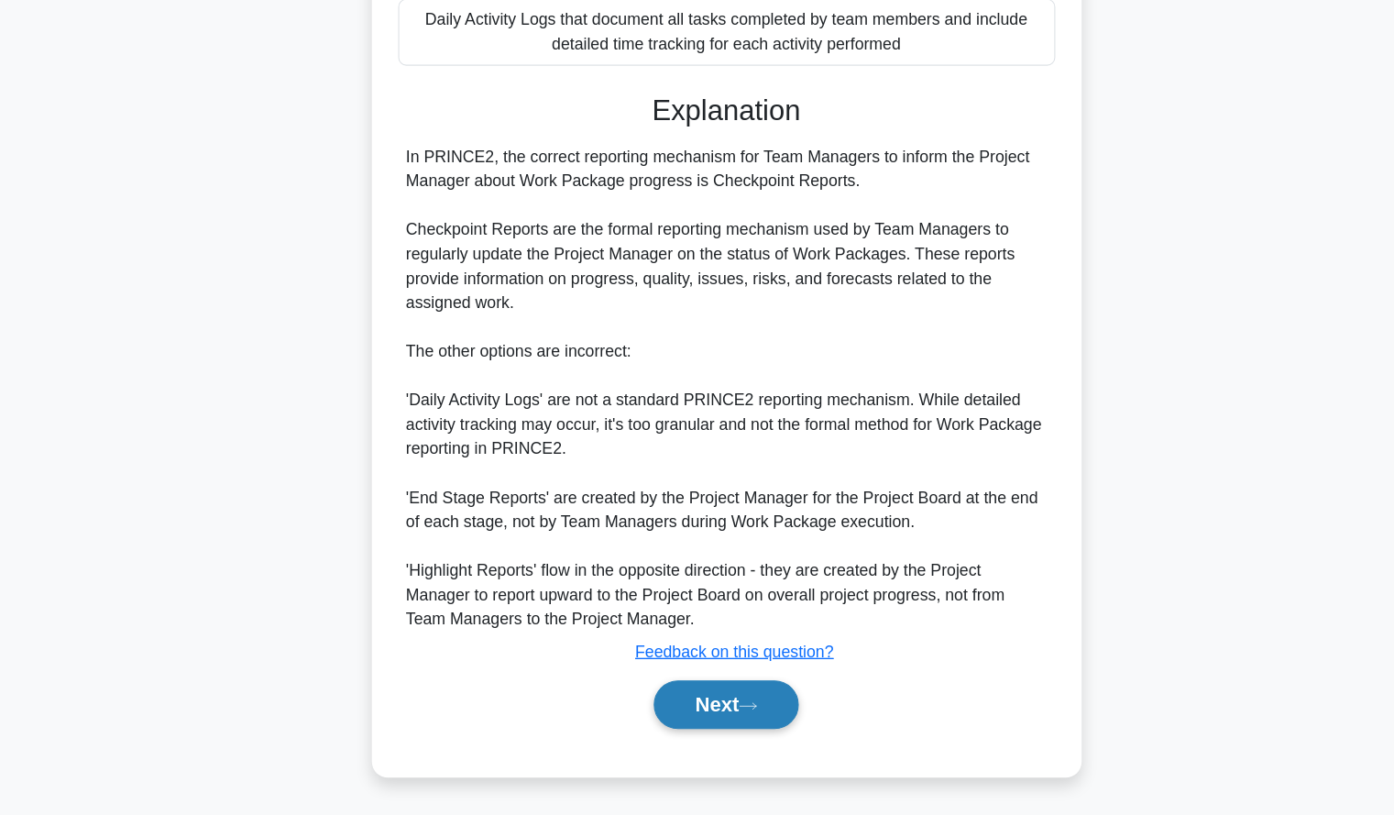
click at [714, 729] on button "Next" at bounding box center [697, 715] width 131 height 44
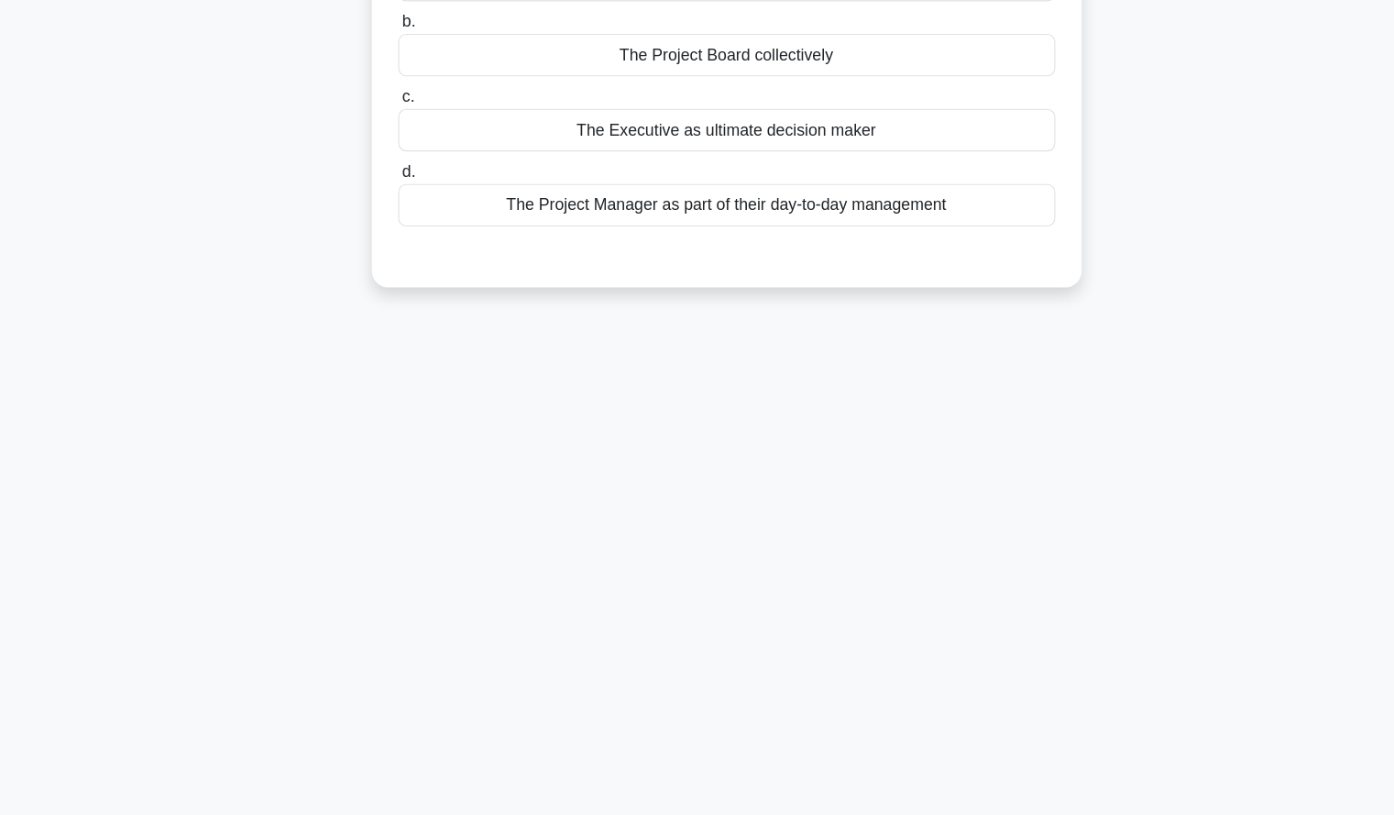
scroll to position [0, 0]
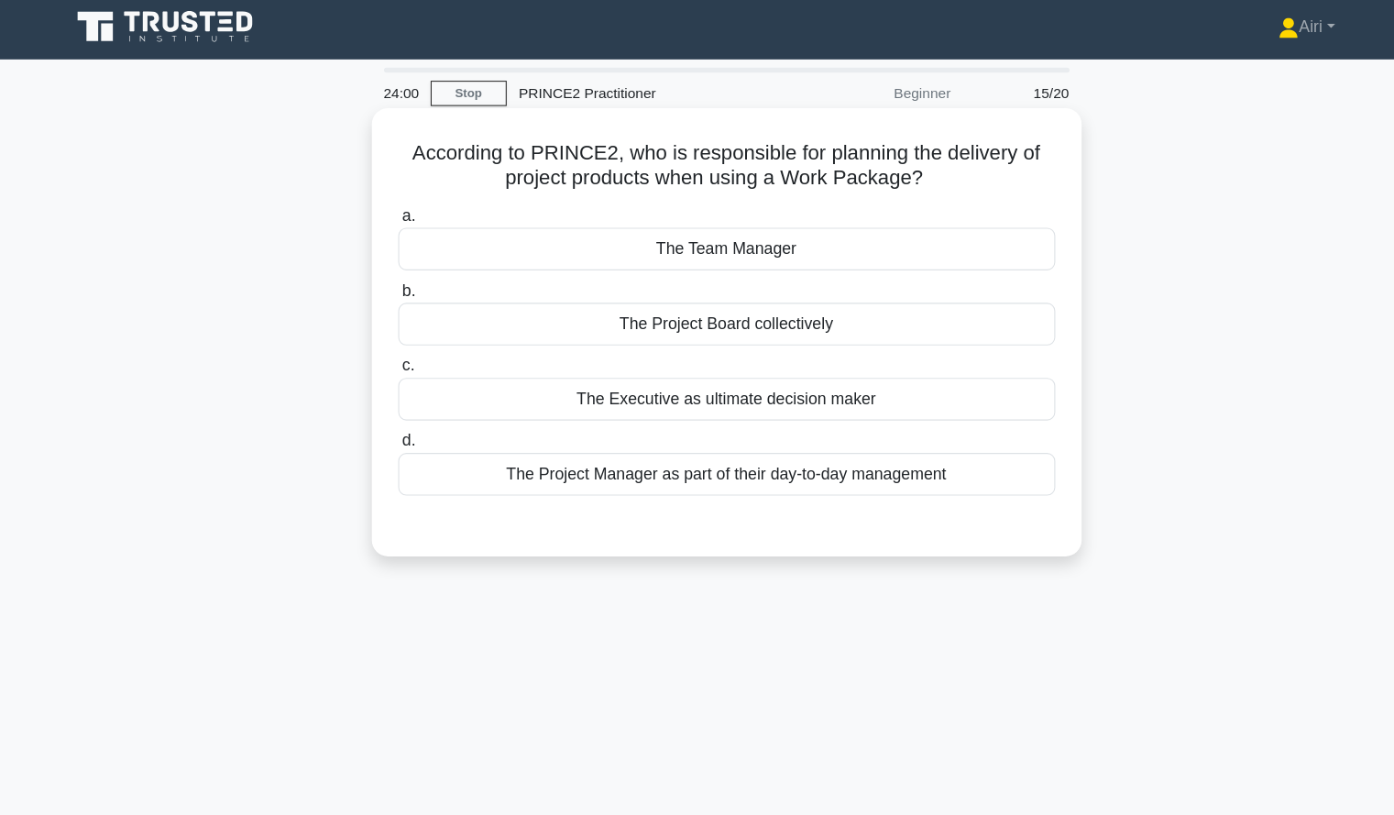
click at [916, 226] on div "The Team Manager" at bounding box center [698, 230] width 594 height 38
click at [401, 206] on input "a. The Team Manager" at bounding box center [401, 200] width 0 height 12
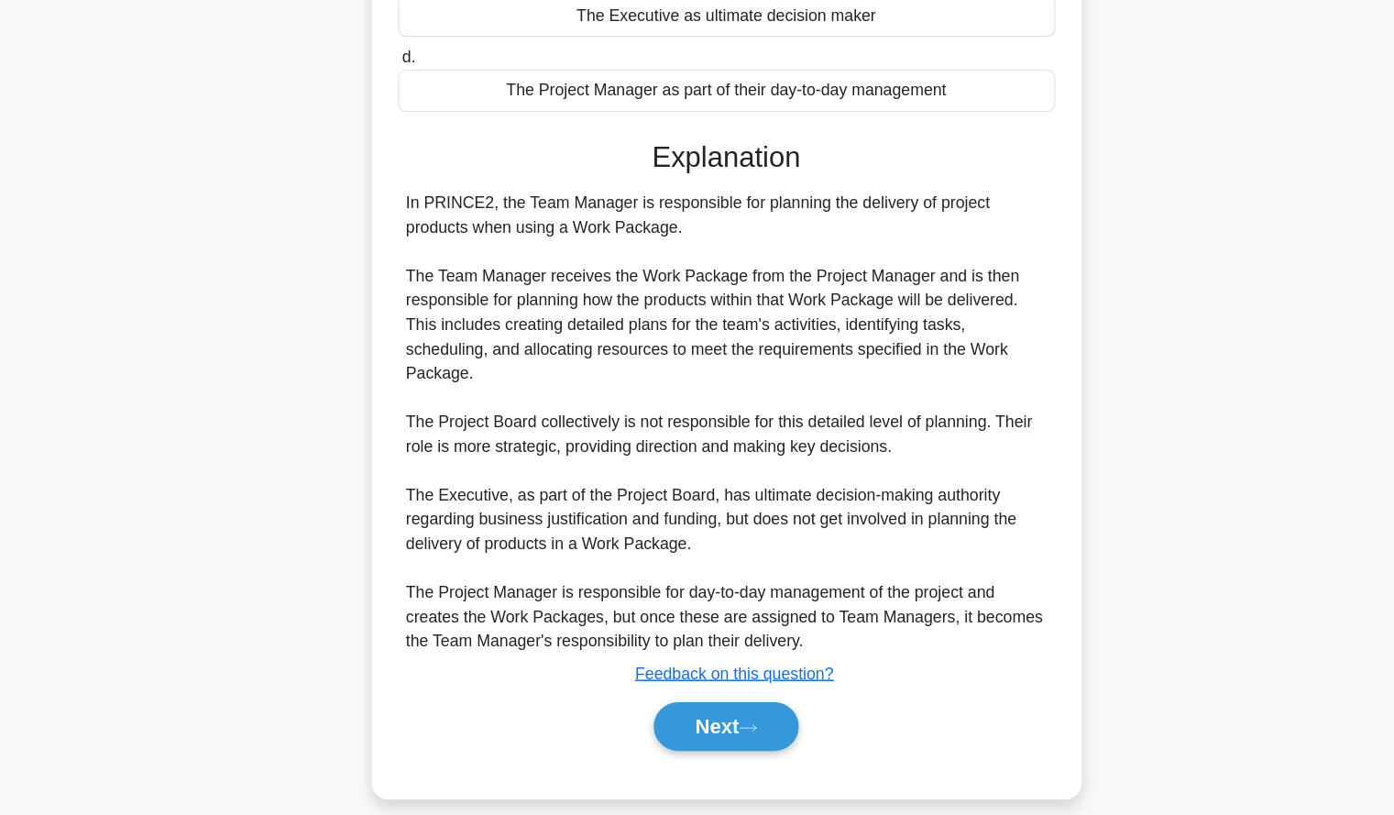
scroll to position [294, 0]
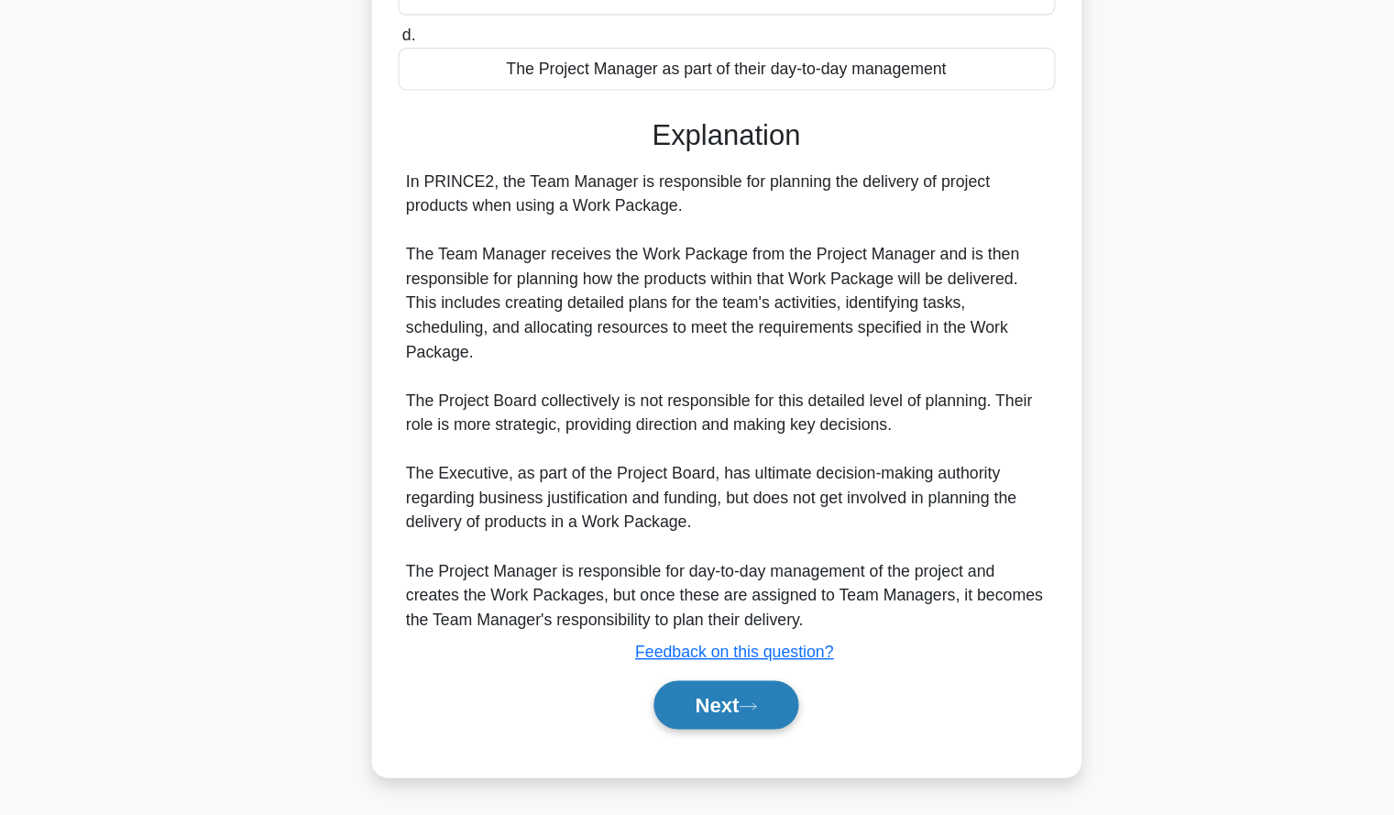
click at [655, 709] on button "Next" at bounding box center [697, 715] width 131 height 44
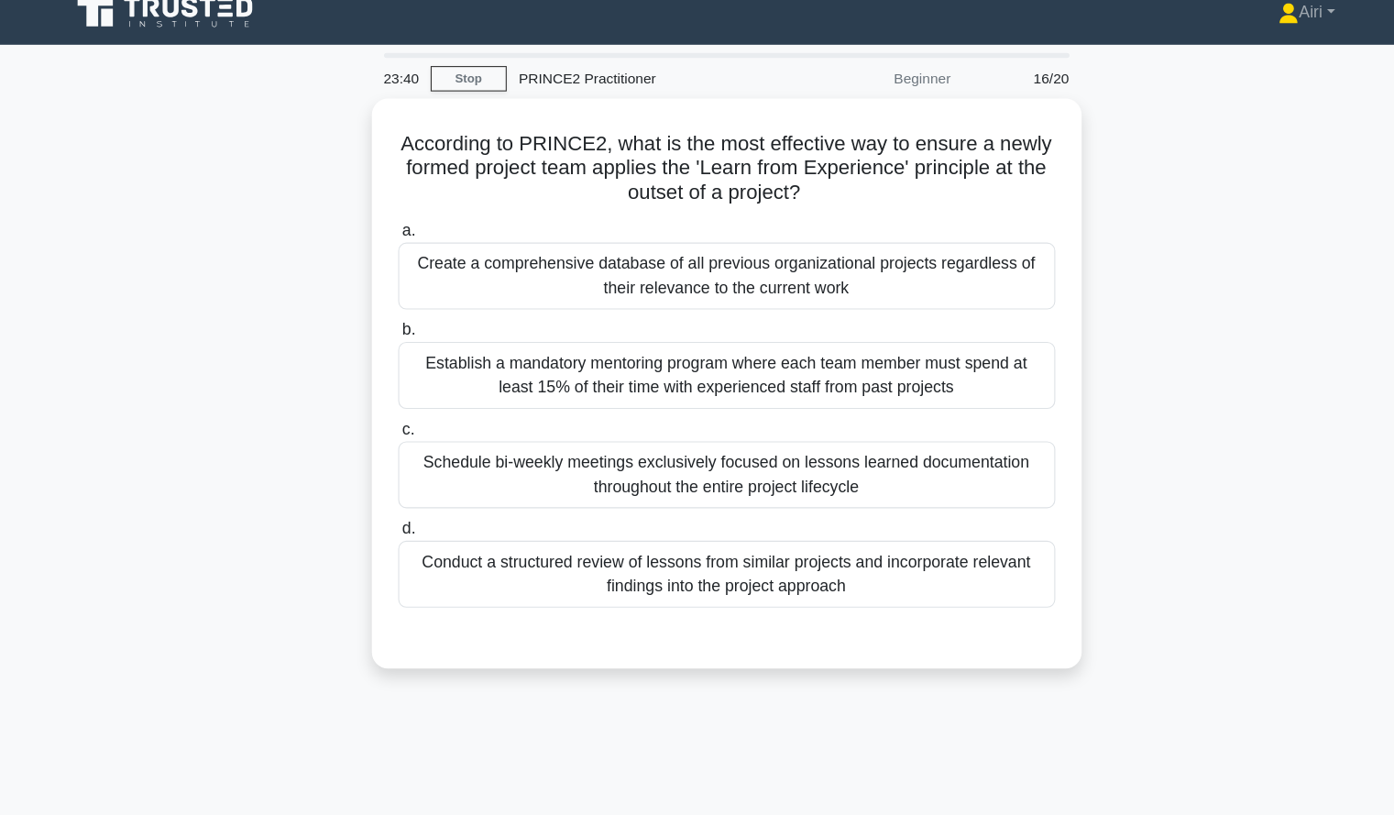
scroll to position [0, 0]
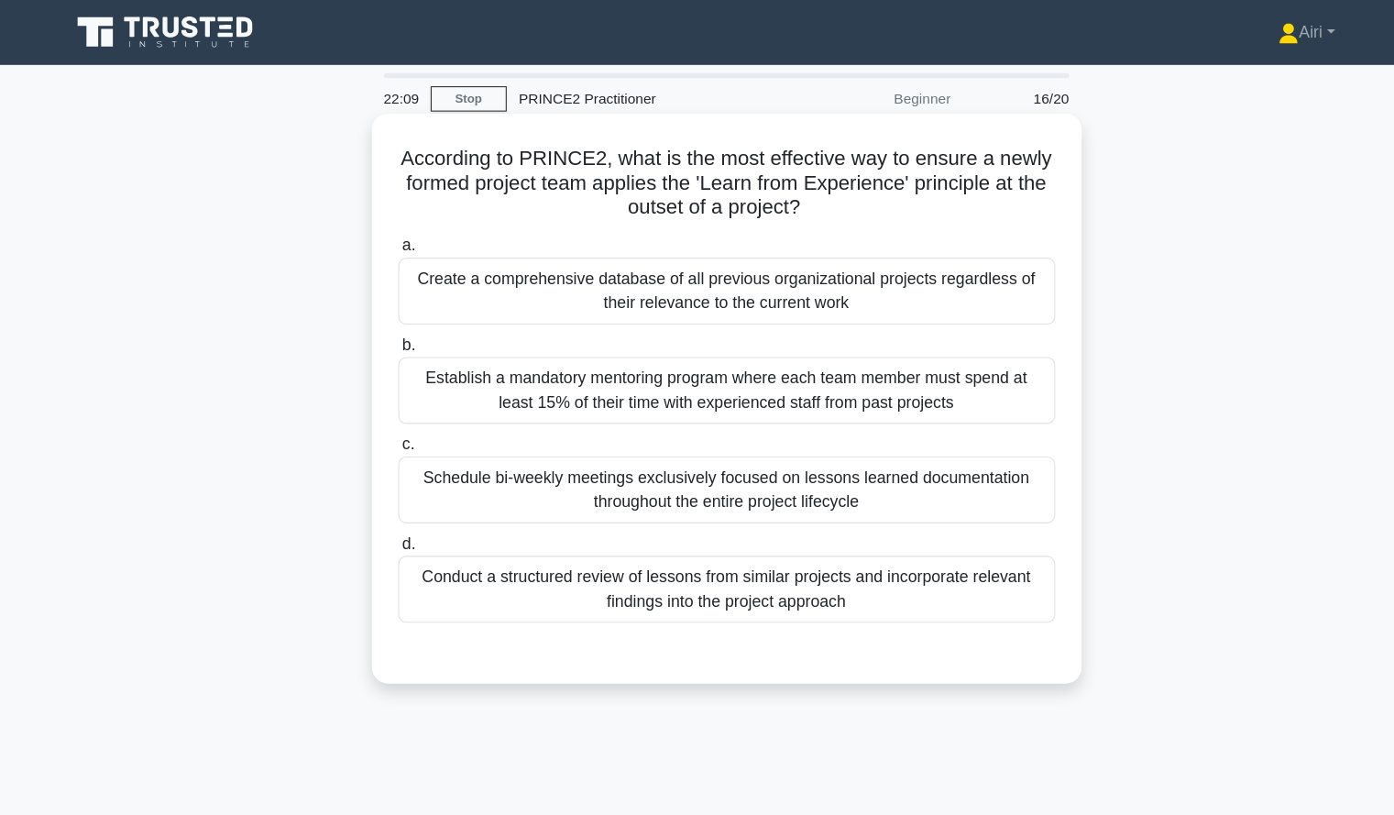
click at [918, 540] on div "Conduct a structured review of lessons from similar projects and incorporate re…" at bounding box center [698, 532] width 594 height 60
click at [401, 498] on input "d. Conduct a structured review of lessons from similar projects and incorporate…" at bounding box center [401, 492] width 0 height 12
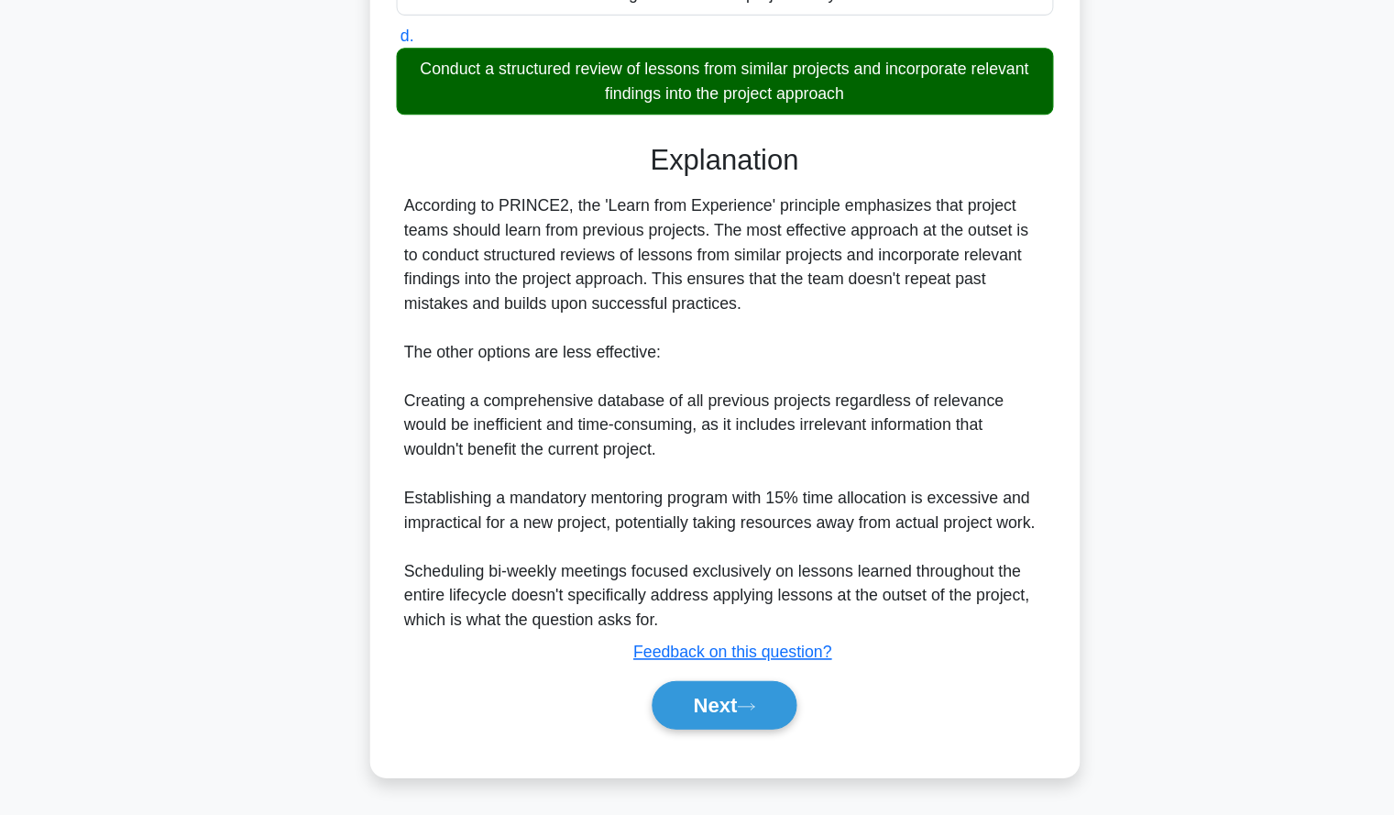
scroll to position [380, 0]
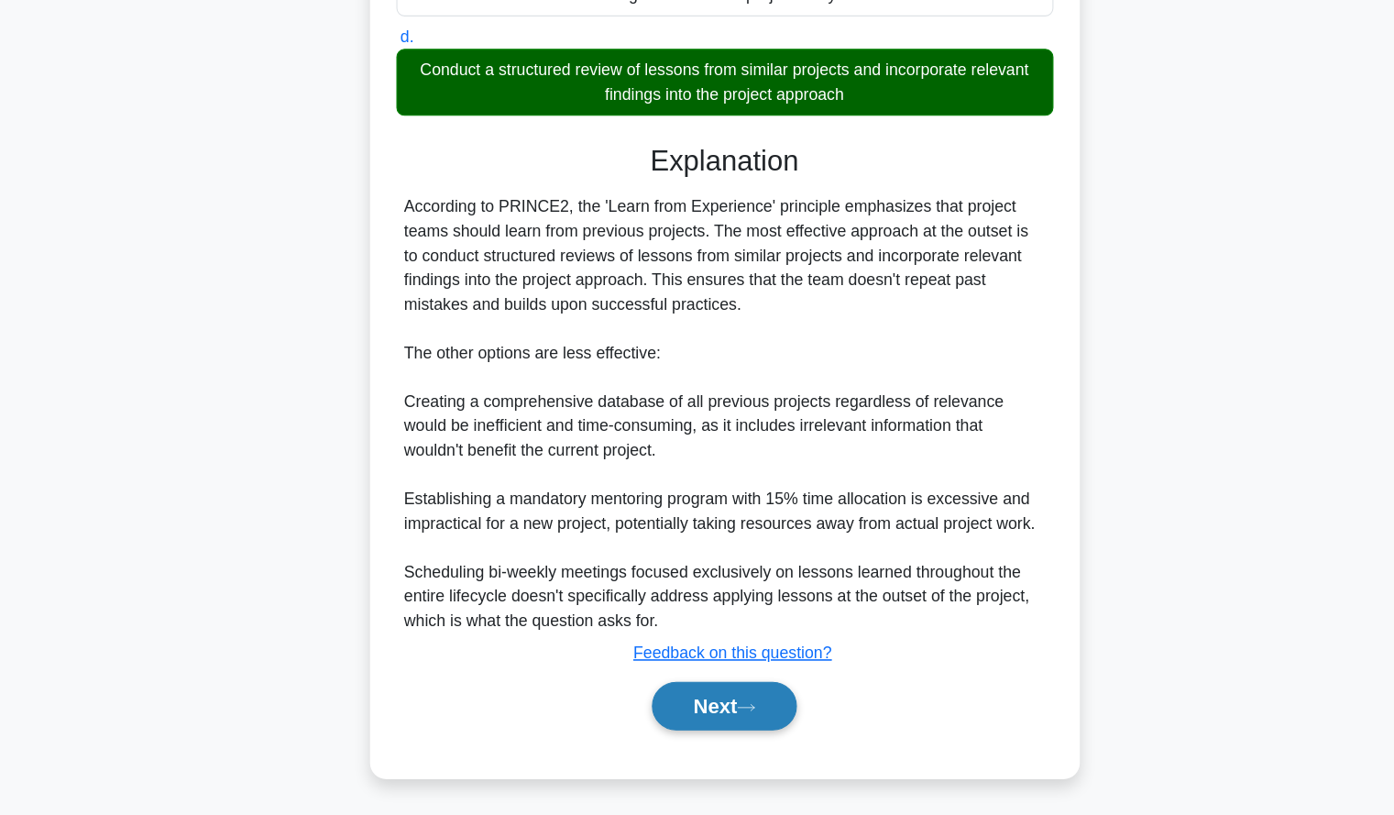
click at [654, 715] on button "Next" at bounding box center [697, 716] width 131 height 44
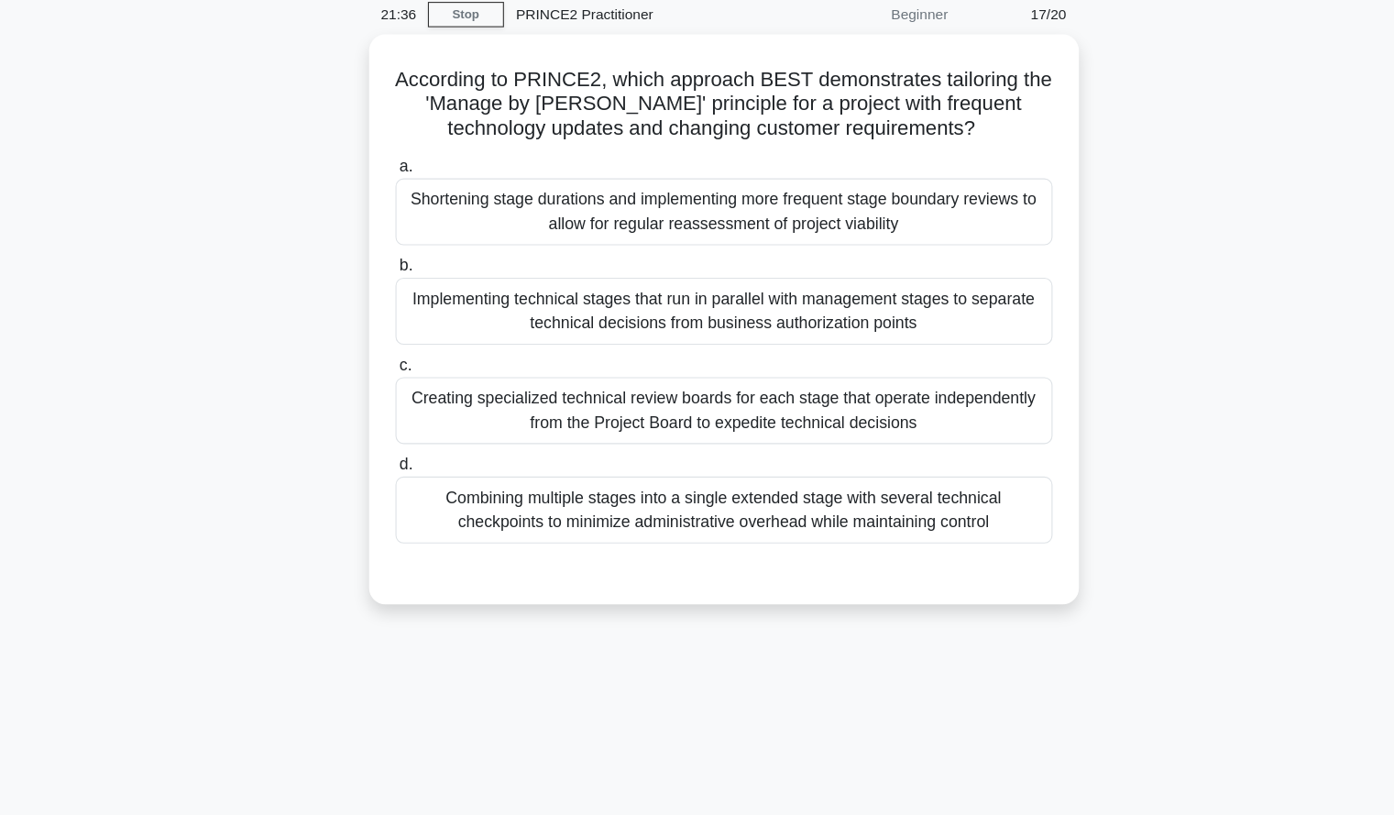
scroll to position [0, 0]
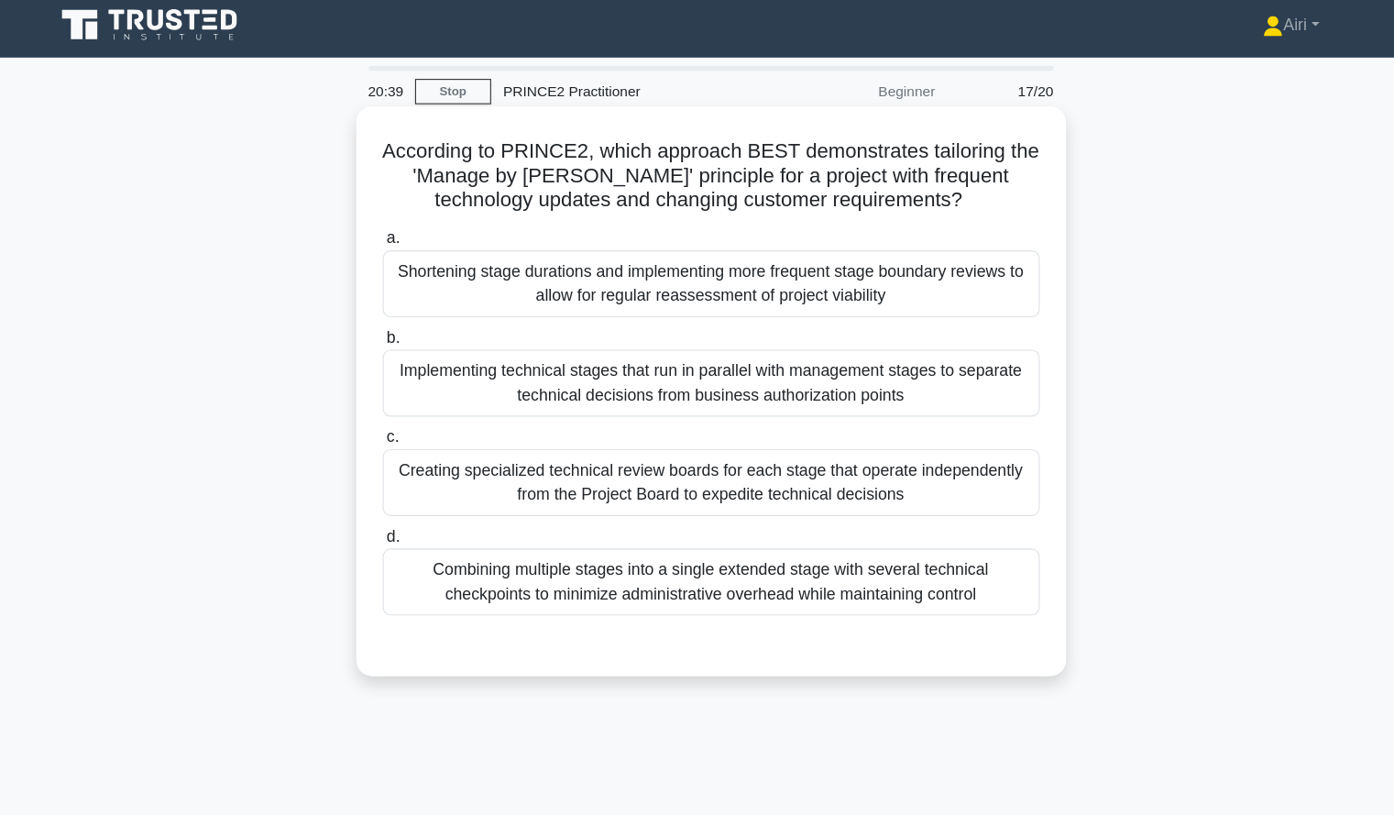
click at [958, 522] on div "Combining multiple stages into a single extended stage with several technical c…" at bounding box center [698, 532] width 594 height 60
click at [401, 498] on input "d. Combining multiple stages into a single extended stage with several technica…" at bounding box center [401, 492] width 0 height 12
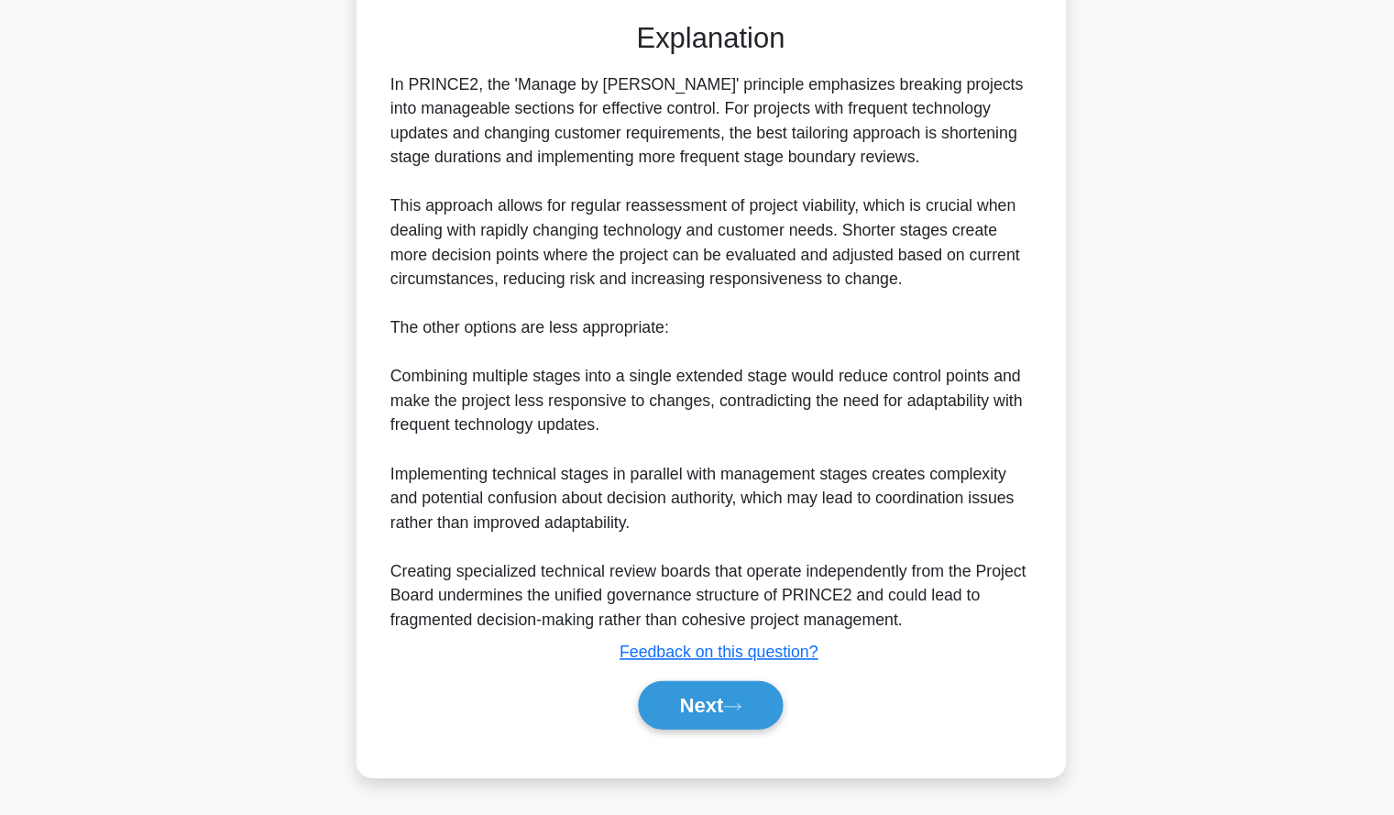
scroll to position [493, 0]
click at [661, 714] on button "Next" at bounding box center [697, 715] width 131 height 44
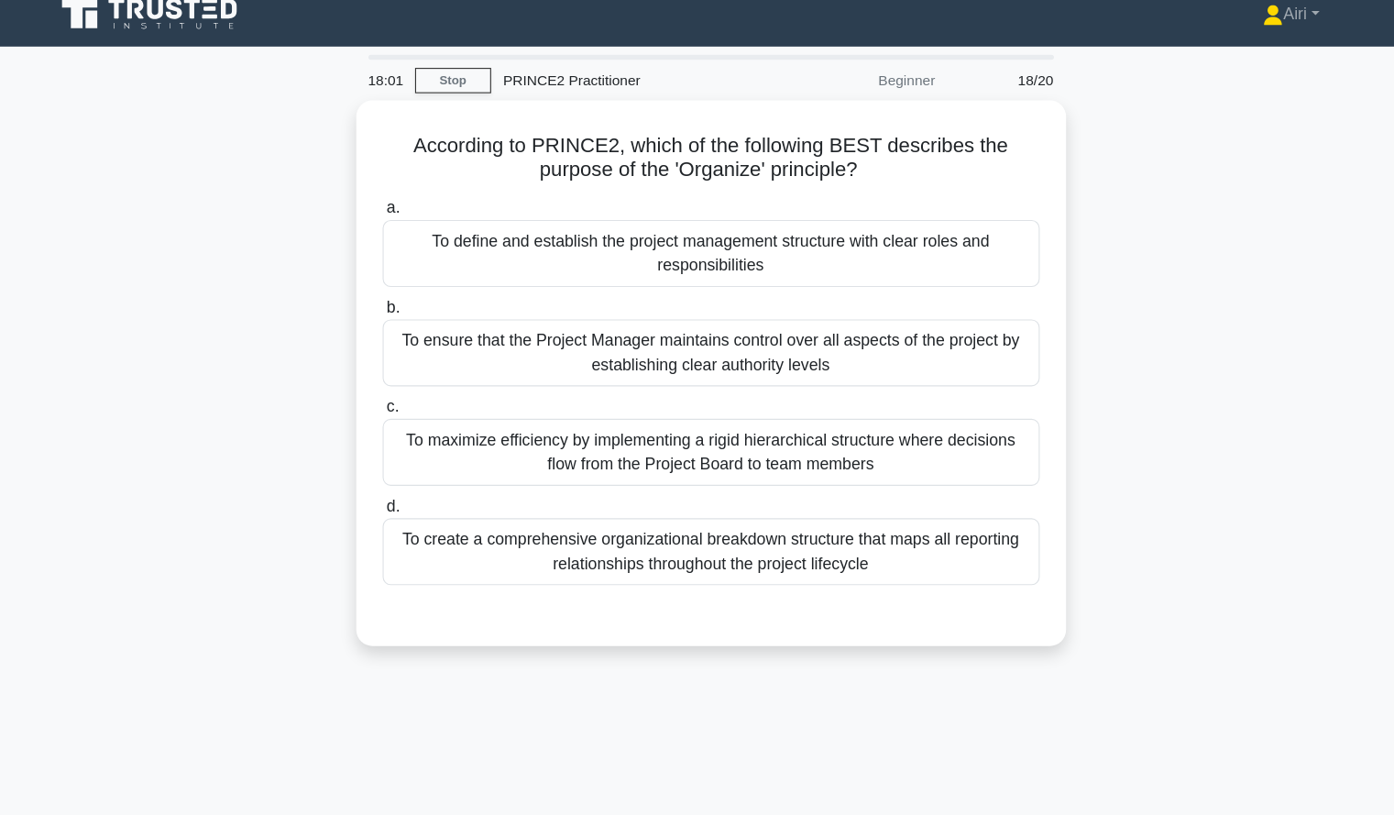
scroll to position [0, 0]
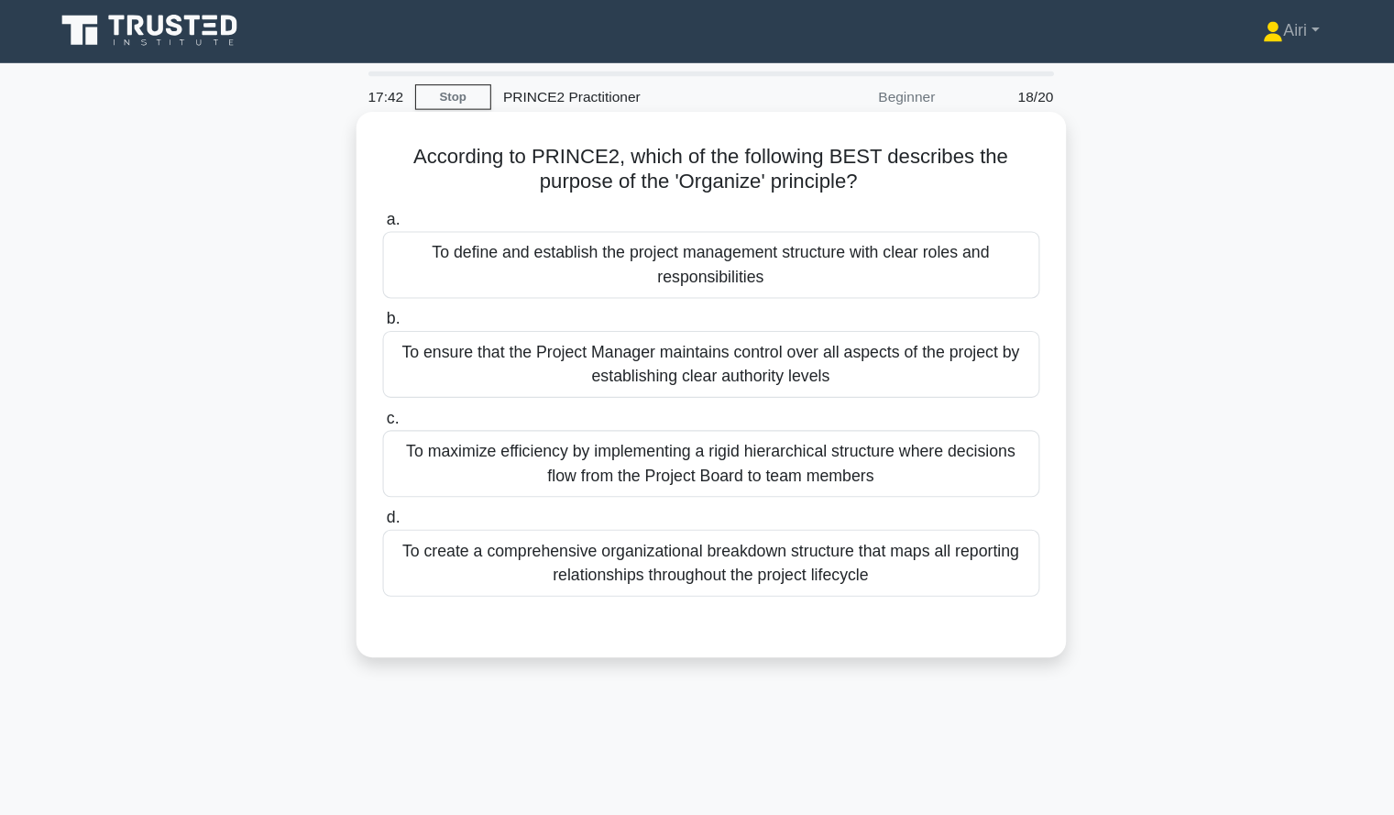
click at [831, 254] on div "To define and establish the project management structure with clear roles and r…" at bounding box center [698, 241] width 594 height 60
click at [401, 206] on input "a. To define and establish the project management structure with clear roles an…" at bounding box center [401, 200] width 0 height 12
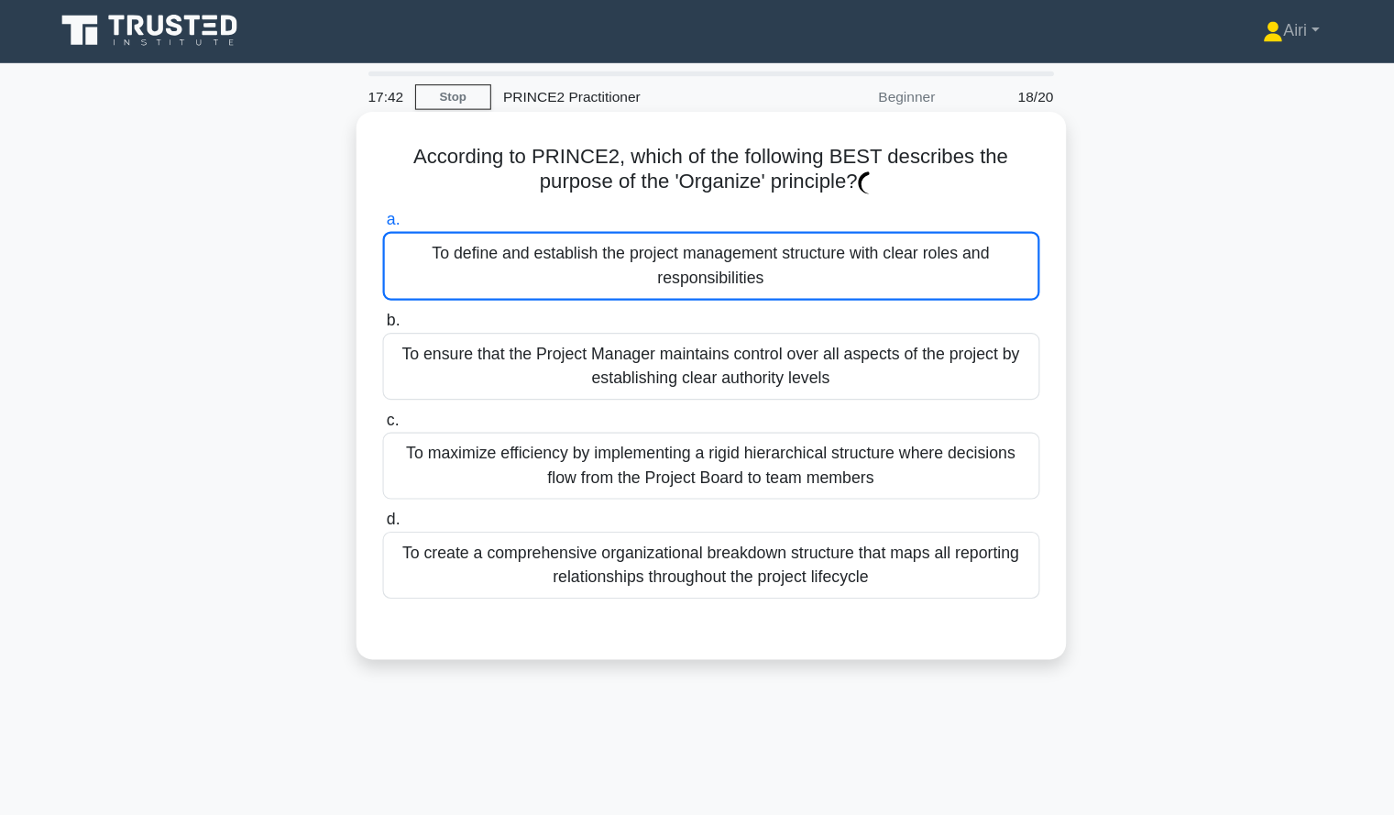
click at [831, 254] on div "To define and establish the project management structure with clear roles and r…" at bounding box center [698, 242] width 594 height 62
click at [401, 206] on input "a. To define and establish the project management structure with clear roles an…" at bounding box center [401, 200] width 0 height 12
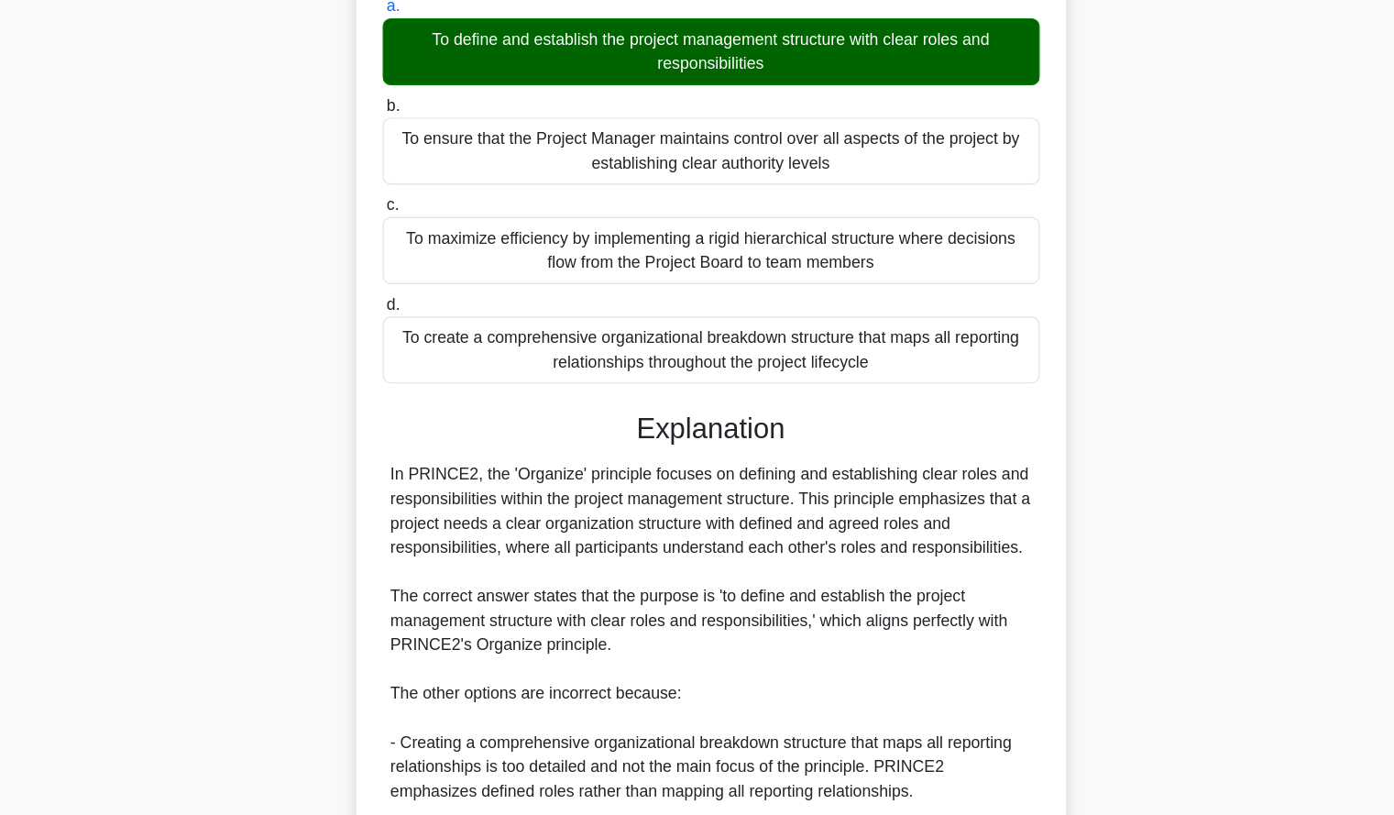
scroll to position [120, 0]
click at [1116, 335] on div "According to PRINCE2, which of the following BEST describes the purpose of the …" at bounding box center [698, 560] width 1210 height 1147
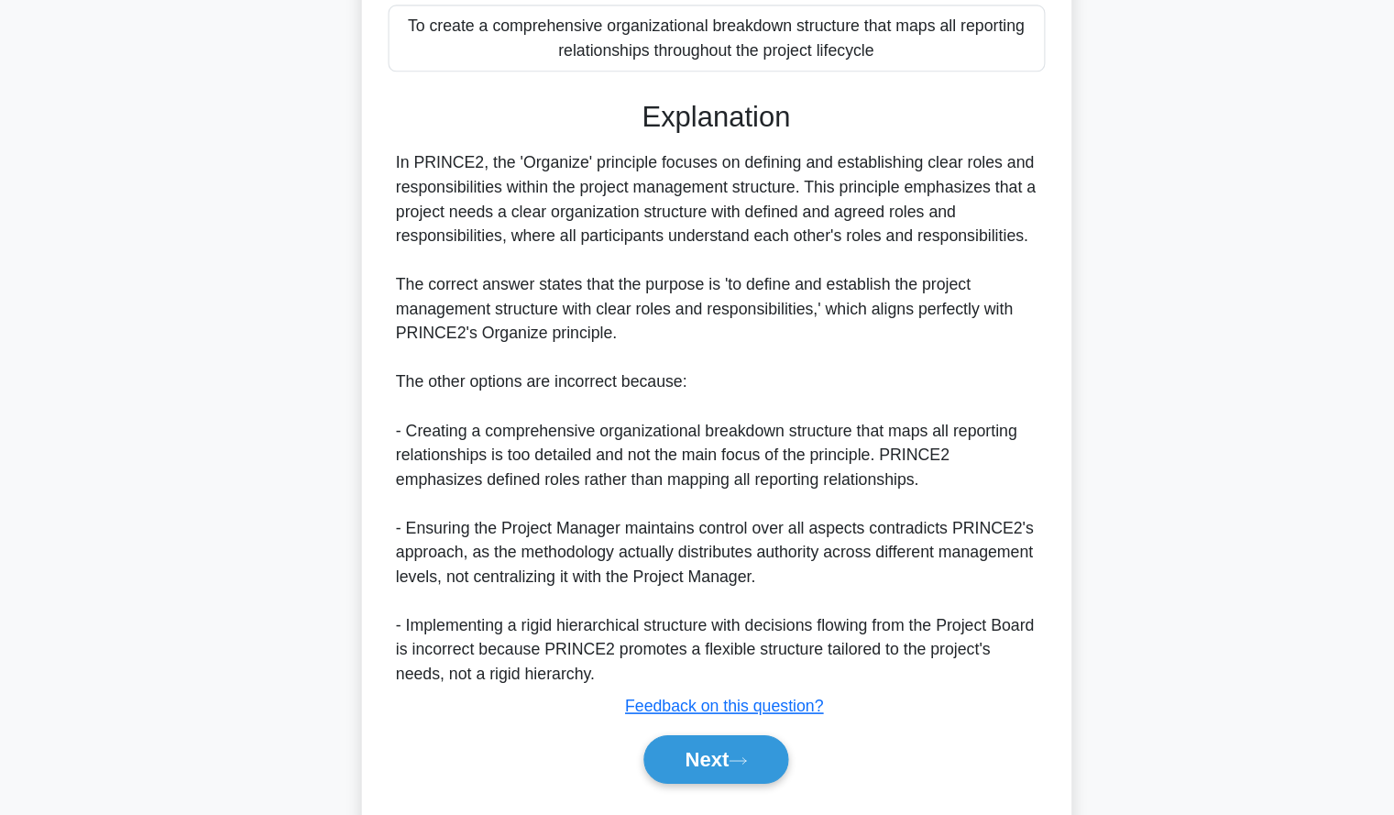
scroll to position [448, 0]
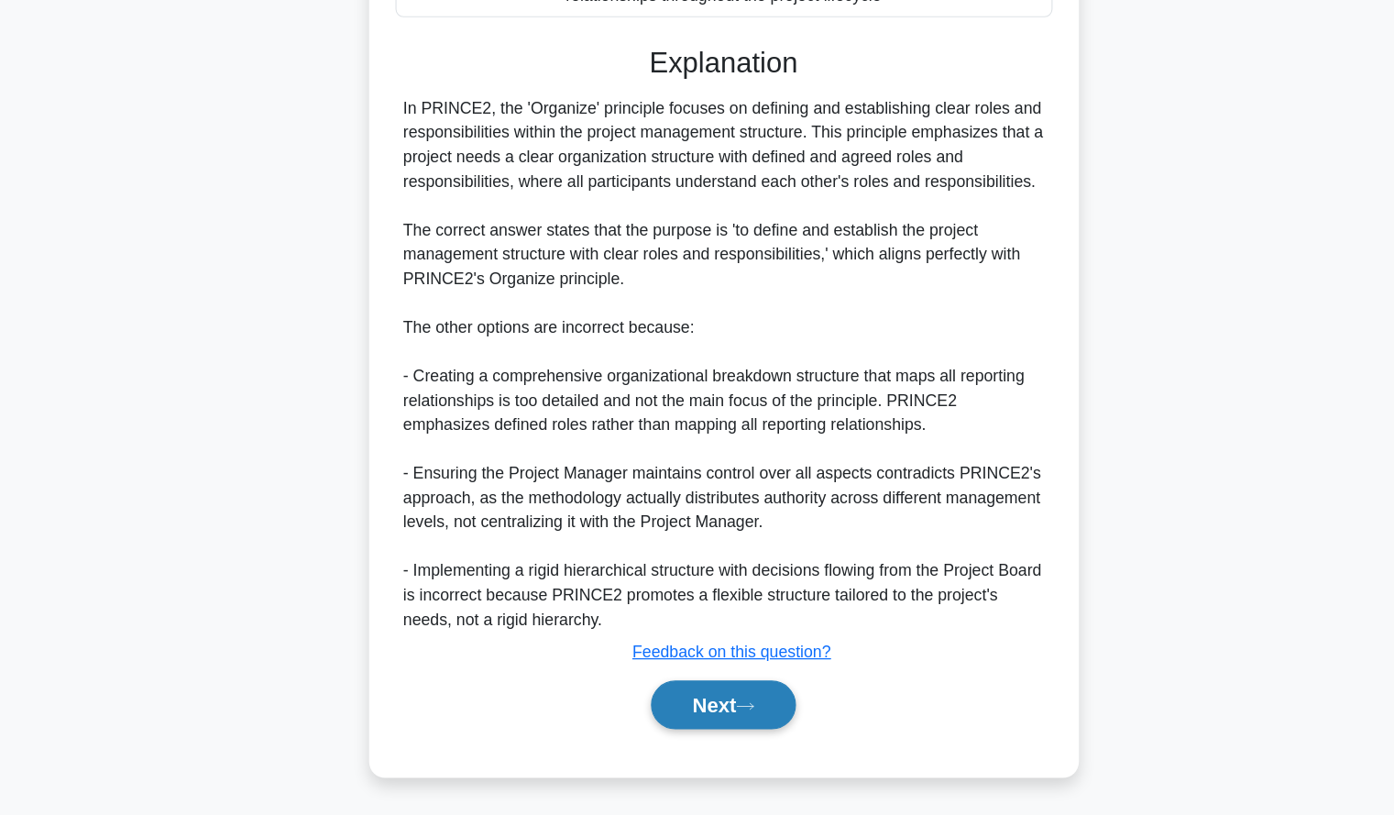
click at [676, 706] on button "Next" at bounding box center [697, 715] width 131 height 44
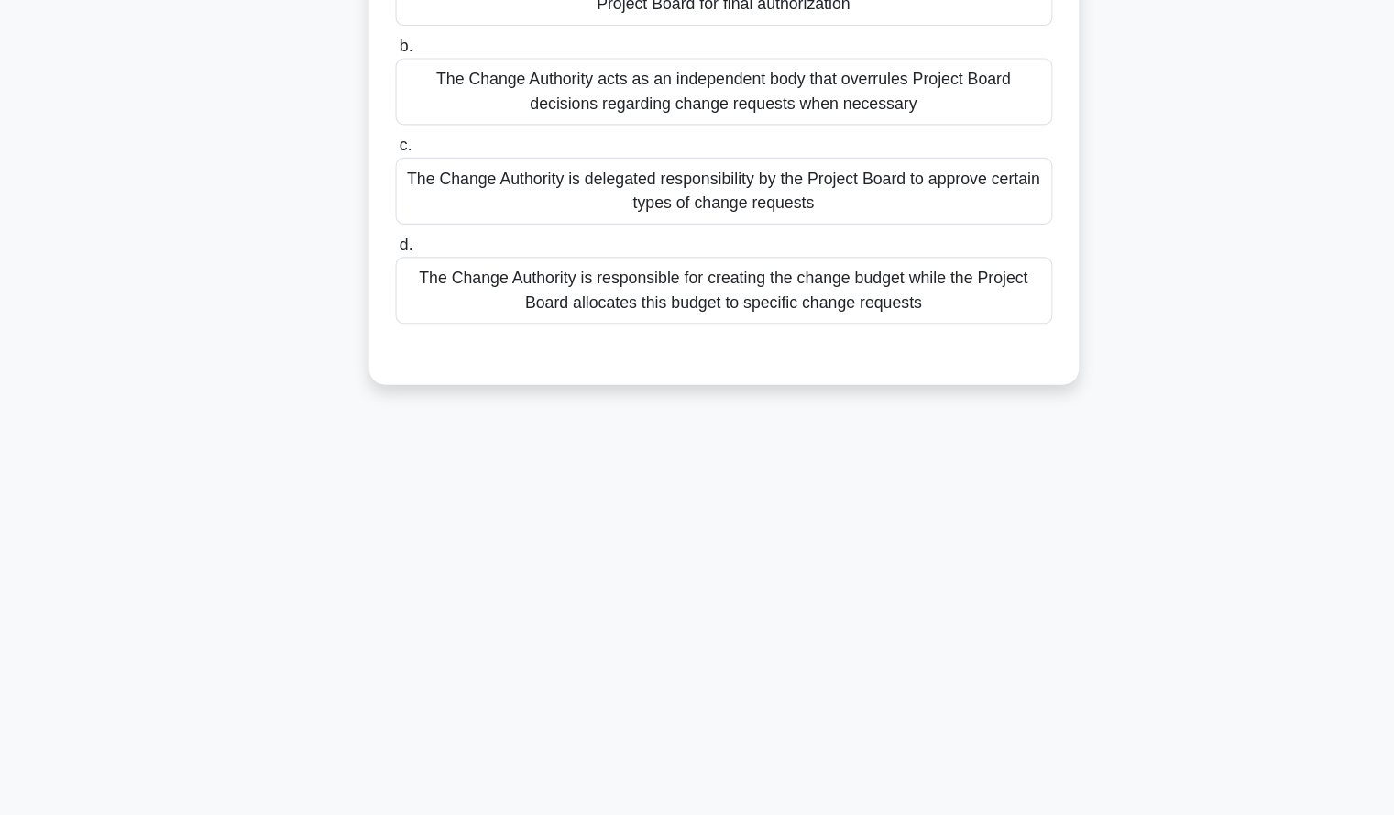
scroll to position [0, 0]
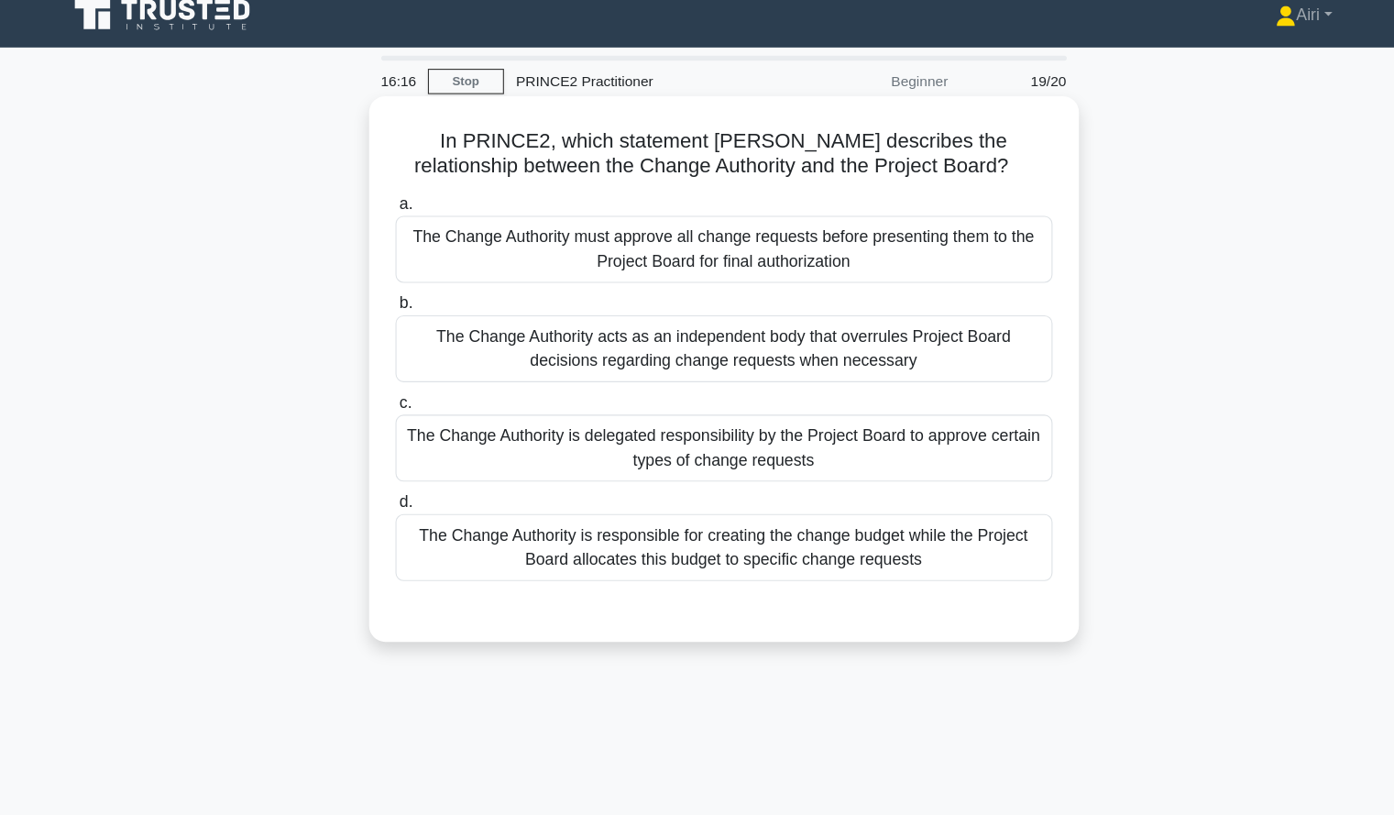
click at [961, 424] on div "The Change Authority is delegated responsibility by the Project Board to approv…" at bounding box center [698, 420] width 594 height 60
click at [401, 386] on input "c. The Change Authority is delegated responsibility by the Project Board to app…" at bounding box center [401, 380] width 0 height 12
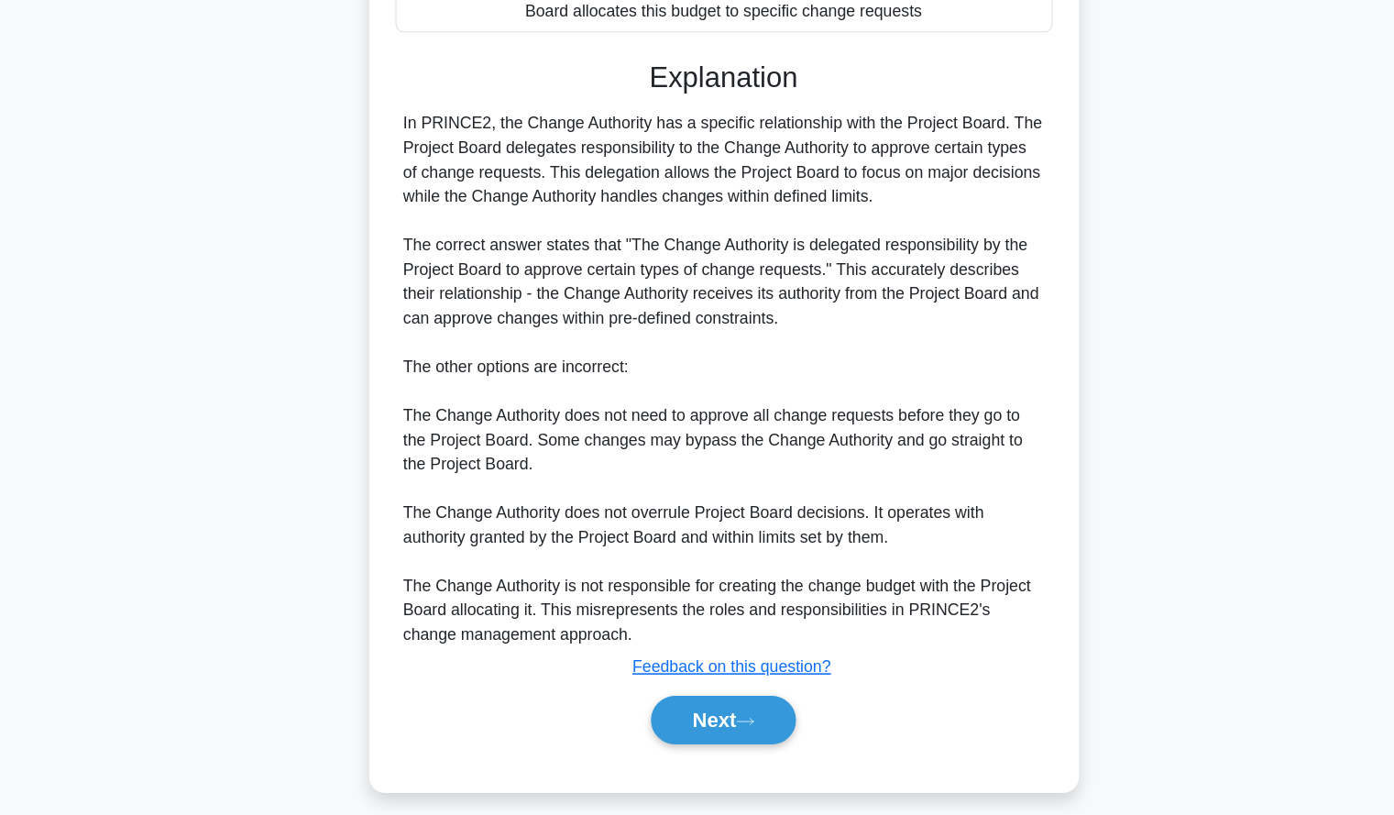
scroll to position [437, 0]
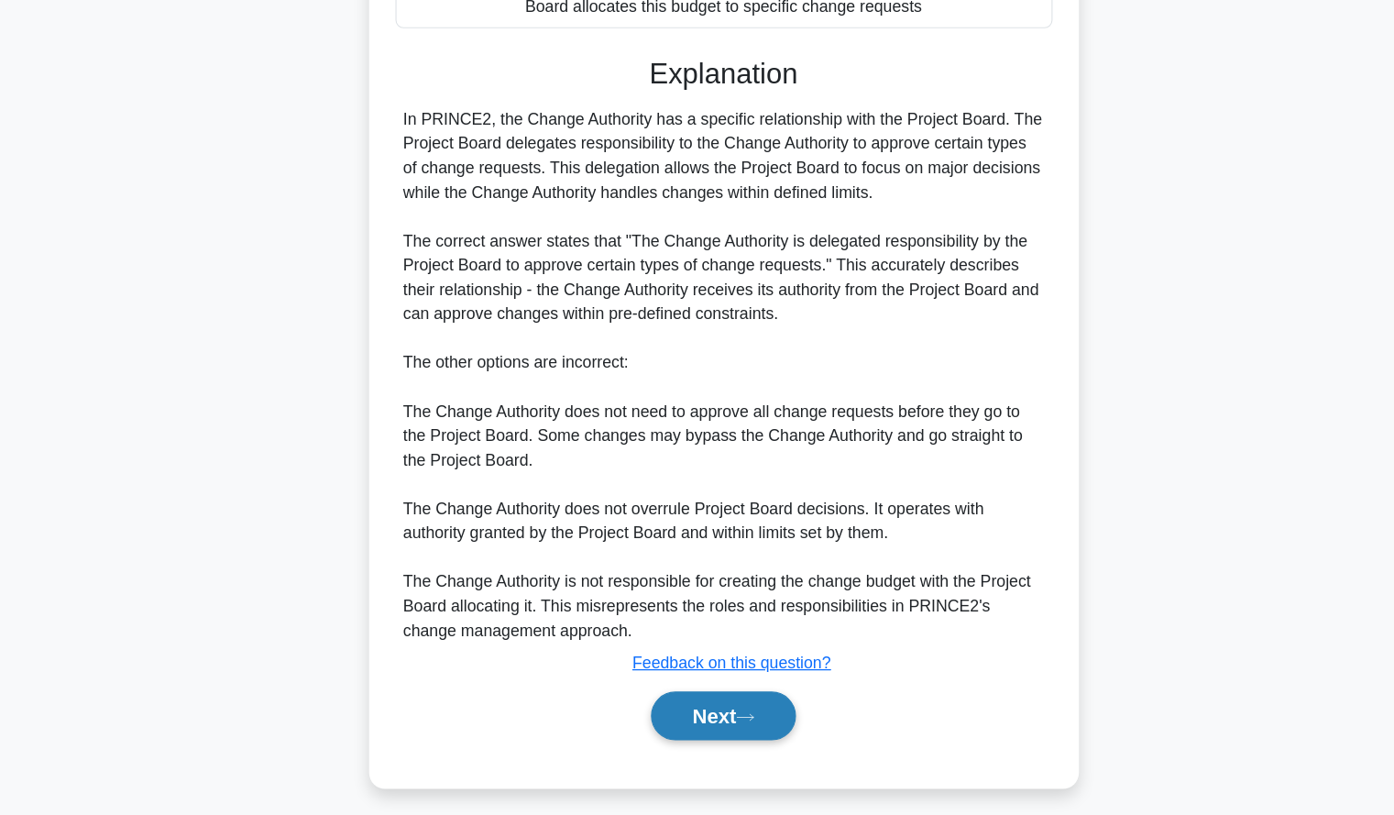
click at [680, 738] on button "Next" at bounding box center [697, 725] width 131 height 44
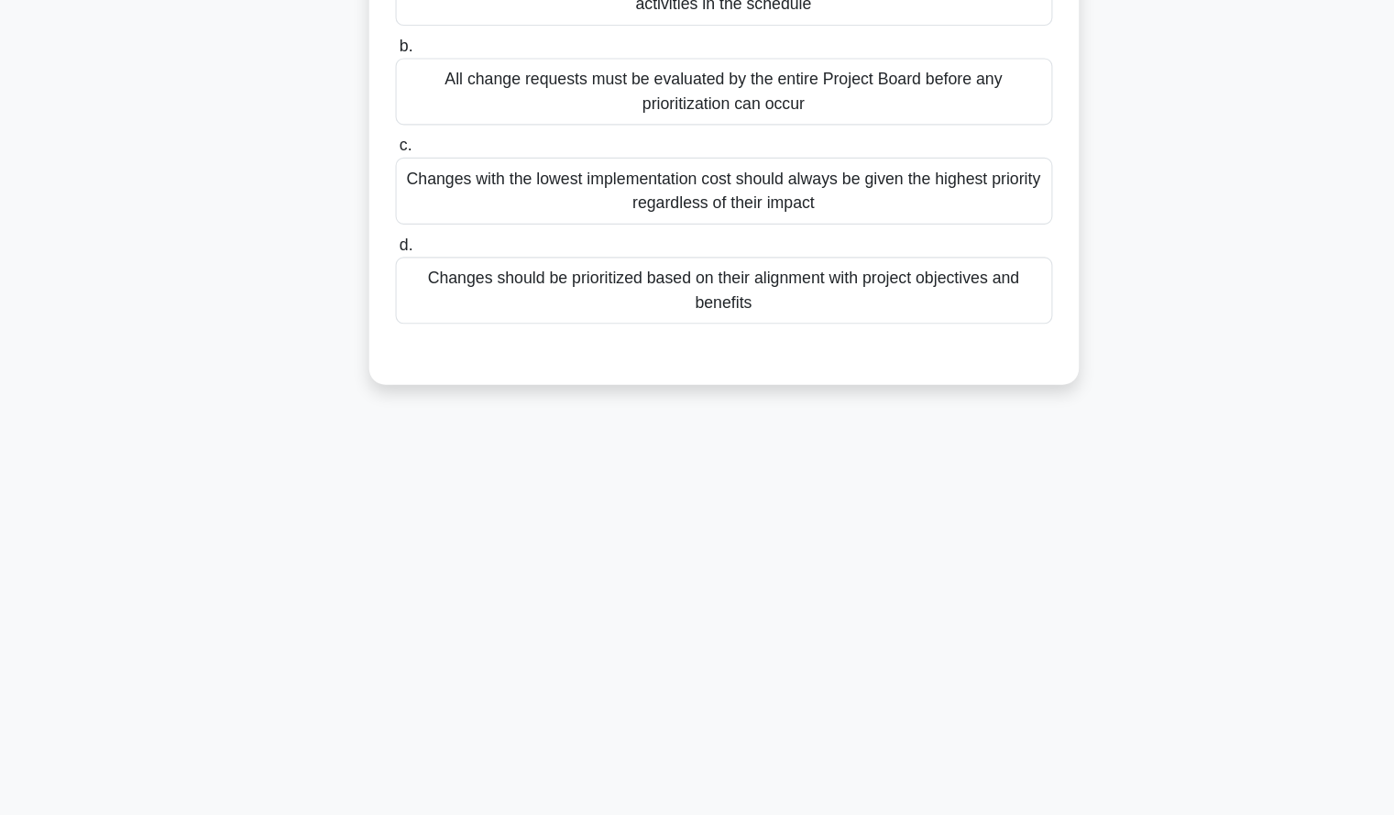
scroll to position [0, 0]
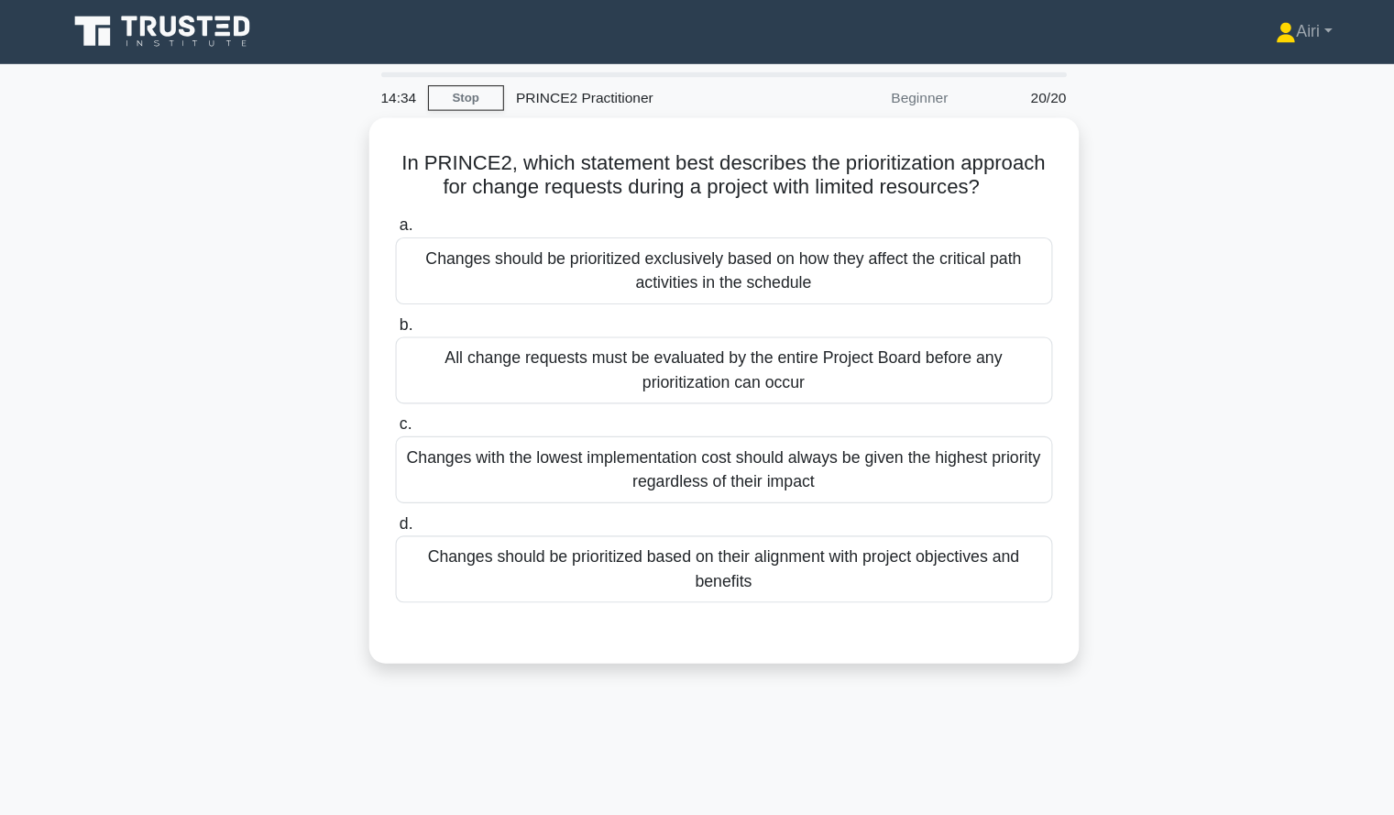
click at [1201, 444] on div "In PRINCE2, which statement best describes the prioritization approach for chan…" at bounding box center [698, 364] width 1210 height 515
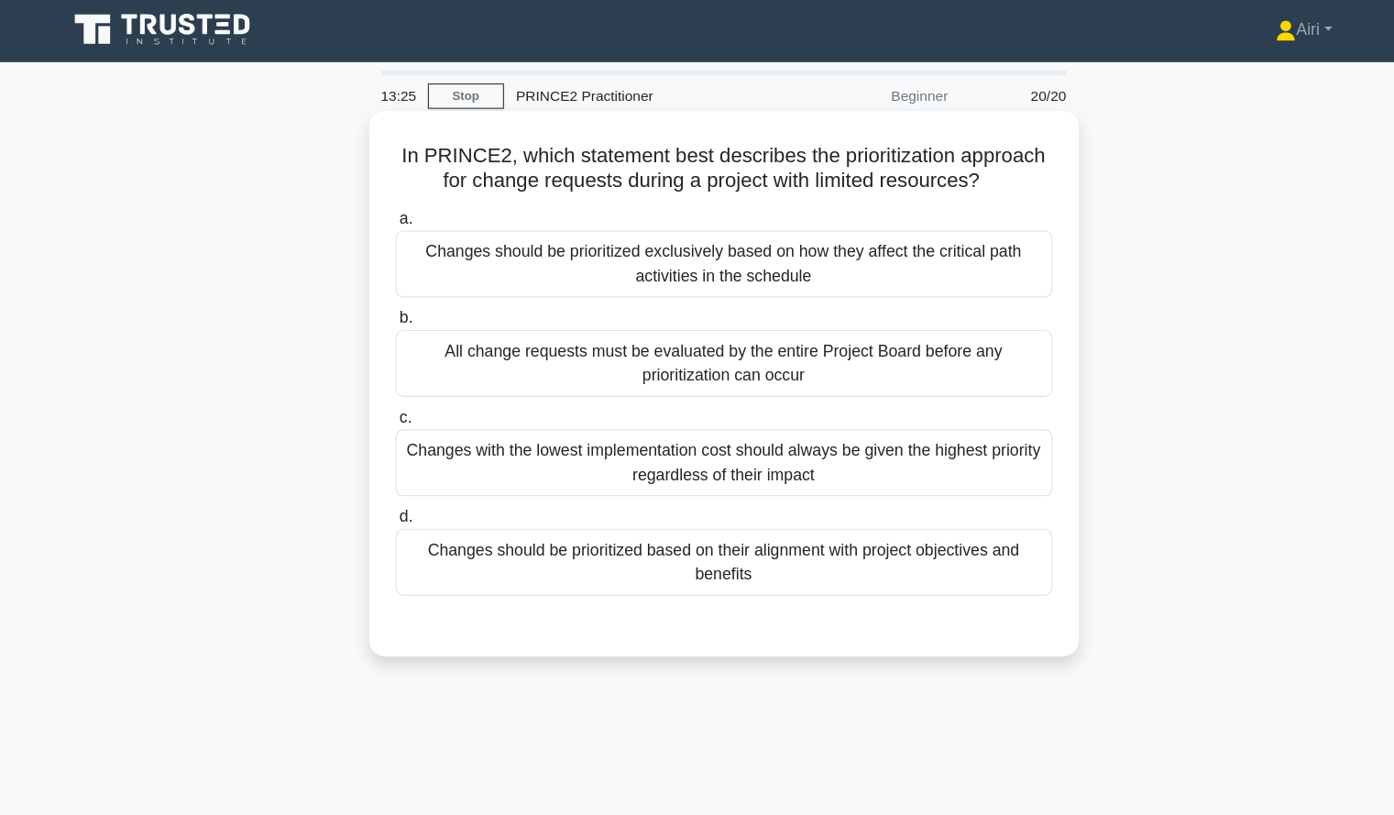
click at [949, 519] on div "Changes should be prioritized based on their alignment with project objectives …" at bounding box center [698, 510] width 594 height 60
click at [401, 476] on input "d. Changes should be prioritized based on their alignment with project objectiv…" at bounding box center [401, 470] width 0 height 12
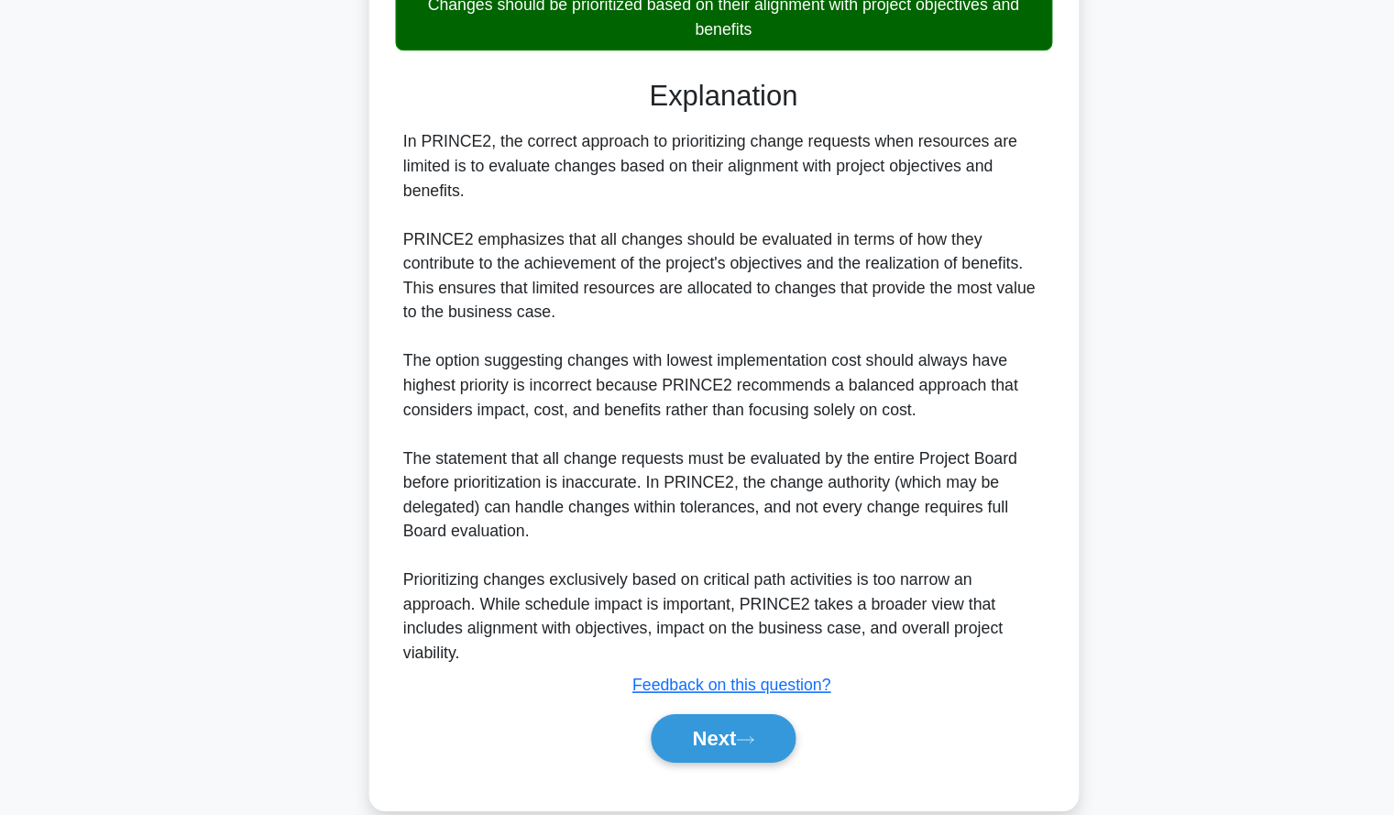
scroll to position [423, 0]
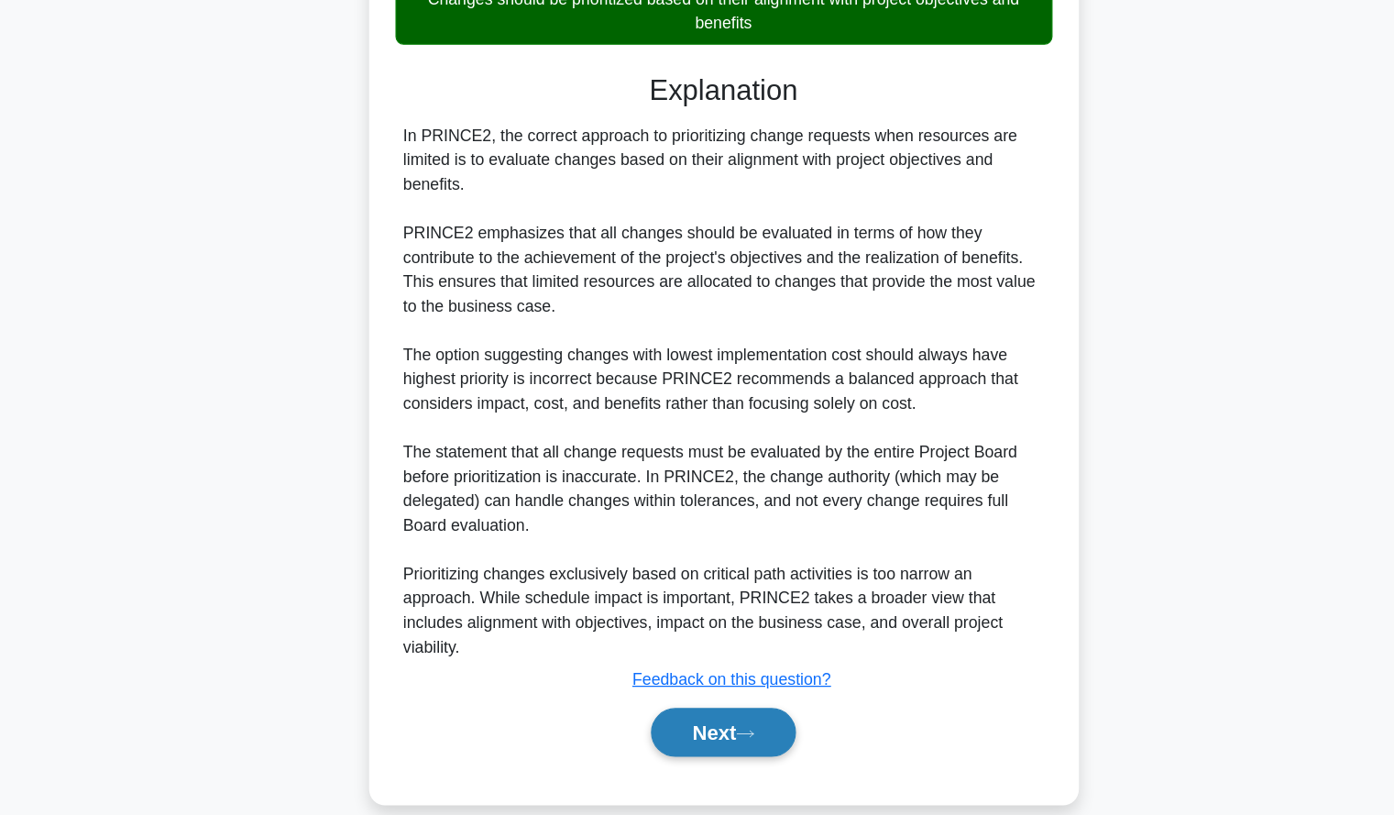
click at [676, 718] on button "Next" at bounding box center [697, 740] width 131 height 44
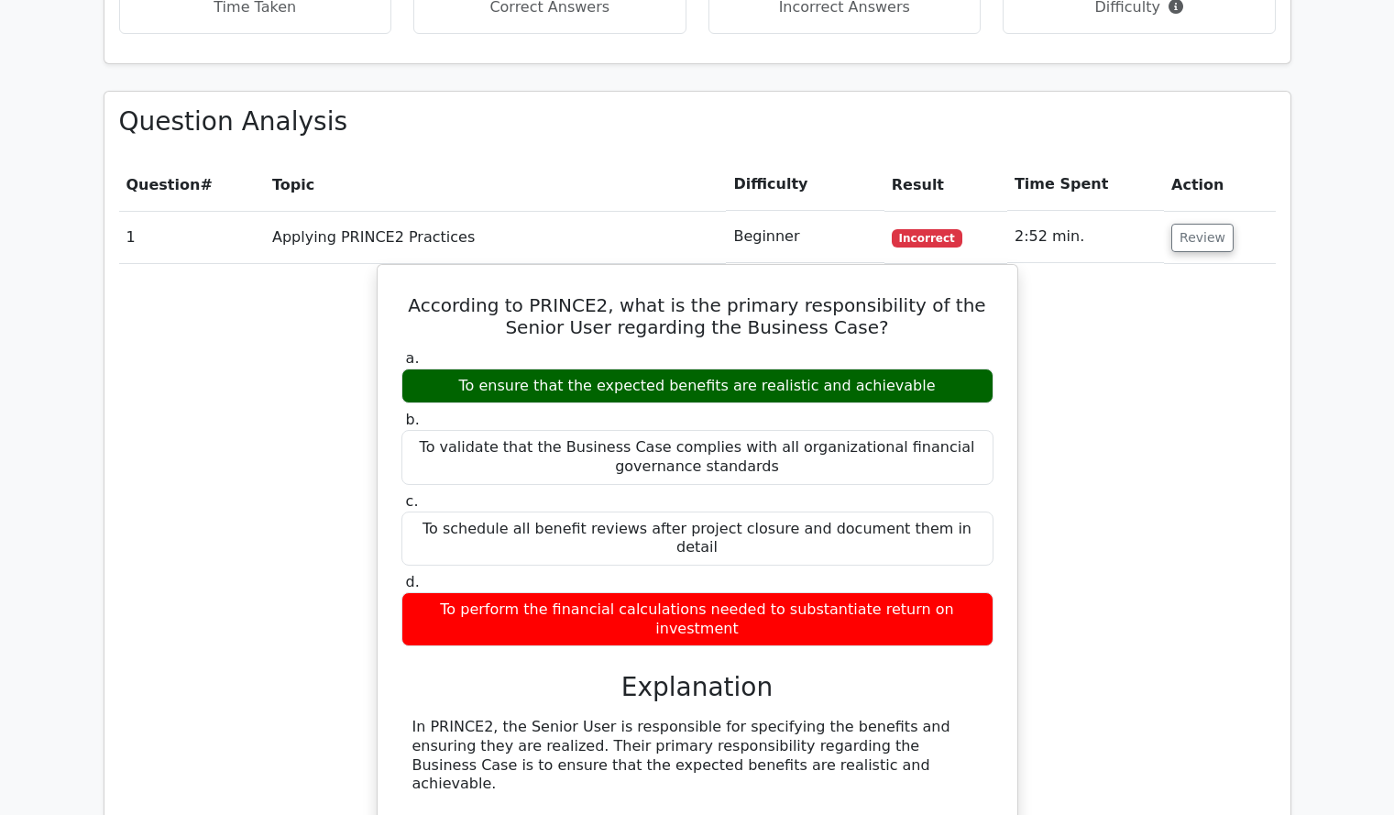
scroll to position [748, 0]
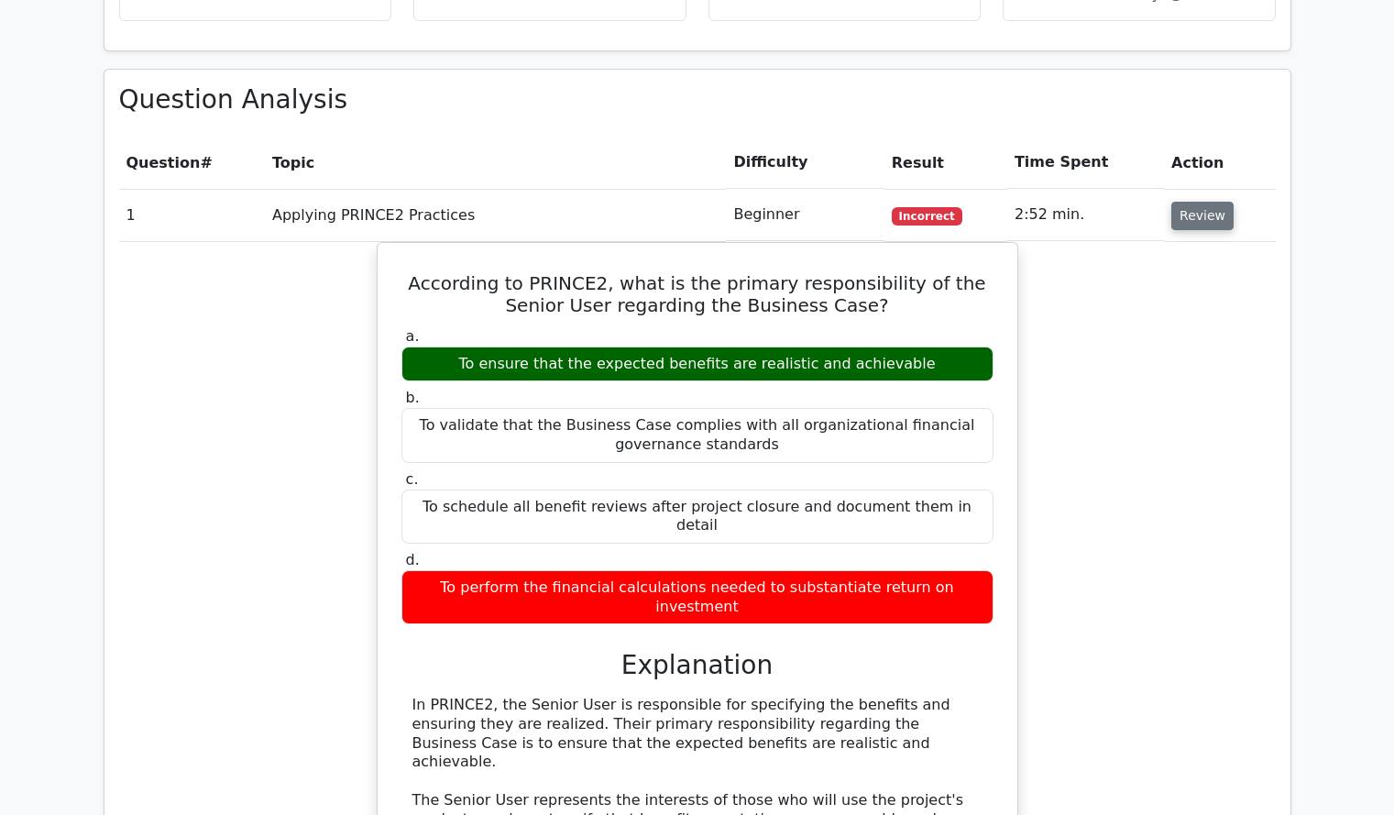
click at [1195, 214] on button "Review" at bounding box center [1202, 216] width 62 height 28
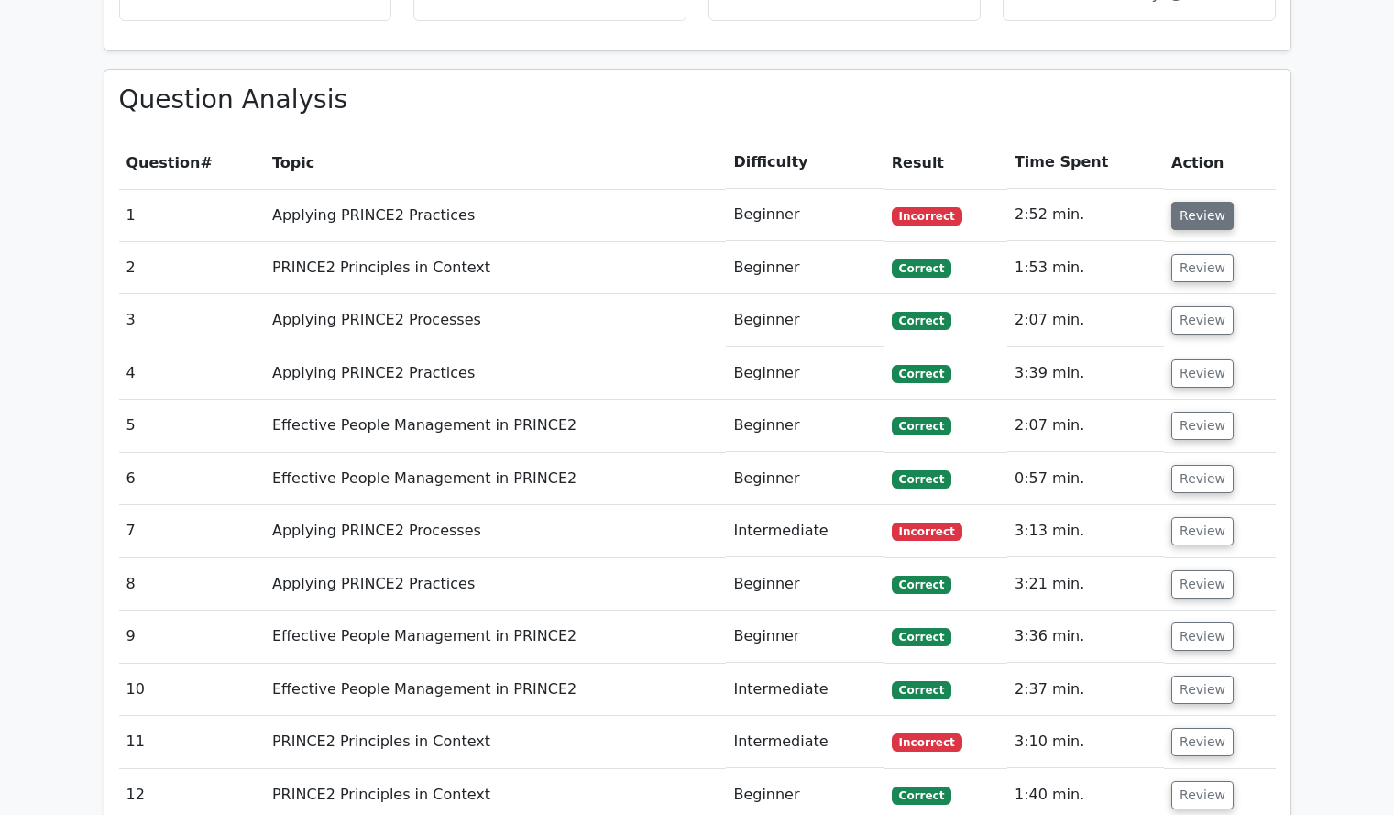
click at [1195, 214] on button "Review" at bounding box center [1202, 216] width 62 height 28
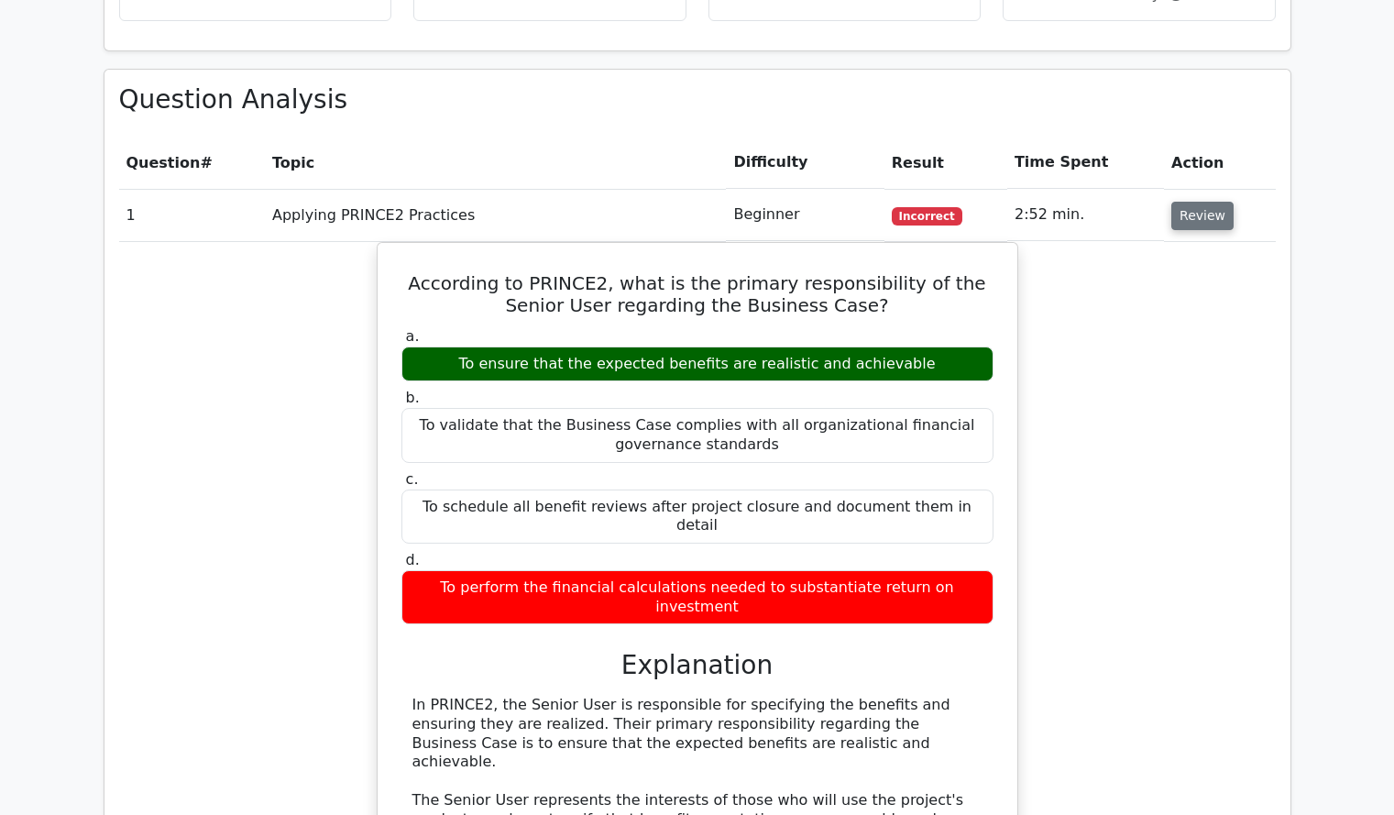
click at [1206, 219] on button "Review" at bounding box center [1202, 216] width 62 height 28
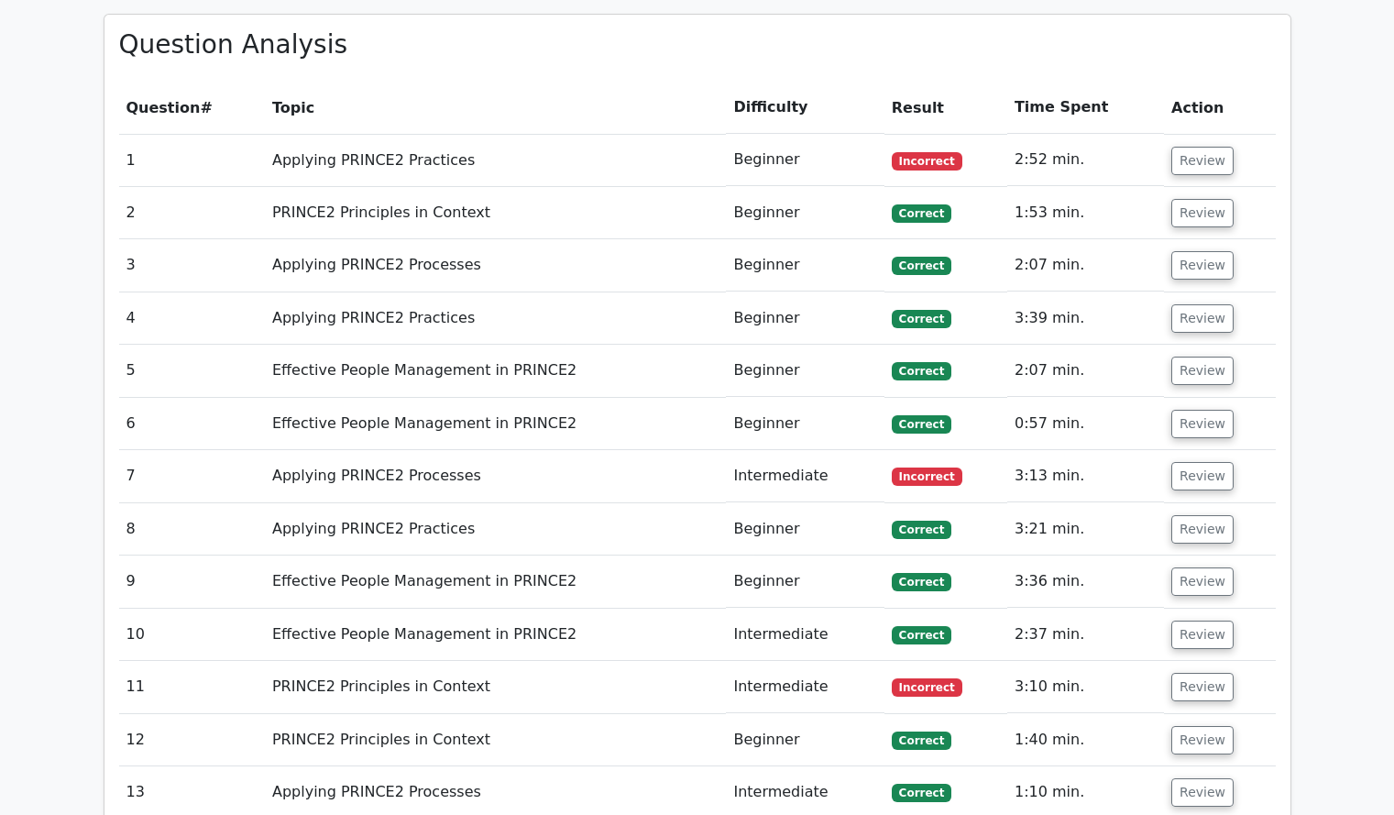
scroll to position [765, 0]
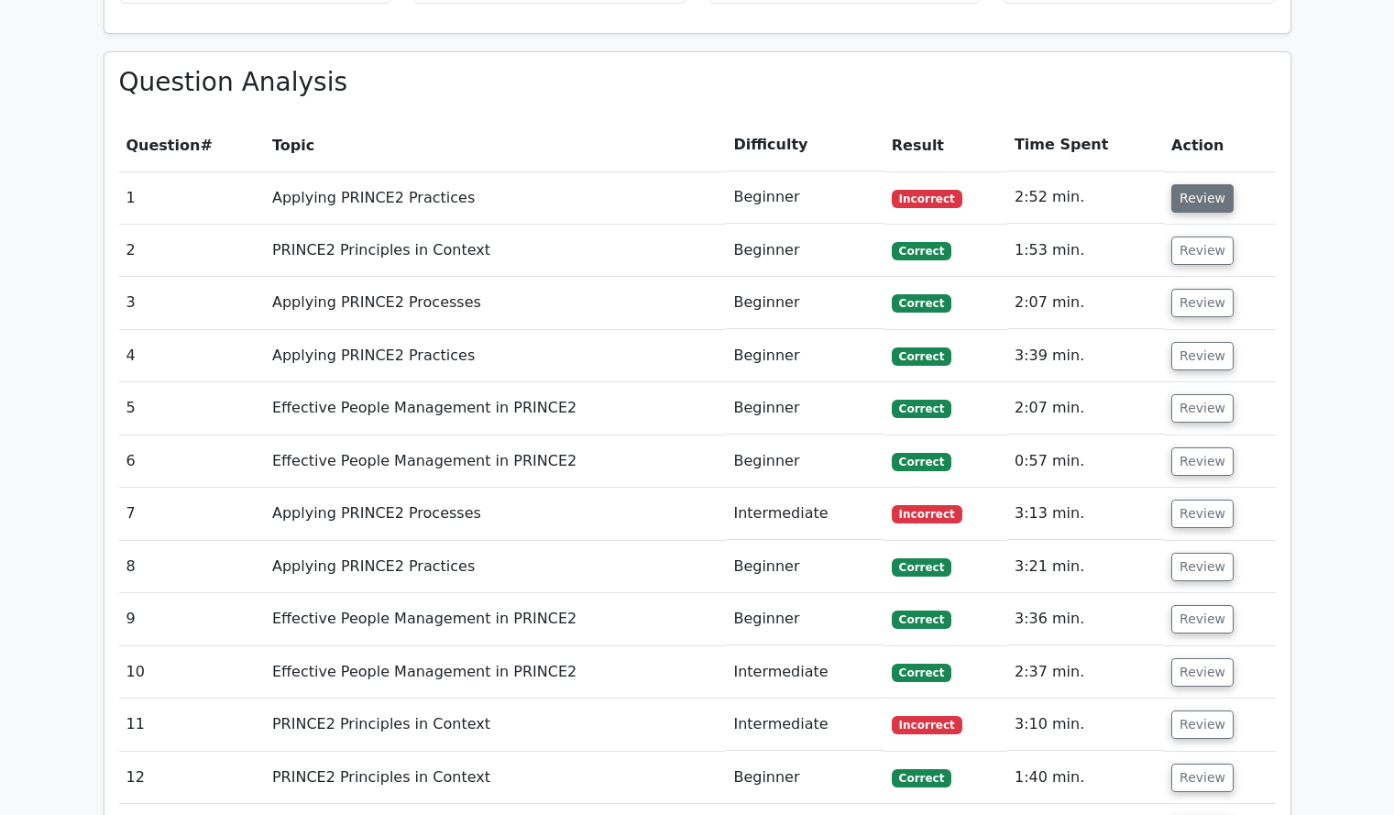
click at [1205, 206] on button "Review" at bounding box center [1202, 198] width 62 height 28
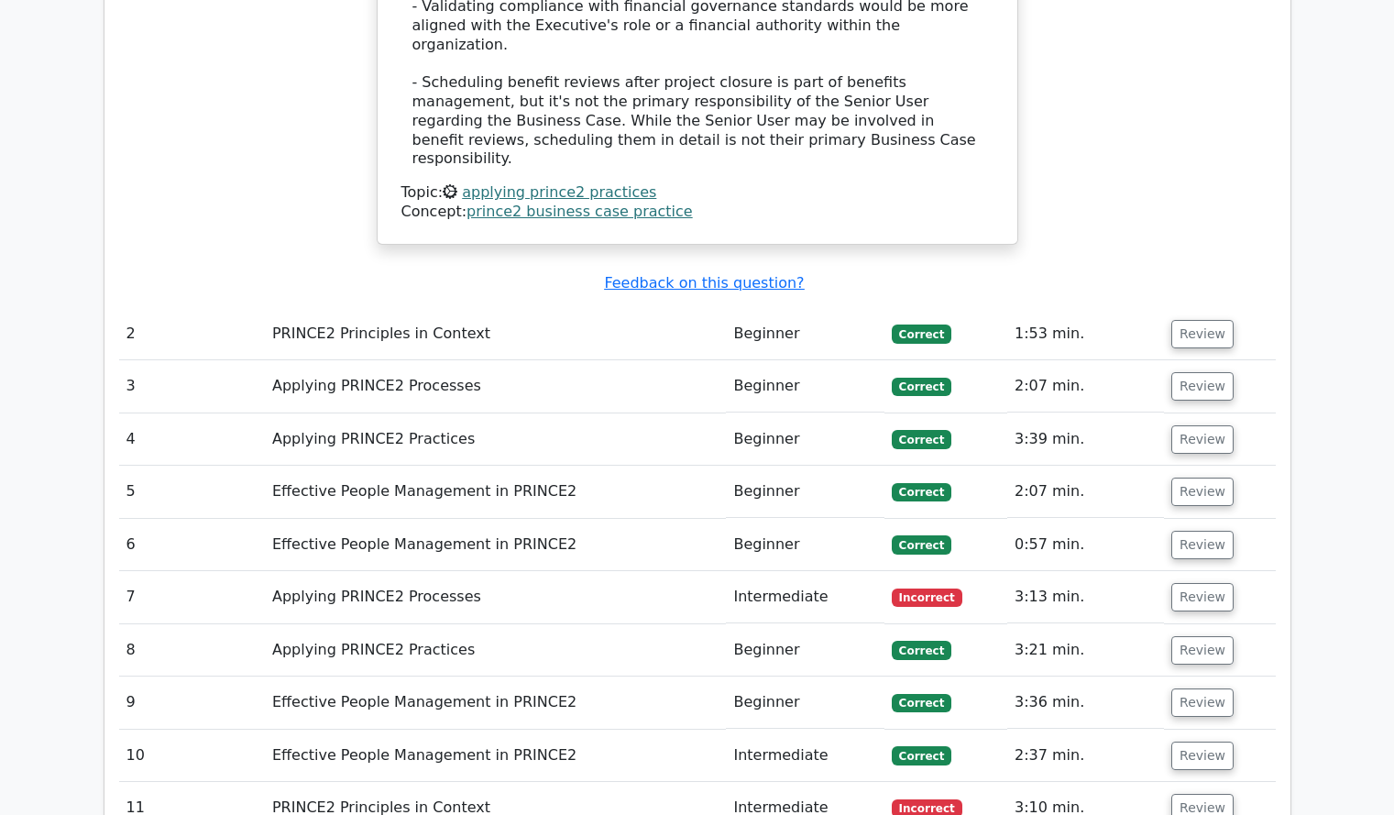
scroll to position [1825, 0]
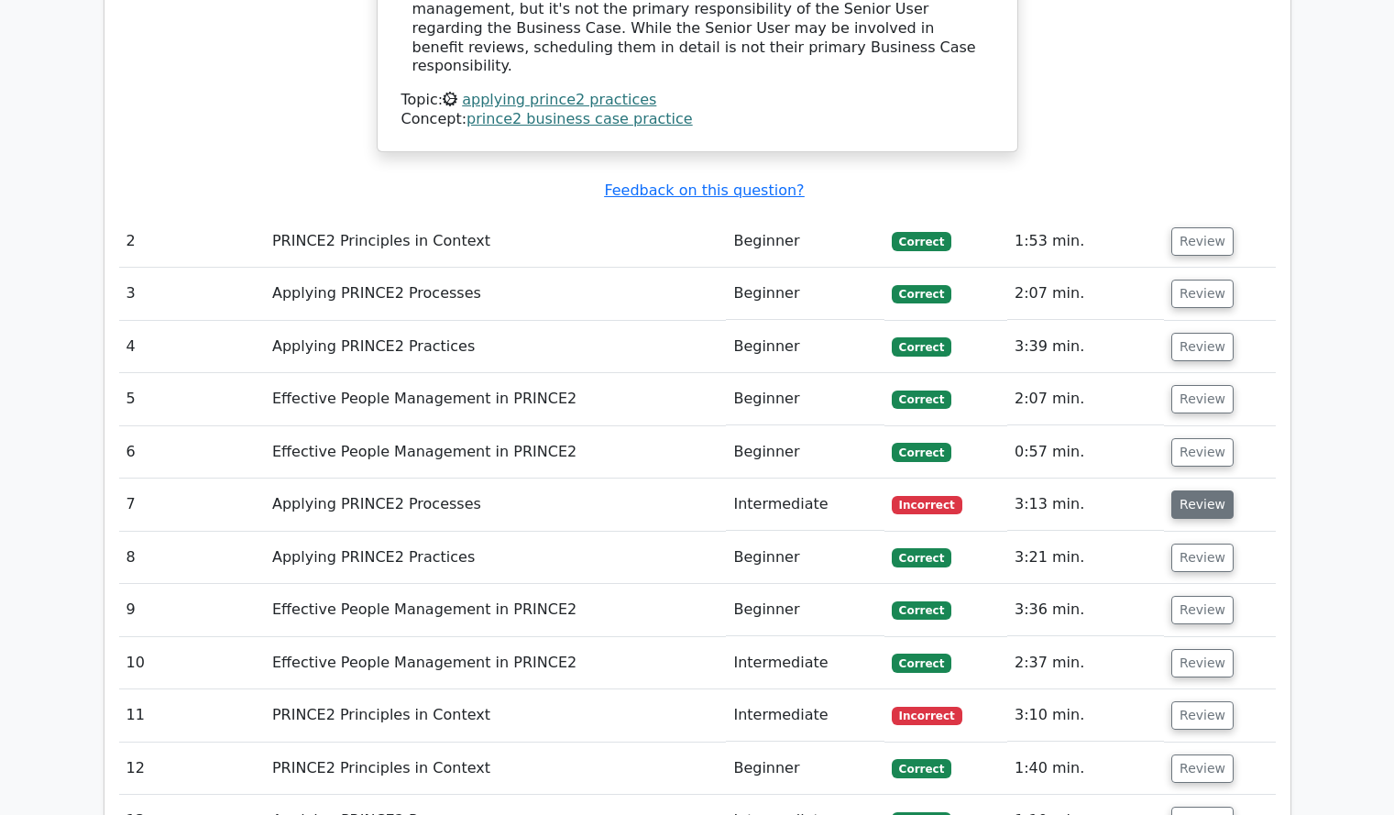
click at [1210, 490] on button "Review" at bounding box center [1202, 504] width 62 height 28
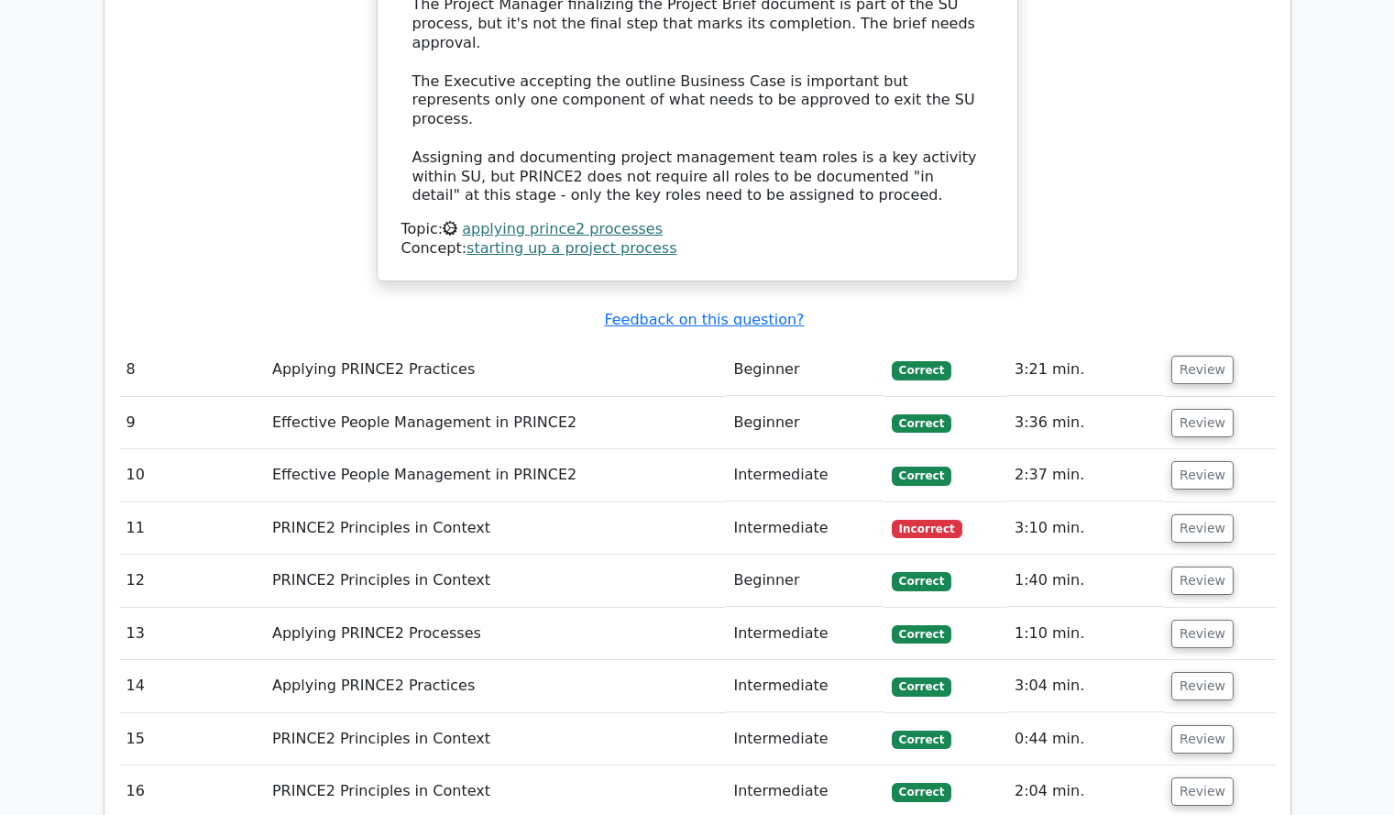
scroll to position [2980, 0]
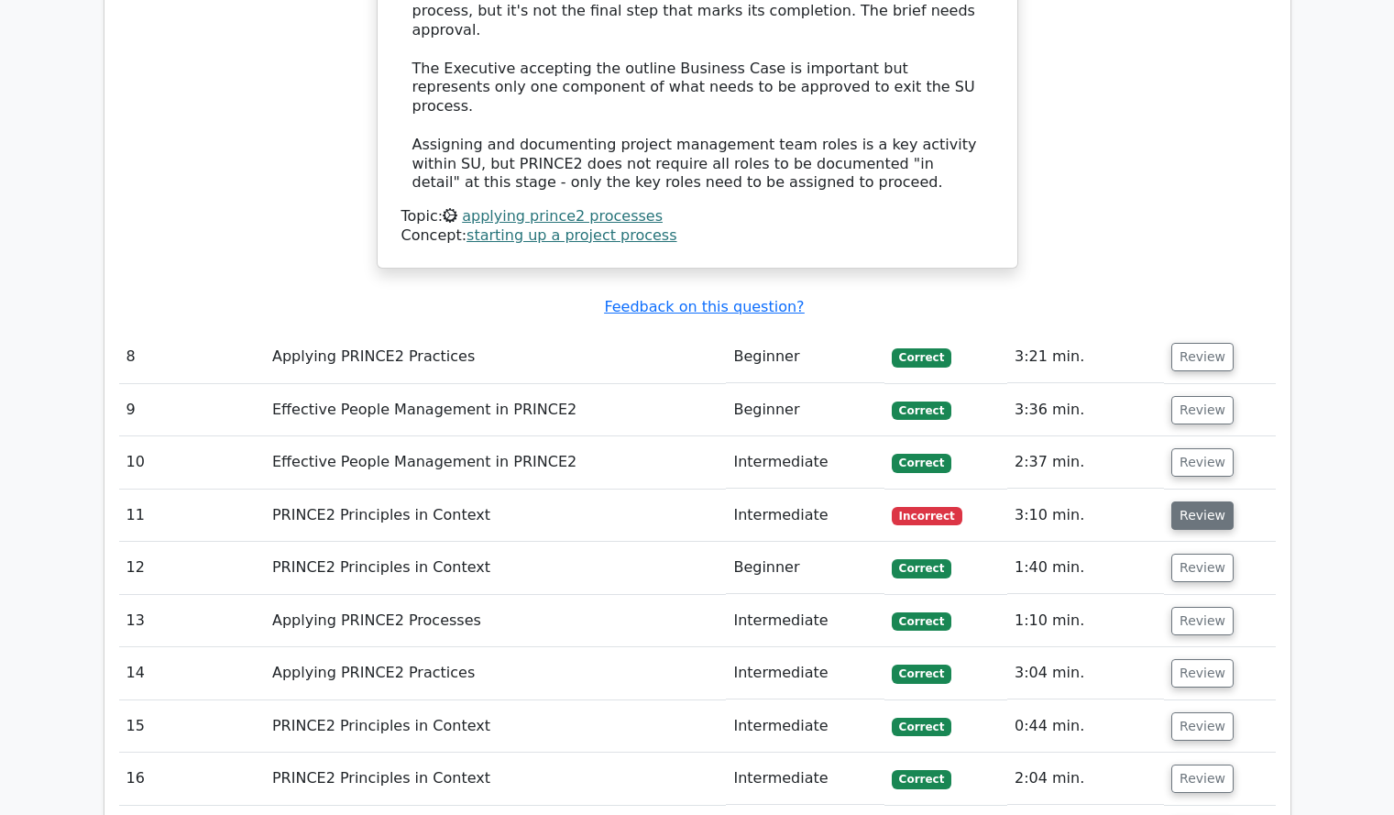
click at [1216, 501] on button "Review" at bounding box center [1202, 515] width 62 height 28
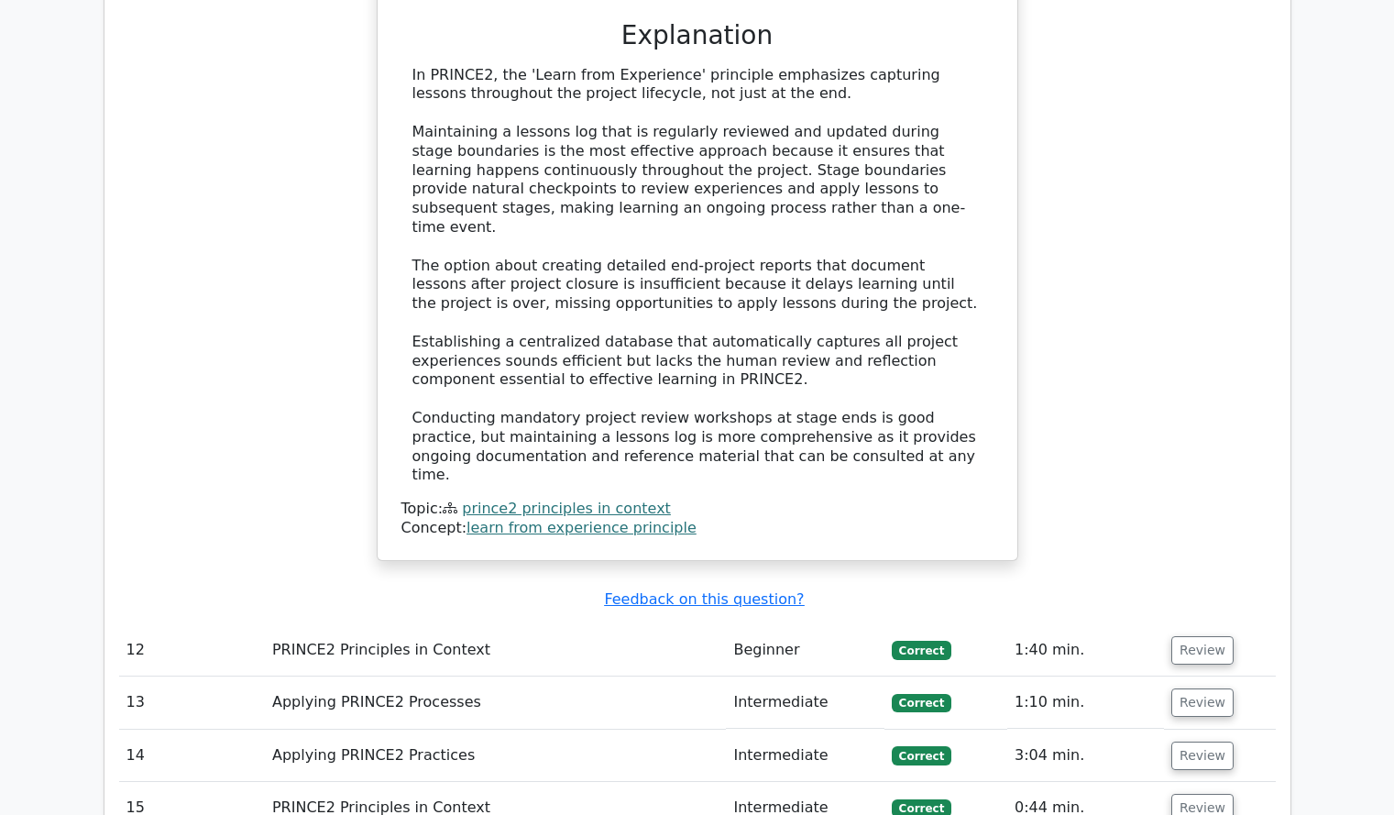
scroll to position [3932, 0]
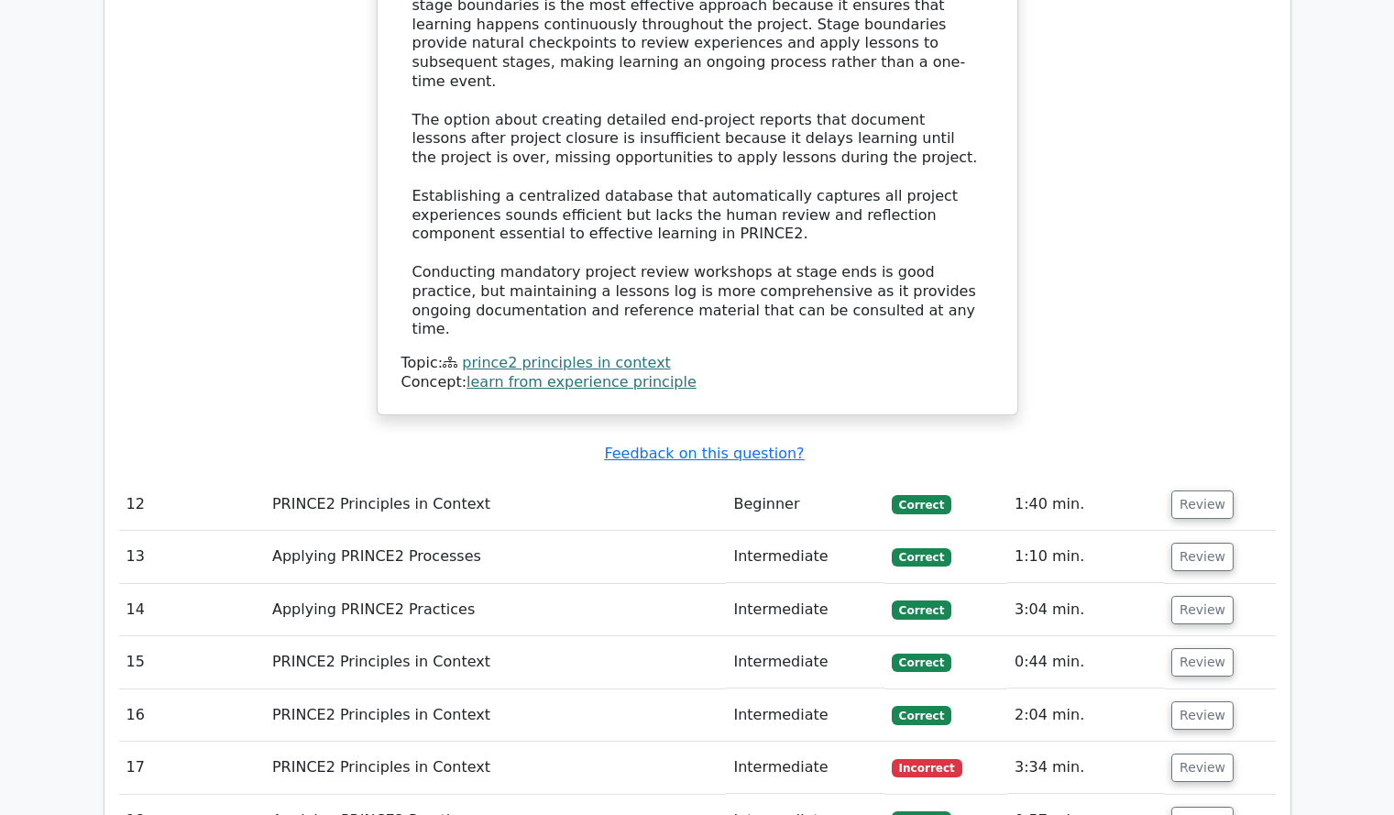
click at [1193, 636] on td "Review" at bounding box center [1219, 662] width 111 height 52
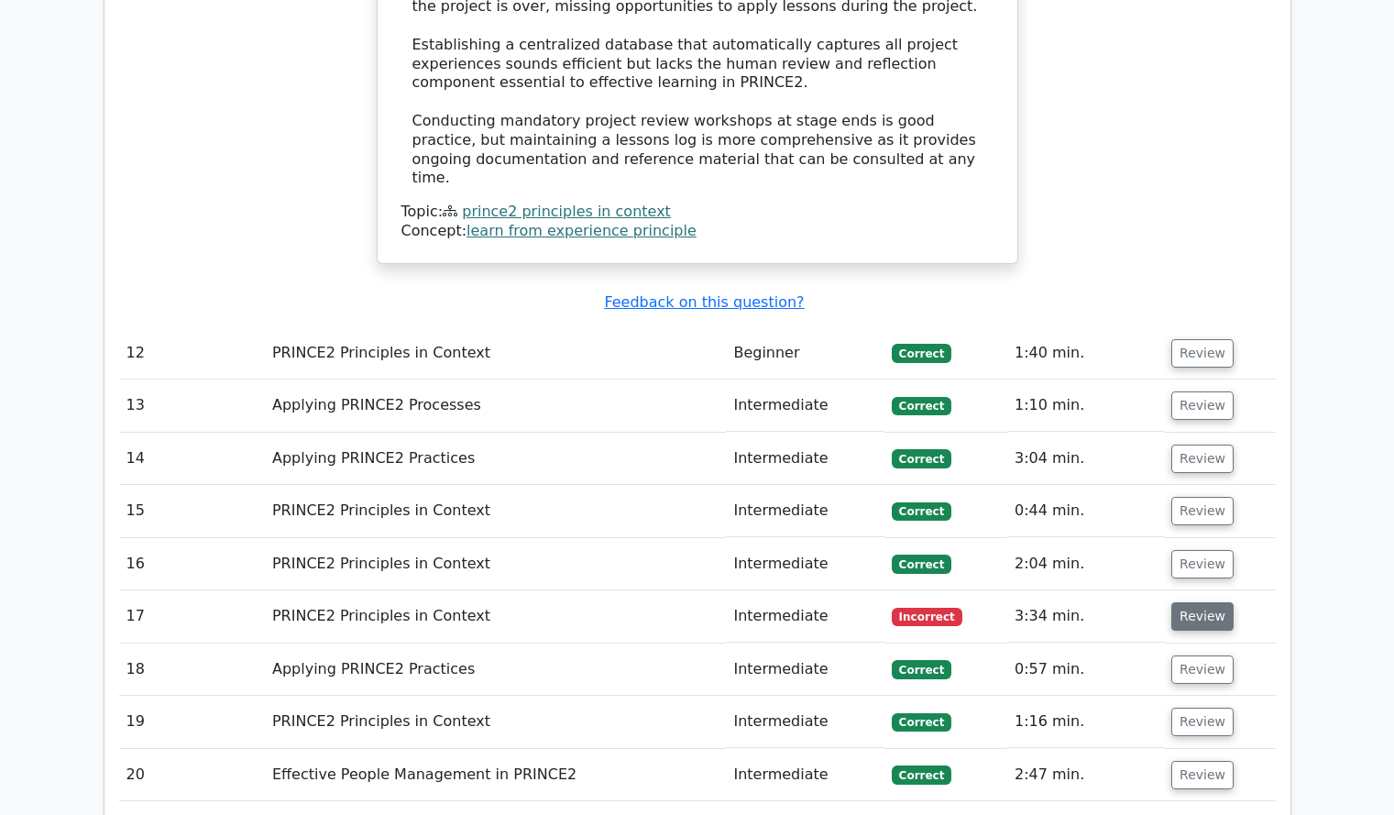
click at [1211, 602] on button "Review" at bounding box center [1202, 616] width 62 height 28
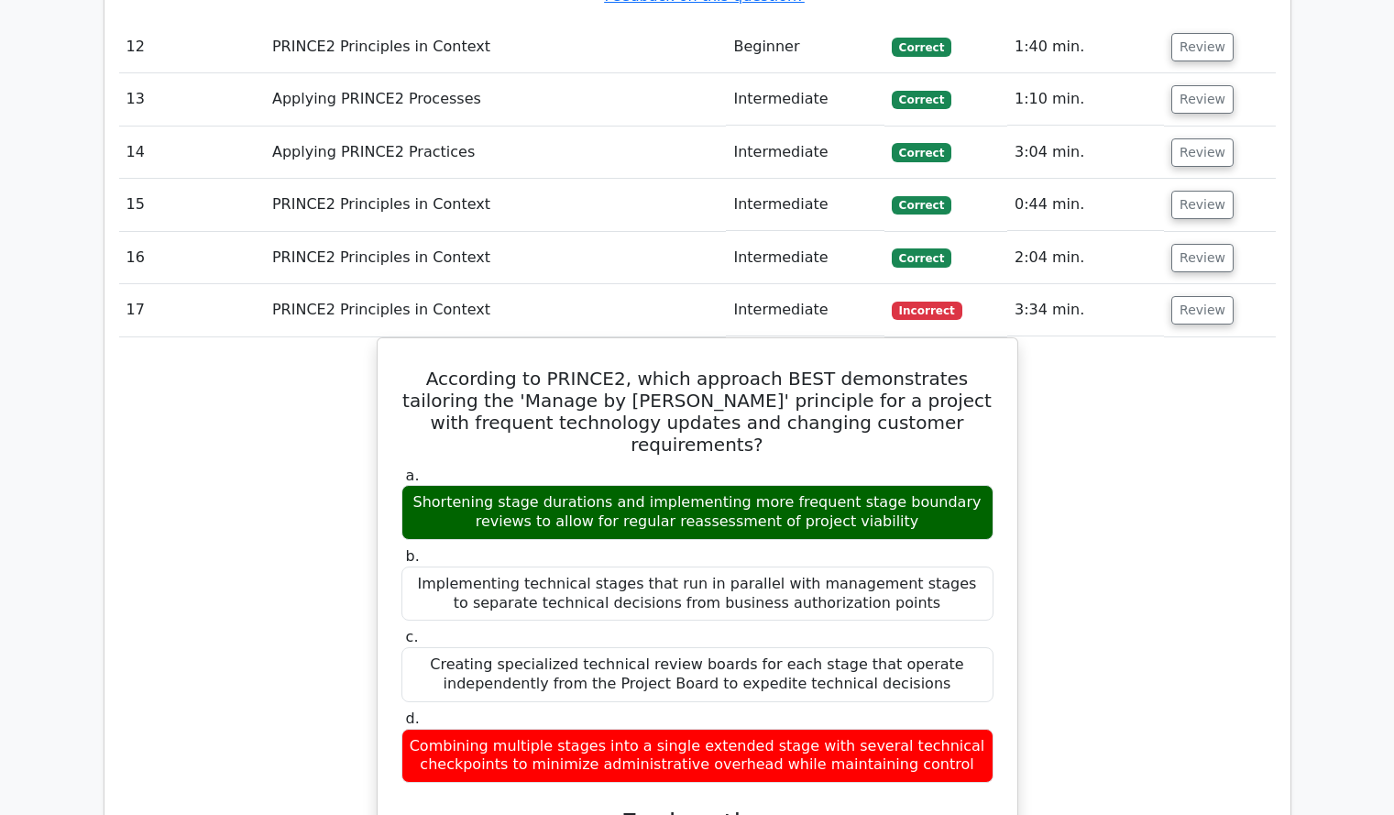
scroll to position [4531, 0]
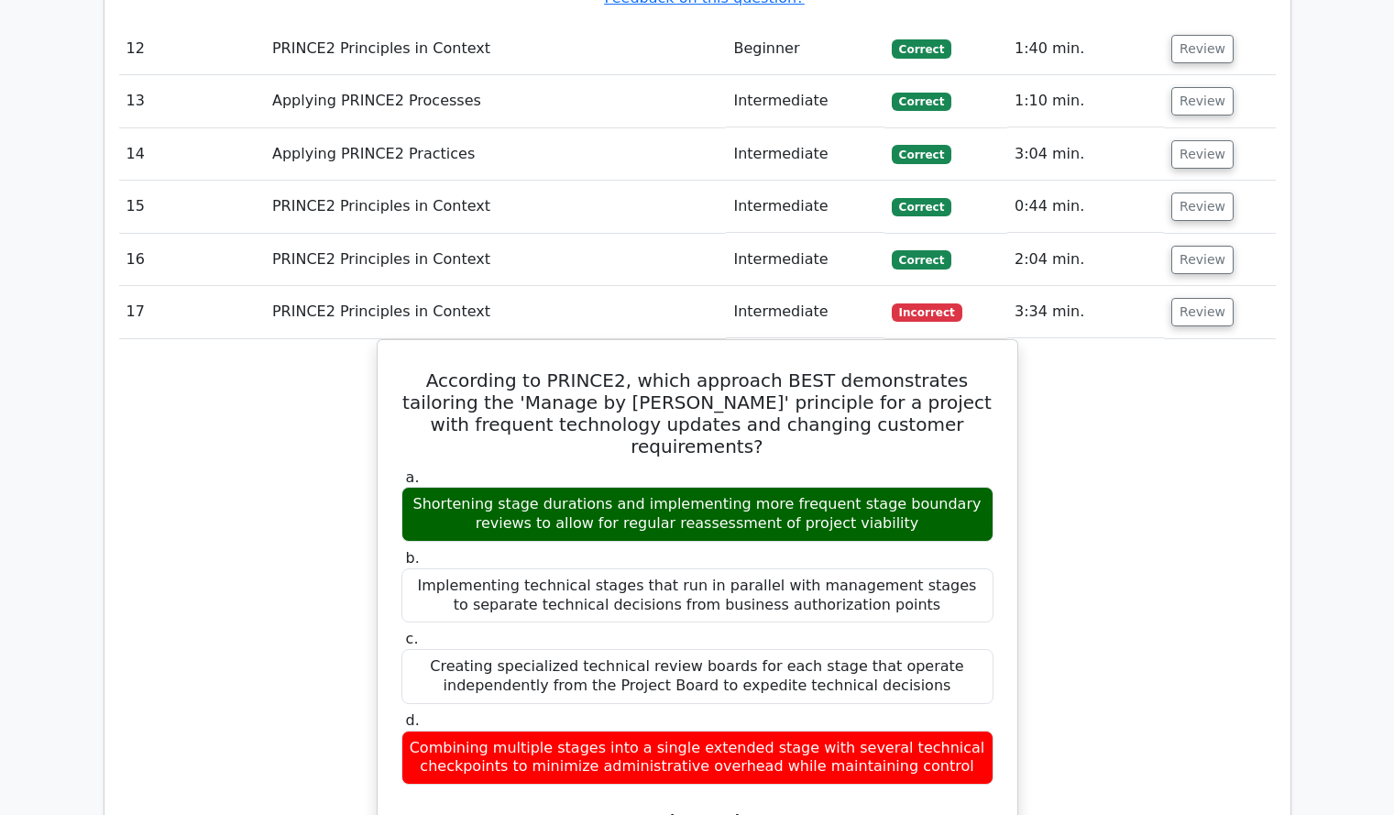
drag, startPoint x: 1164, startPoint y: 579, endPoint x: 1237, endPoint y: 537, distance: 83.8
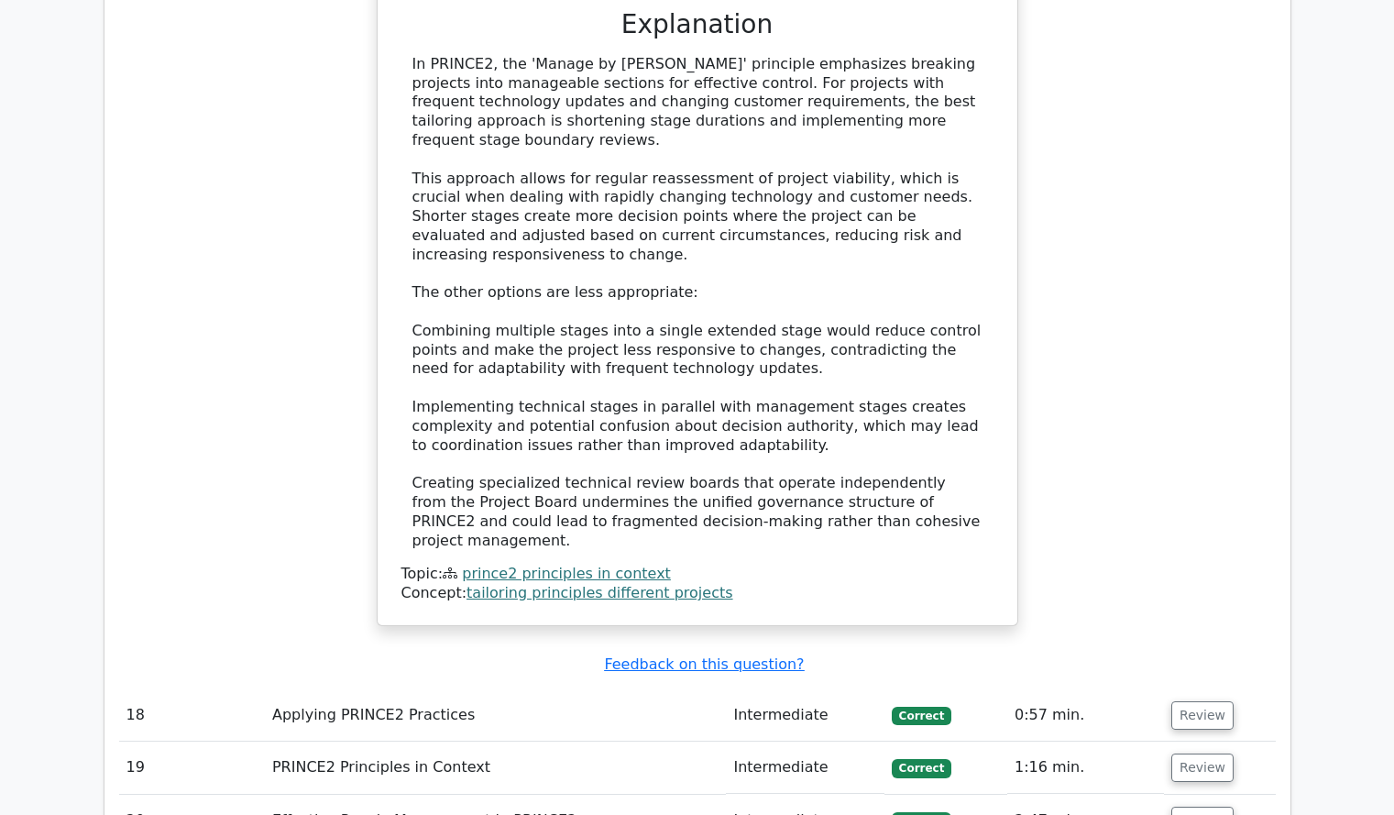
scroll to position [5337, 0]
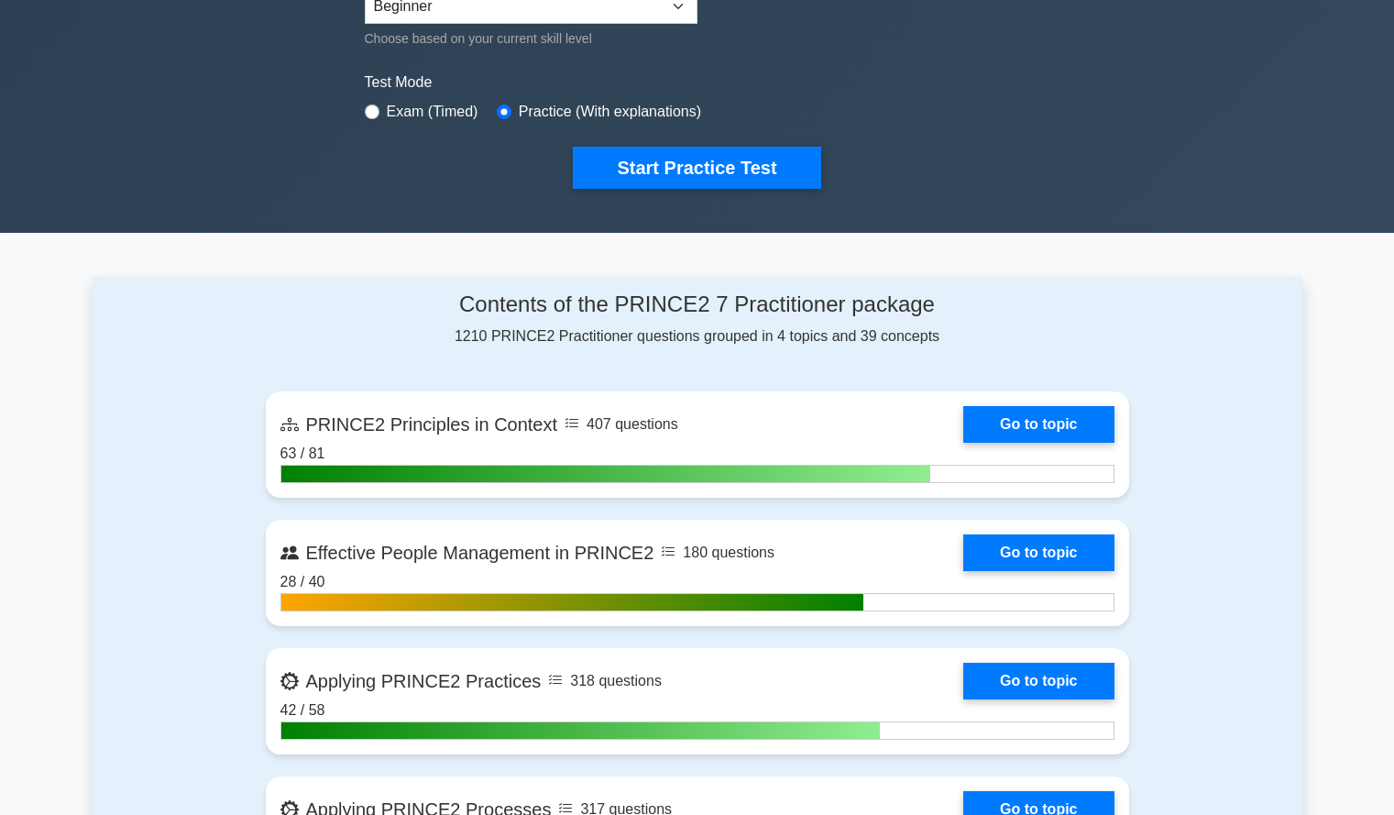
scroll to position [518, 0]
